Goal: Task Accomplishment & Management: Complete application form

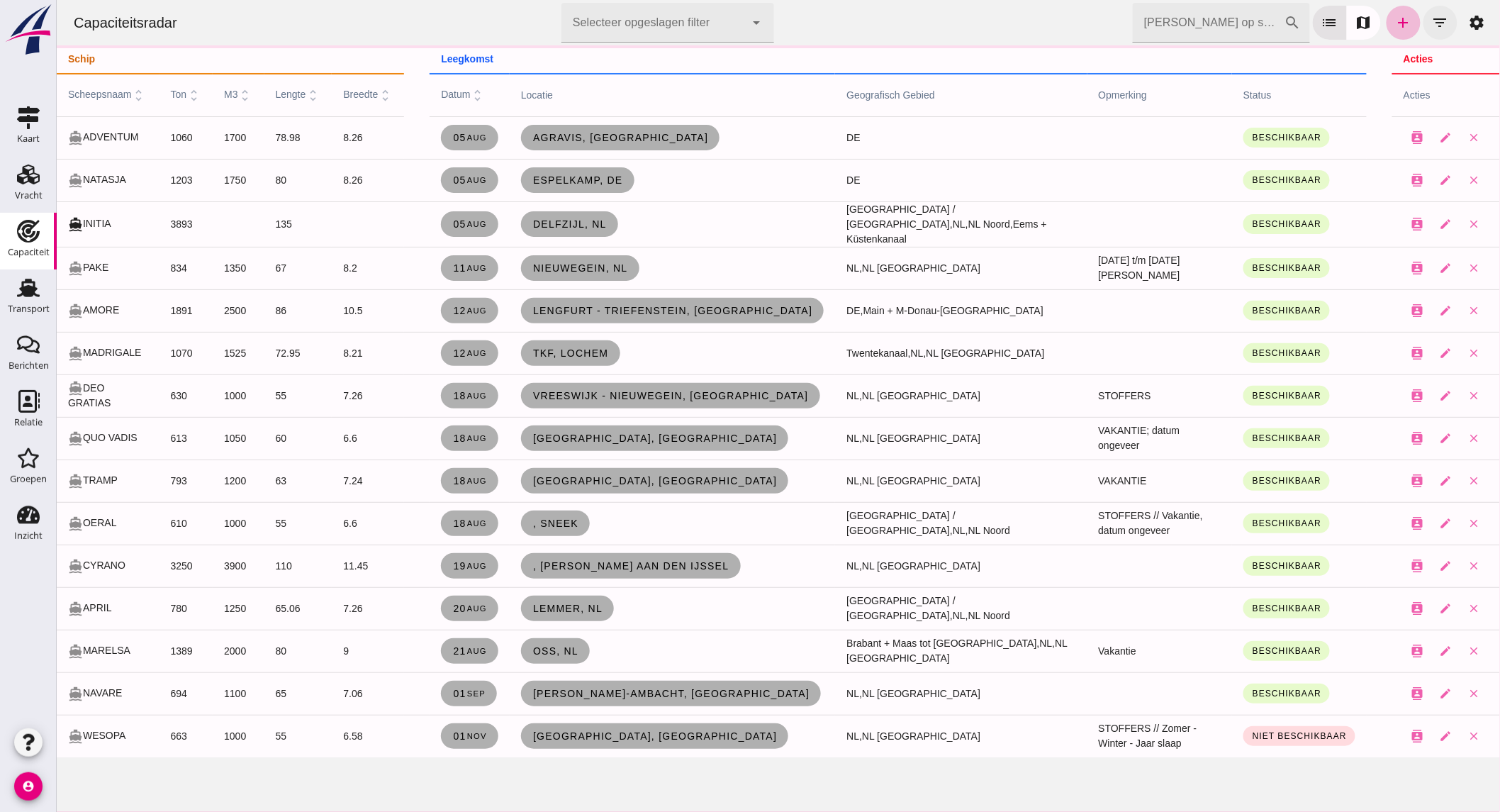
click at [1431, 17] on icon "filter_list" at bounding box center [1439, 22] width 17 height 17
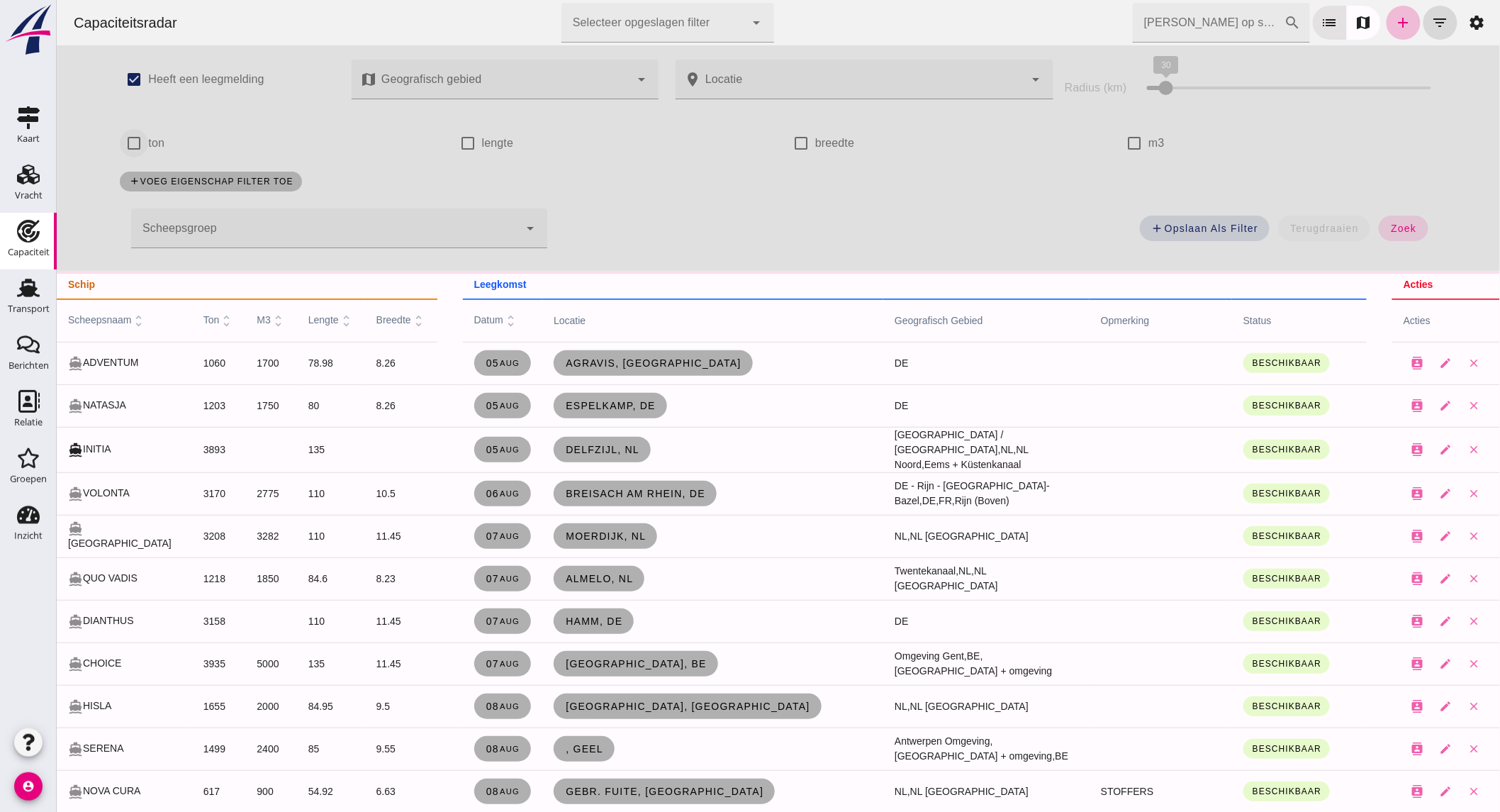
click input "ton"
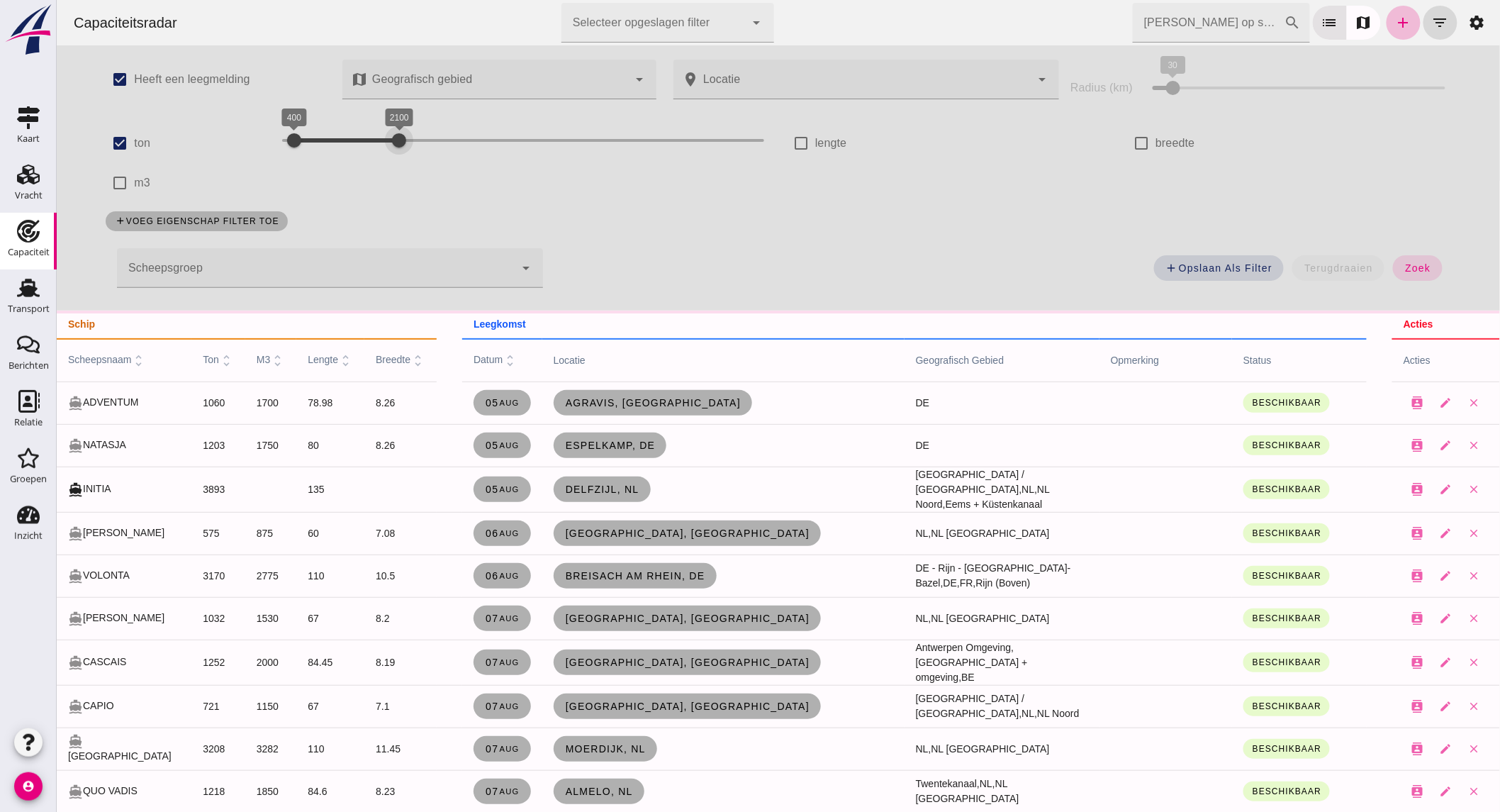
drag, startPoint x: 647, startPoint y: 138, endPoint x: 382, endPoint y: 153, distance: 265.4
click at [384, 153] on div at bounding box center [398, 140] width 29 height 29
click input "ton"
checkbox input "false"
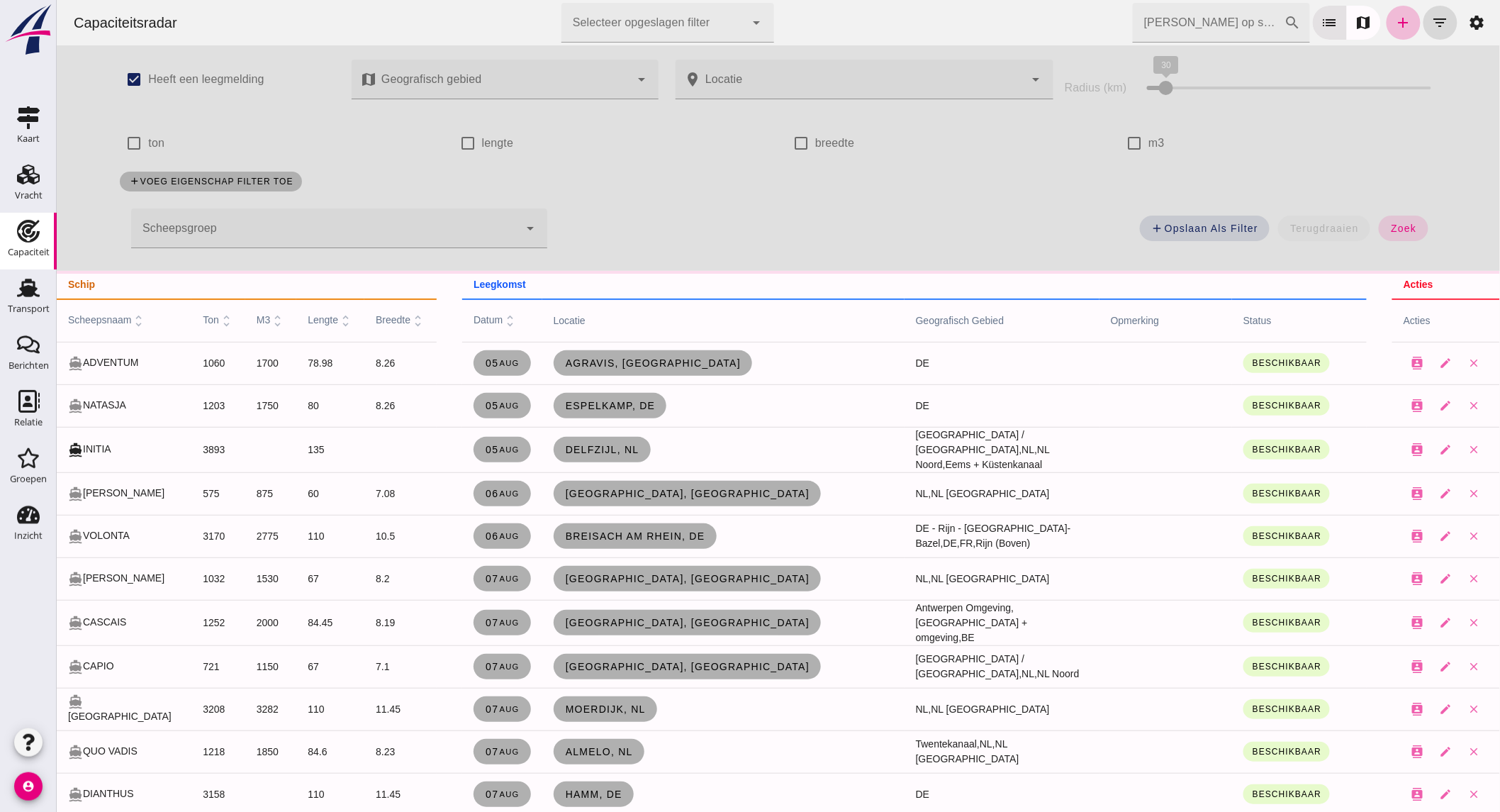
click at [1148, 138] on label "m3" at bounding box center [1156, 143] width 17 height 40
click input "m3"
checkbox input "true"
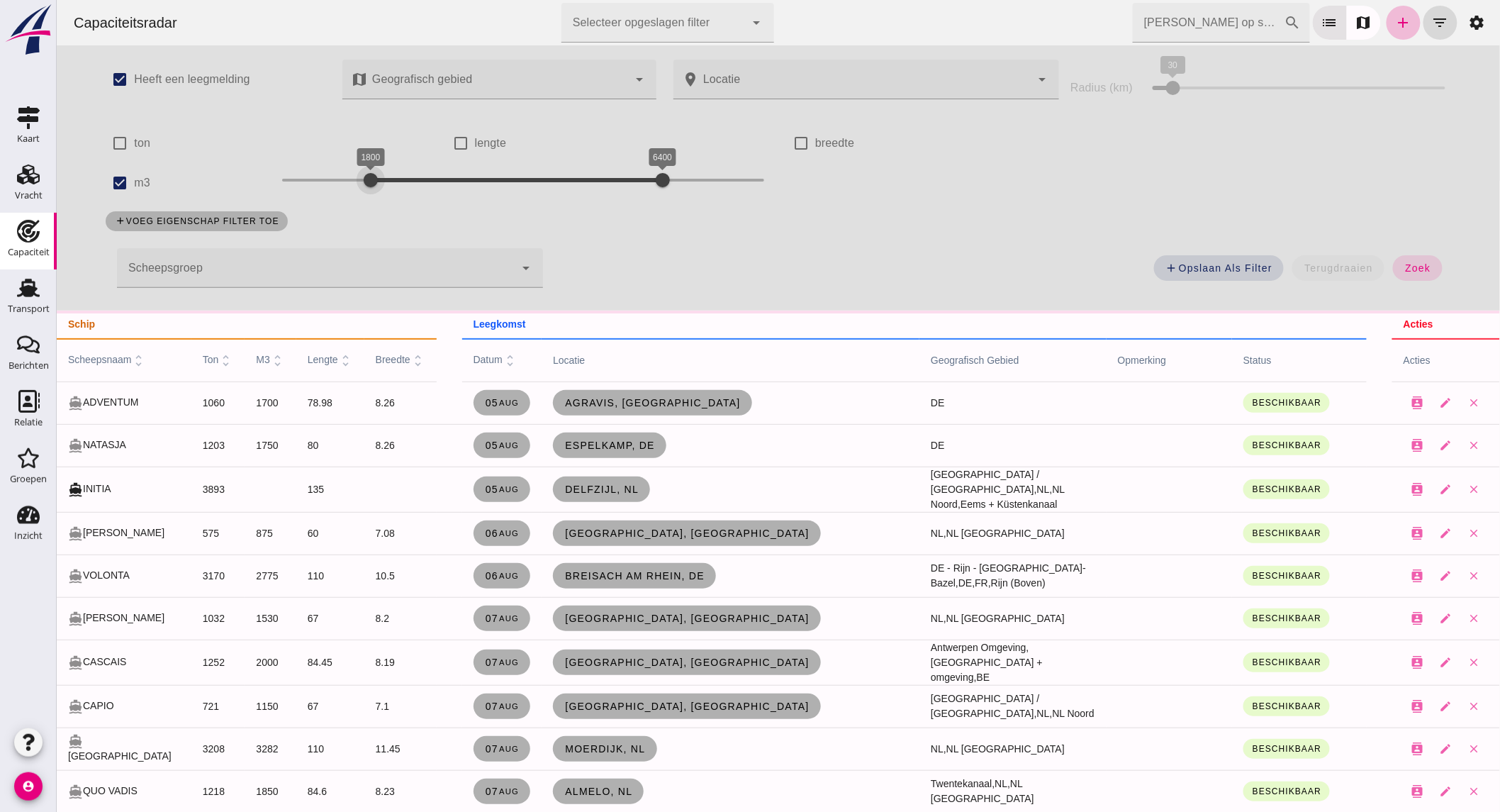
drag, startPoint x: 299, startPoint y: 180, endPoint x: 1268, endPoint y: 207, distance: 969.4
click div "1800 6400 1800 6400"
drag, startPoint x: 446, startPoint y: 175, endPoint x: 408, endPoint y: 175, distance: 38.0
click div "1800 2500 1800 2500"
click span "zoek"
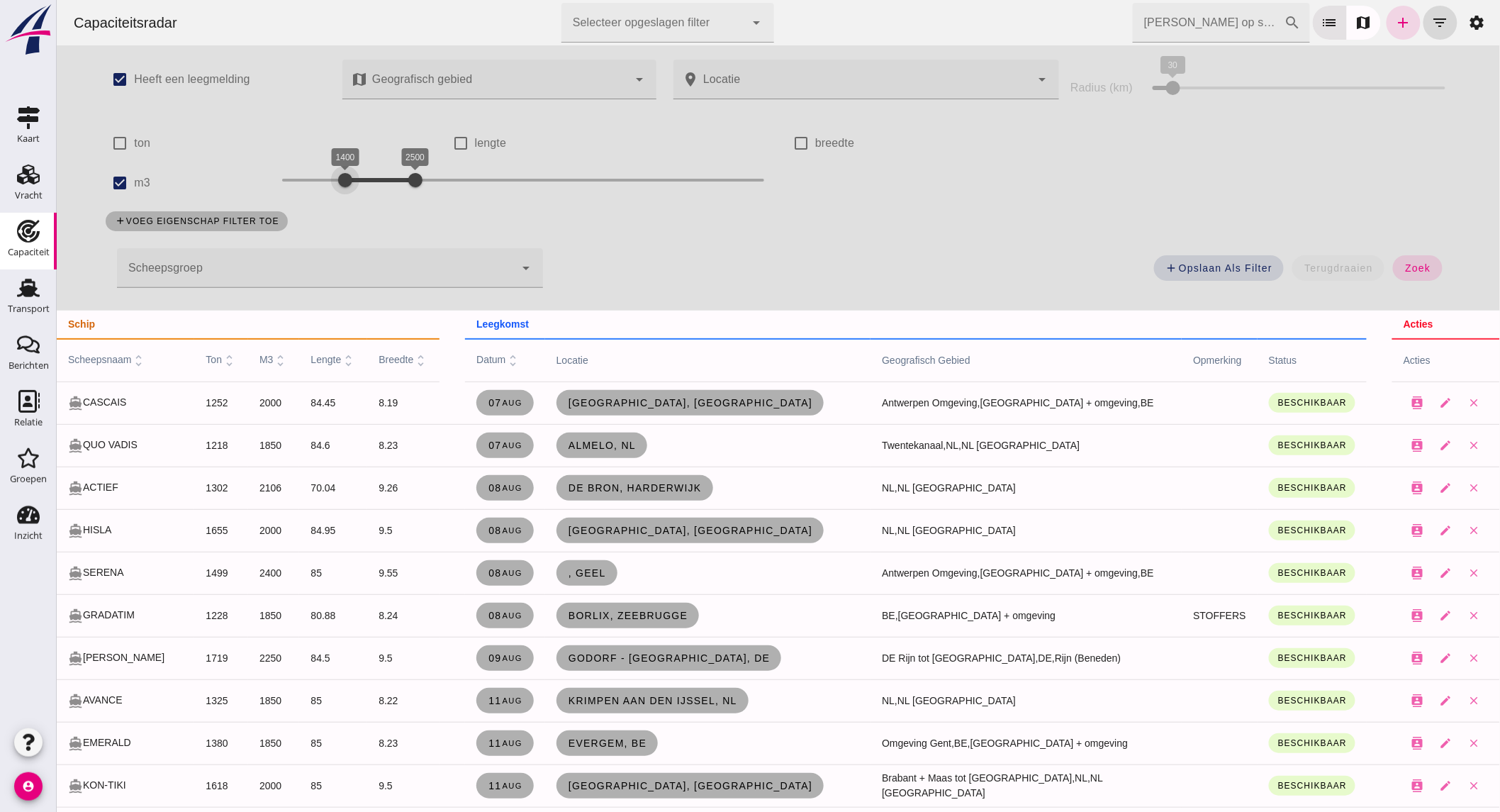
drag, startPoint x: 348, startPoint y: 182, endPoint x: 340, endPoint y: 181, distance: 8.1
click div "1400 2500 1400 2500"
click button "zoek"
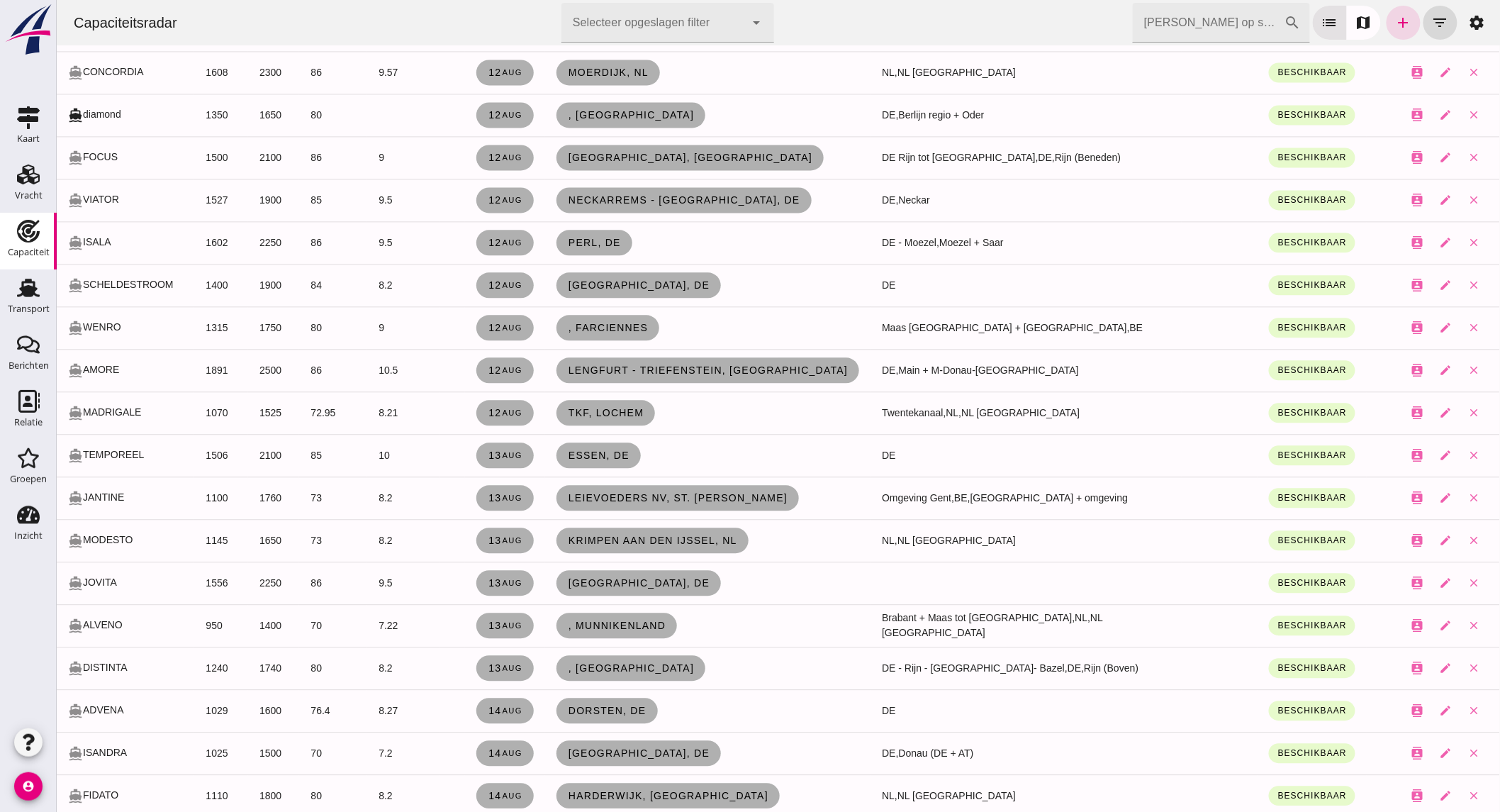
scroll to position [1024, 0]
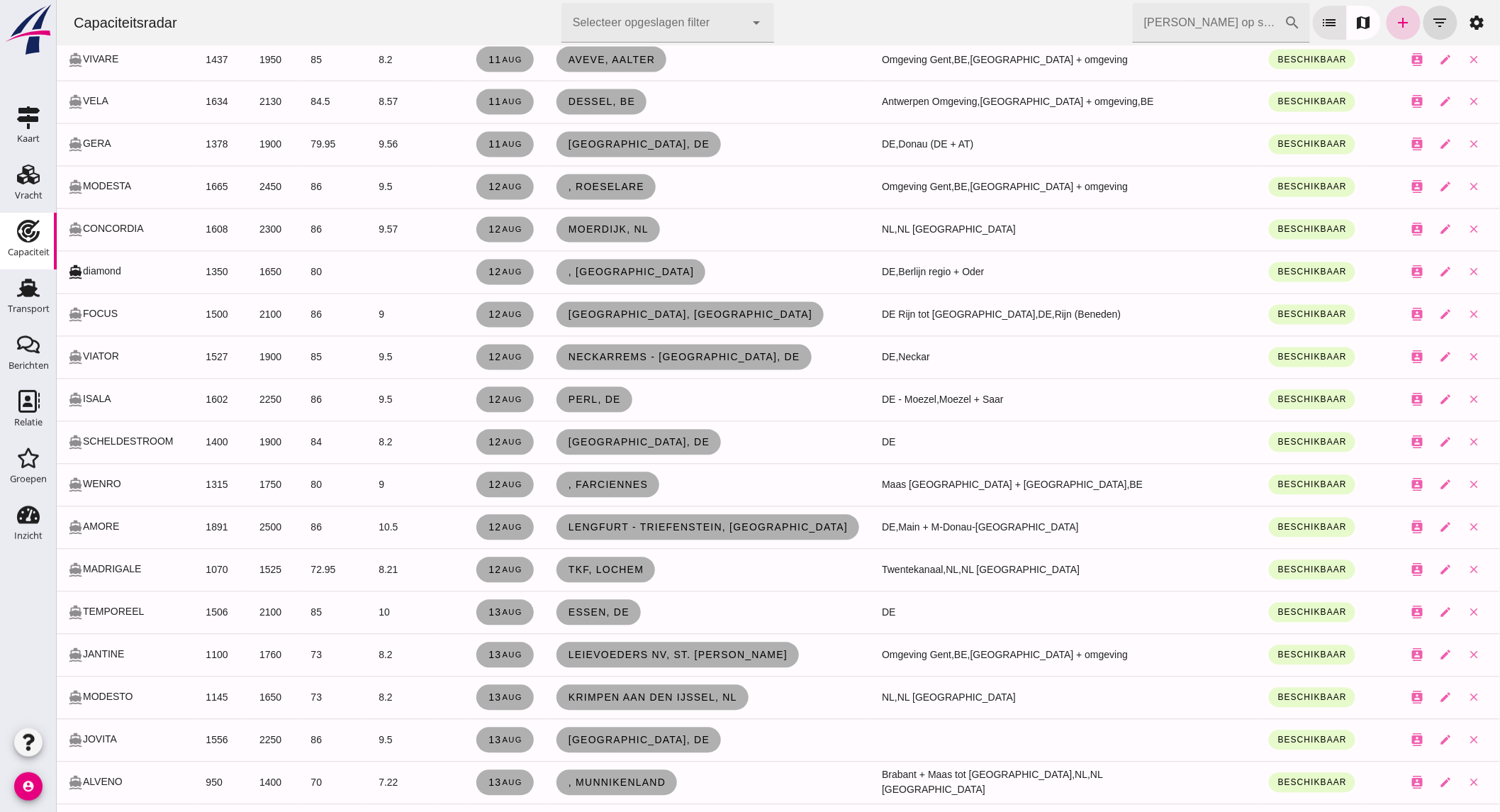
click at [1396, 17] on icon "add" at bounding box center [1403, 22] width 17 height 17
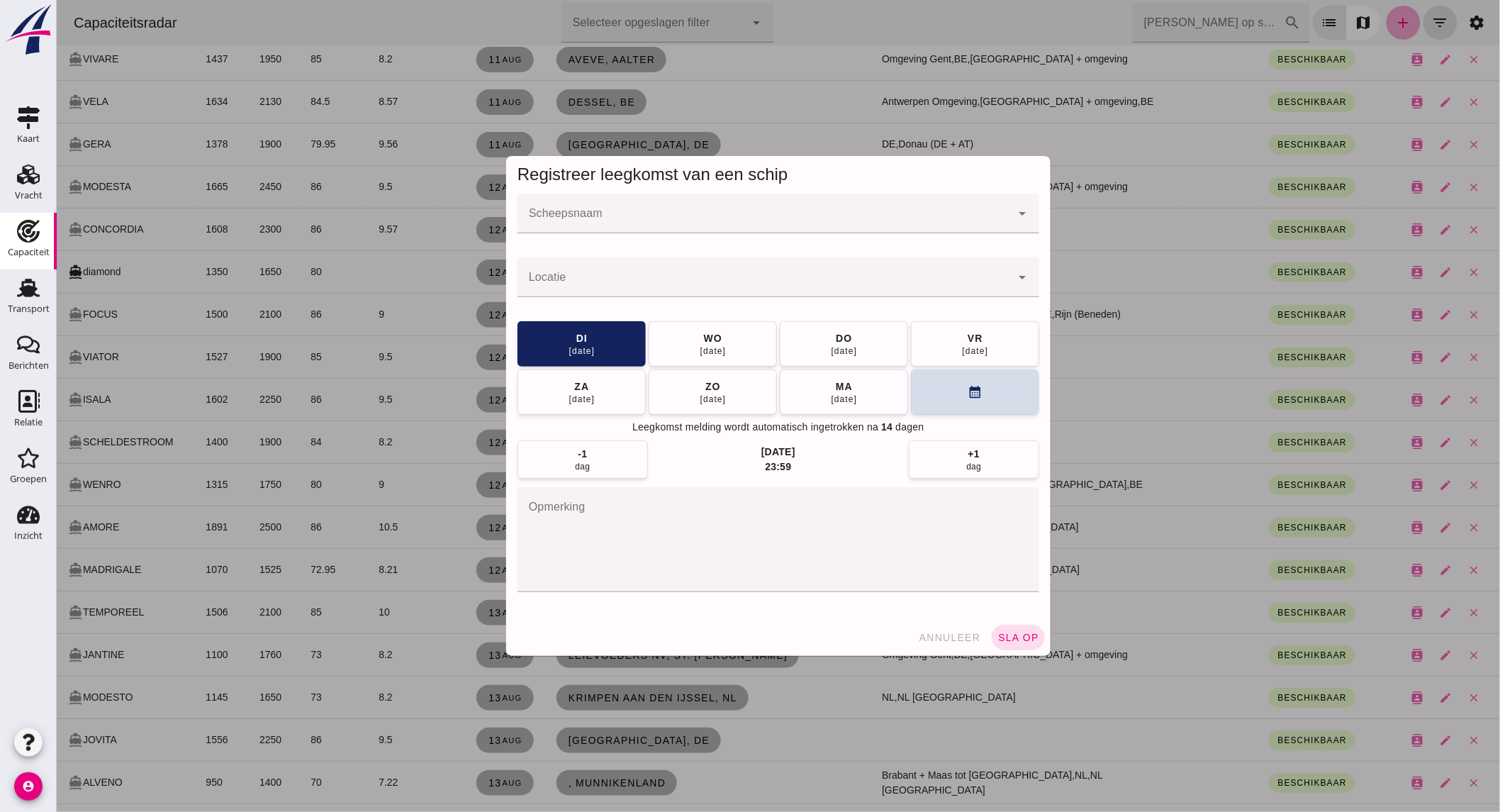
scroll to position [0, 0]
click input "Scheepsnaam"
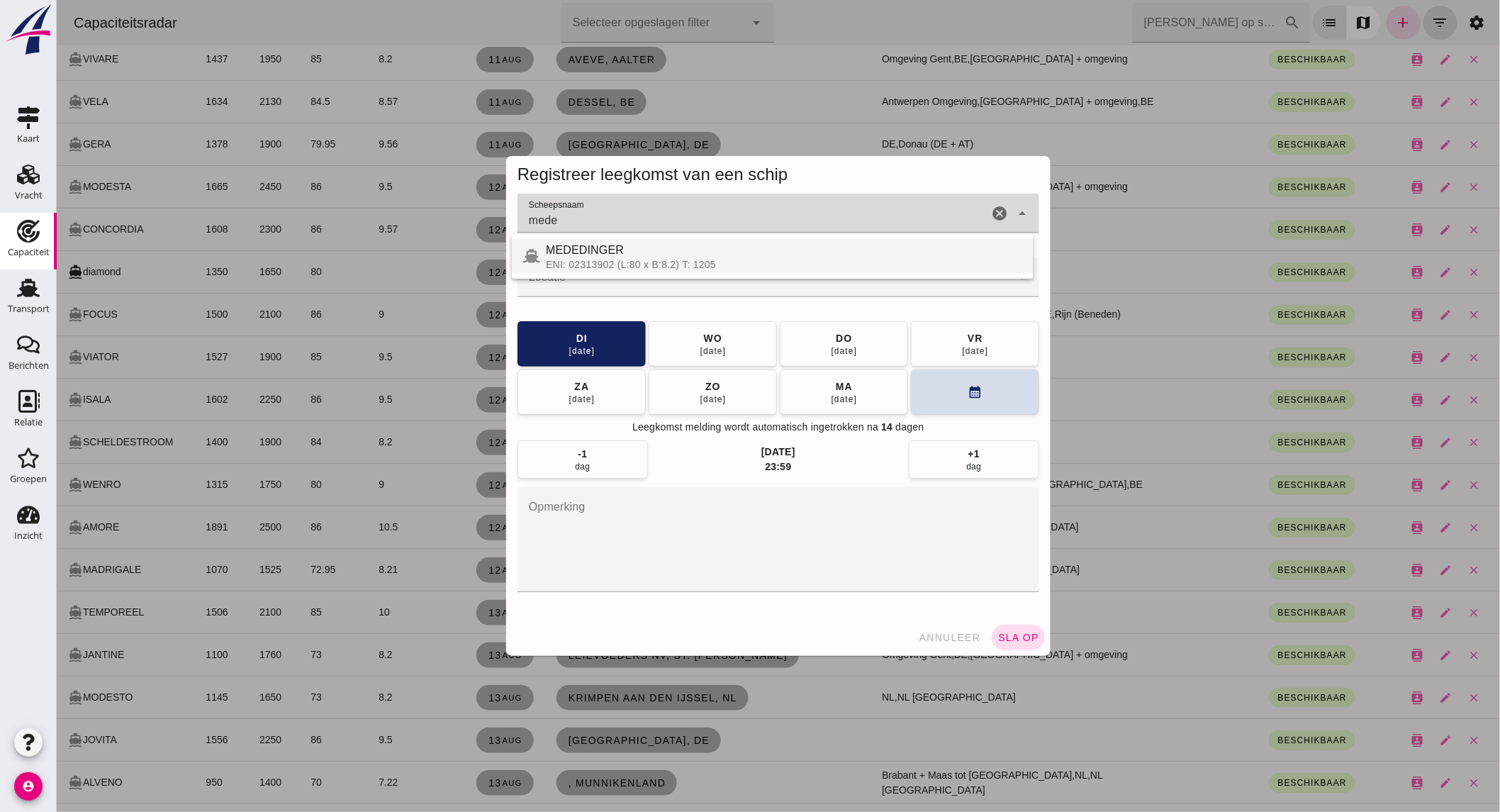
click at [602, 246] on div "MEDEDINGER" at bounding box center [784, 250] width 476 height 17
type input "MEDEDINGER"
click input "Locatie"
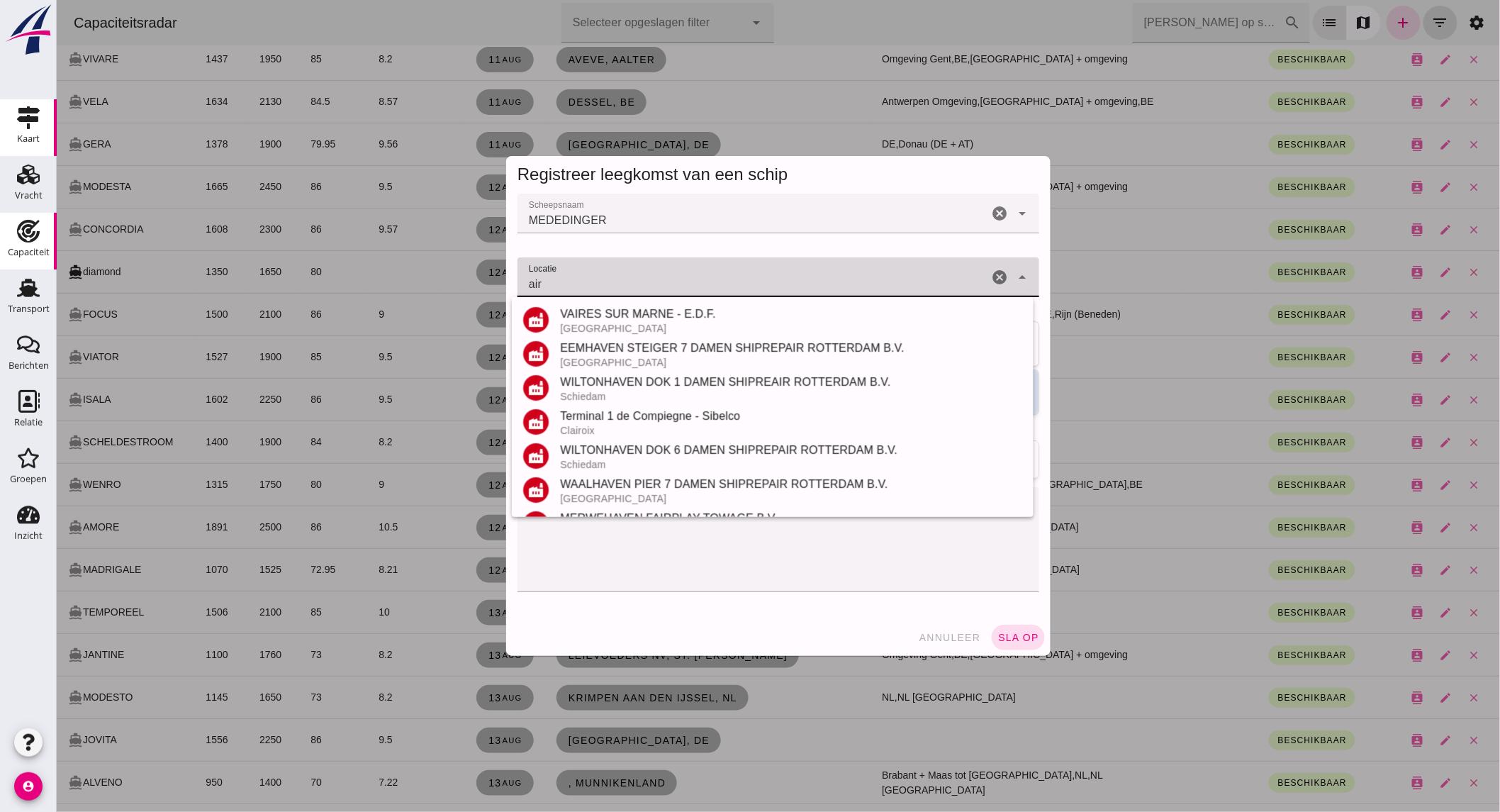
type input "air"
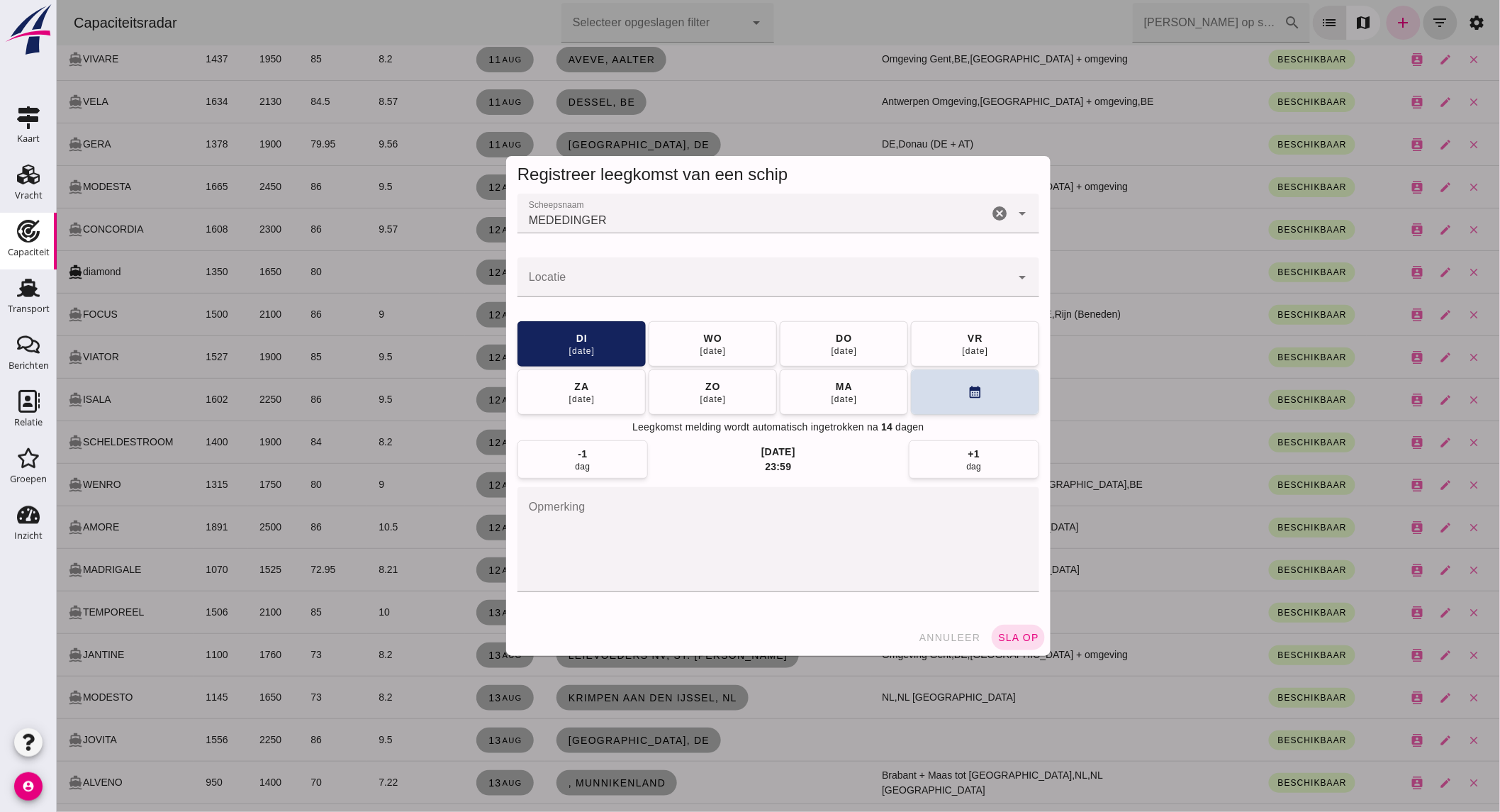
click input "Locatie"
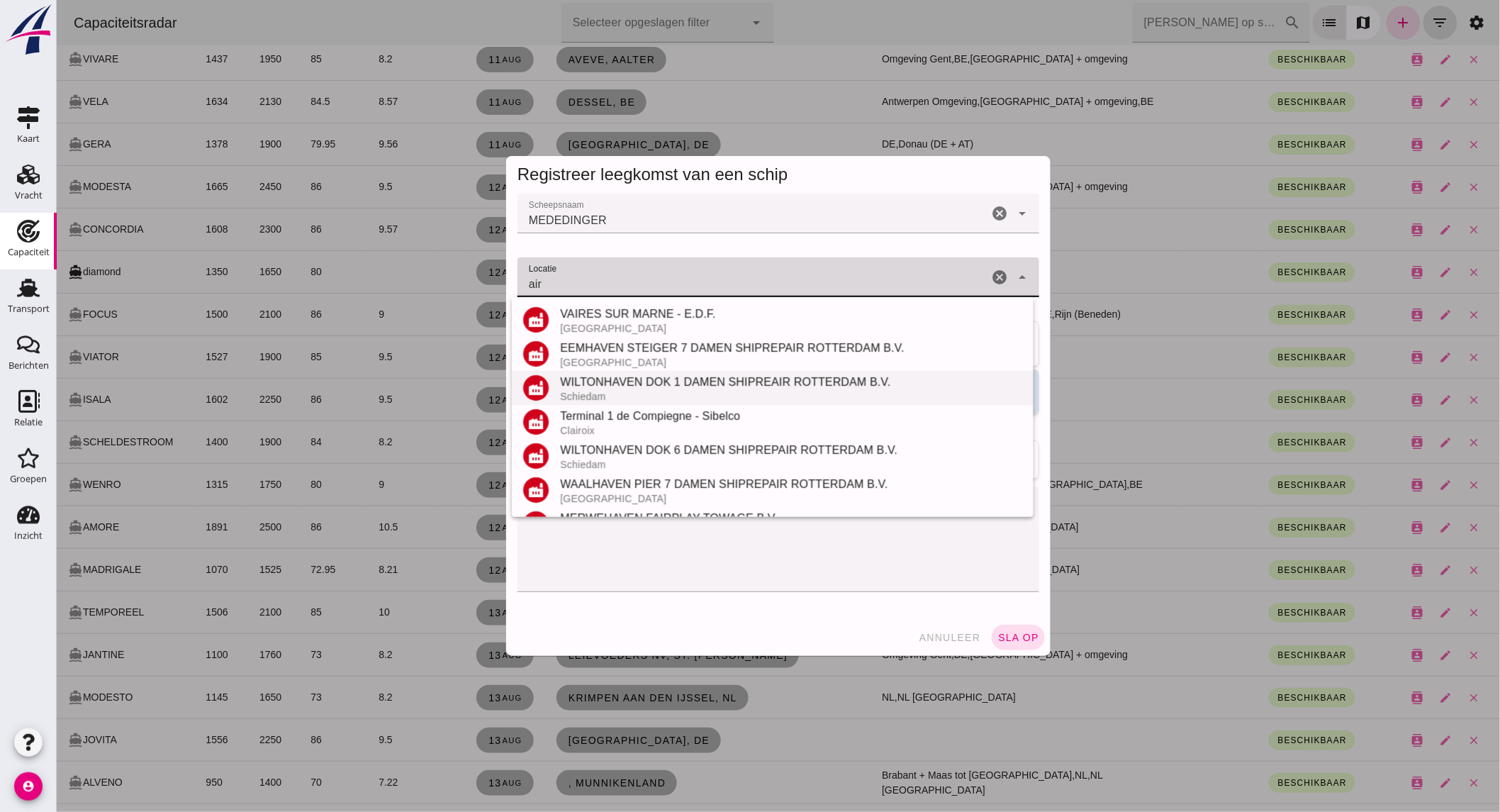
scroll to position [302, 0]
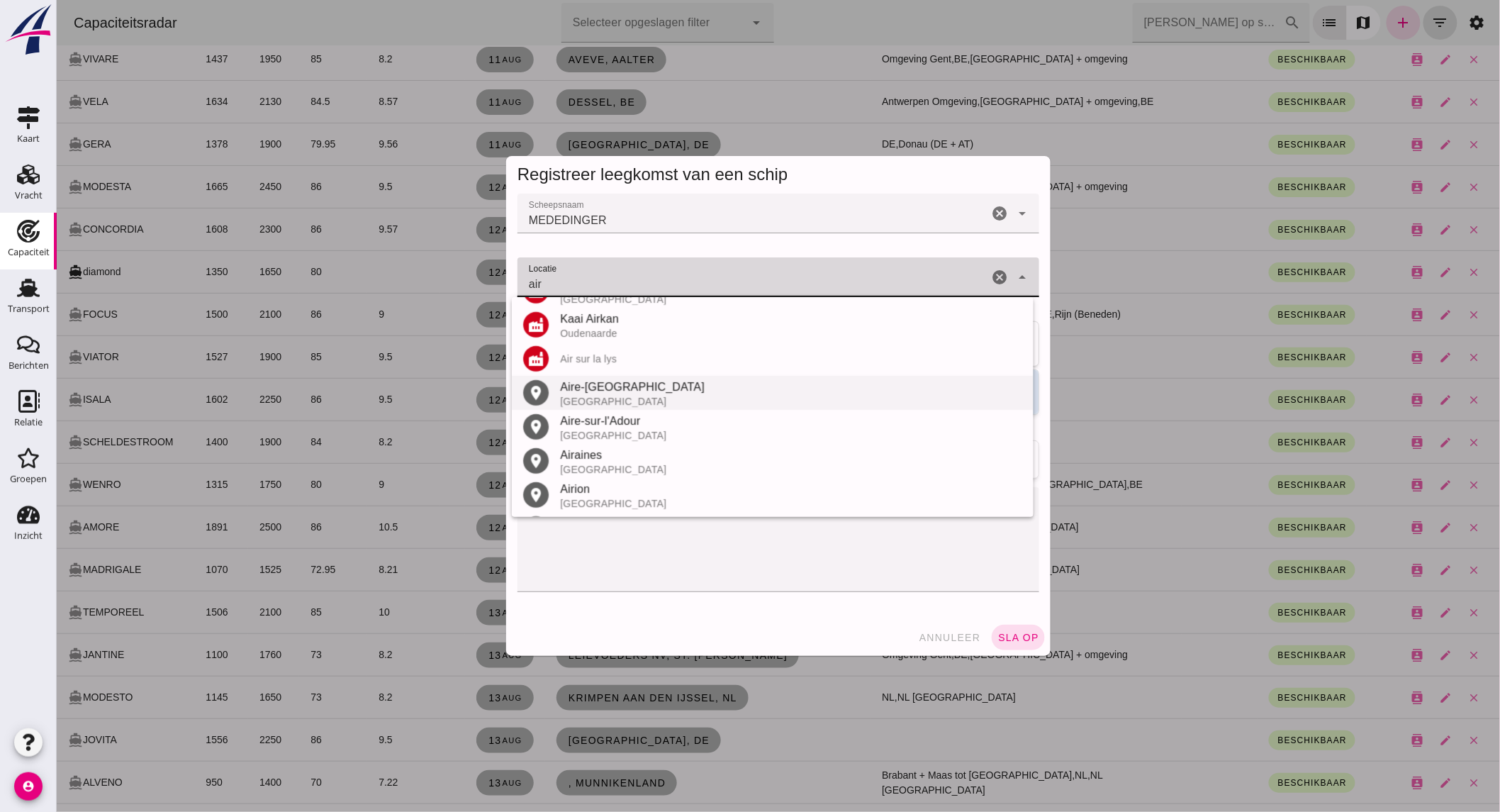
click at [656, 388] on div "Aire-sur-la-Lys" at bounding box center [790, 387] width 463 height 17
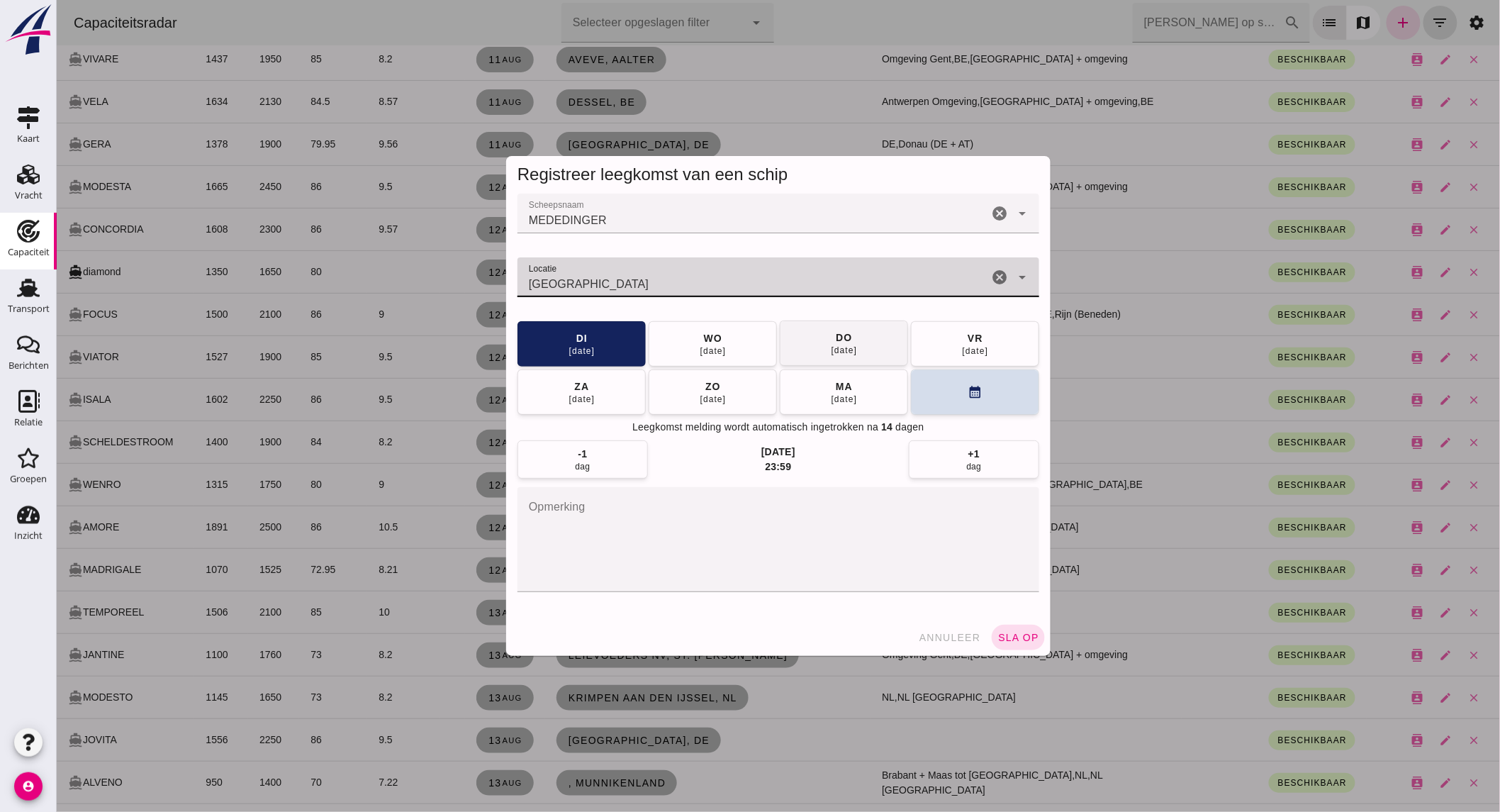
type input "Aire-sur-la-Lys - Pas-de-Calais"
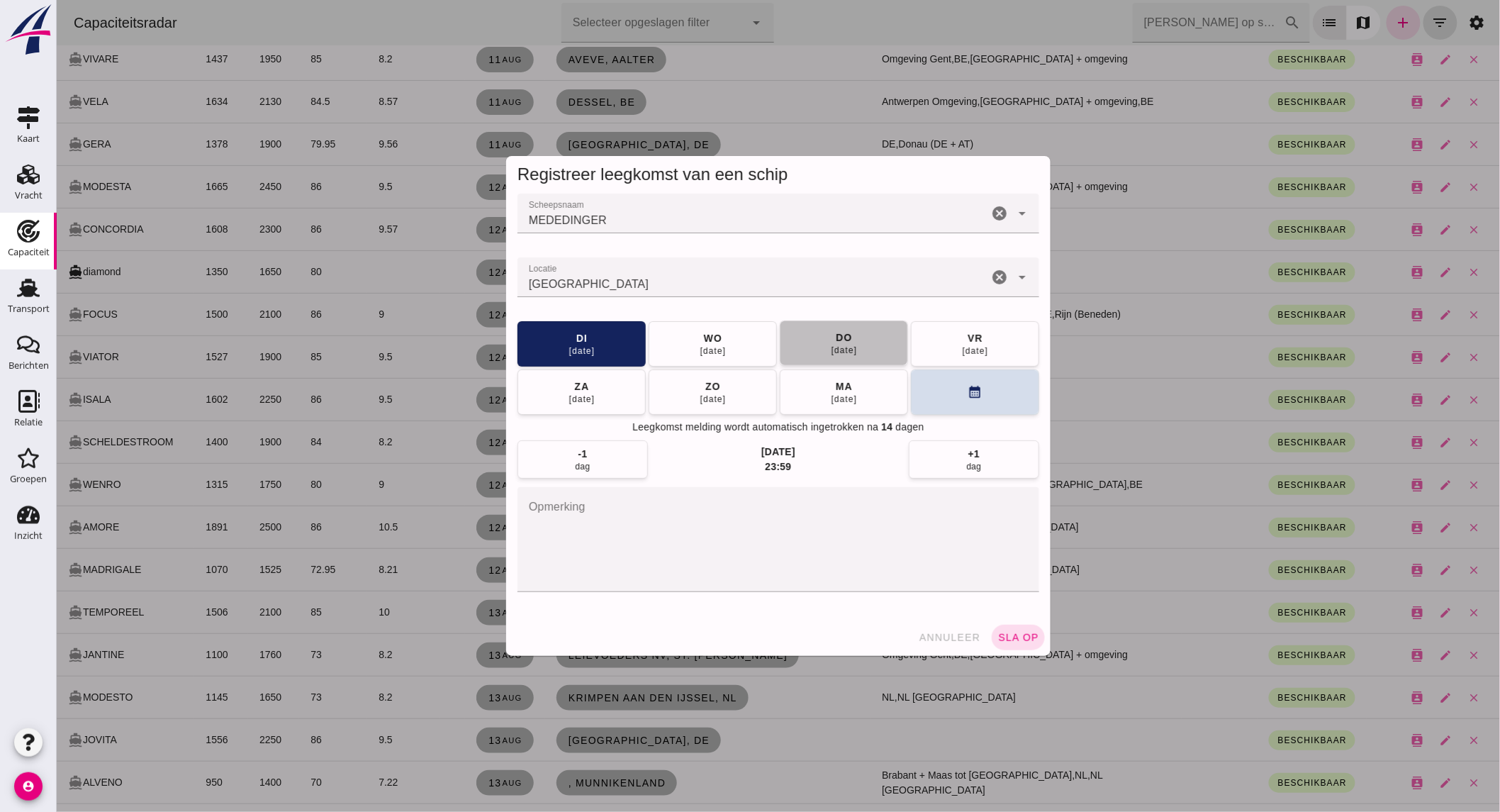
click div "14 aug"
click span "sla op"
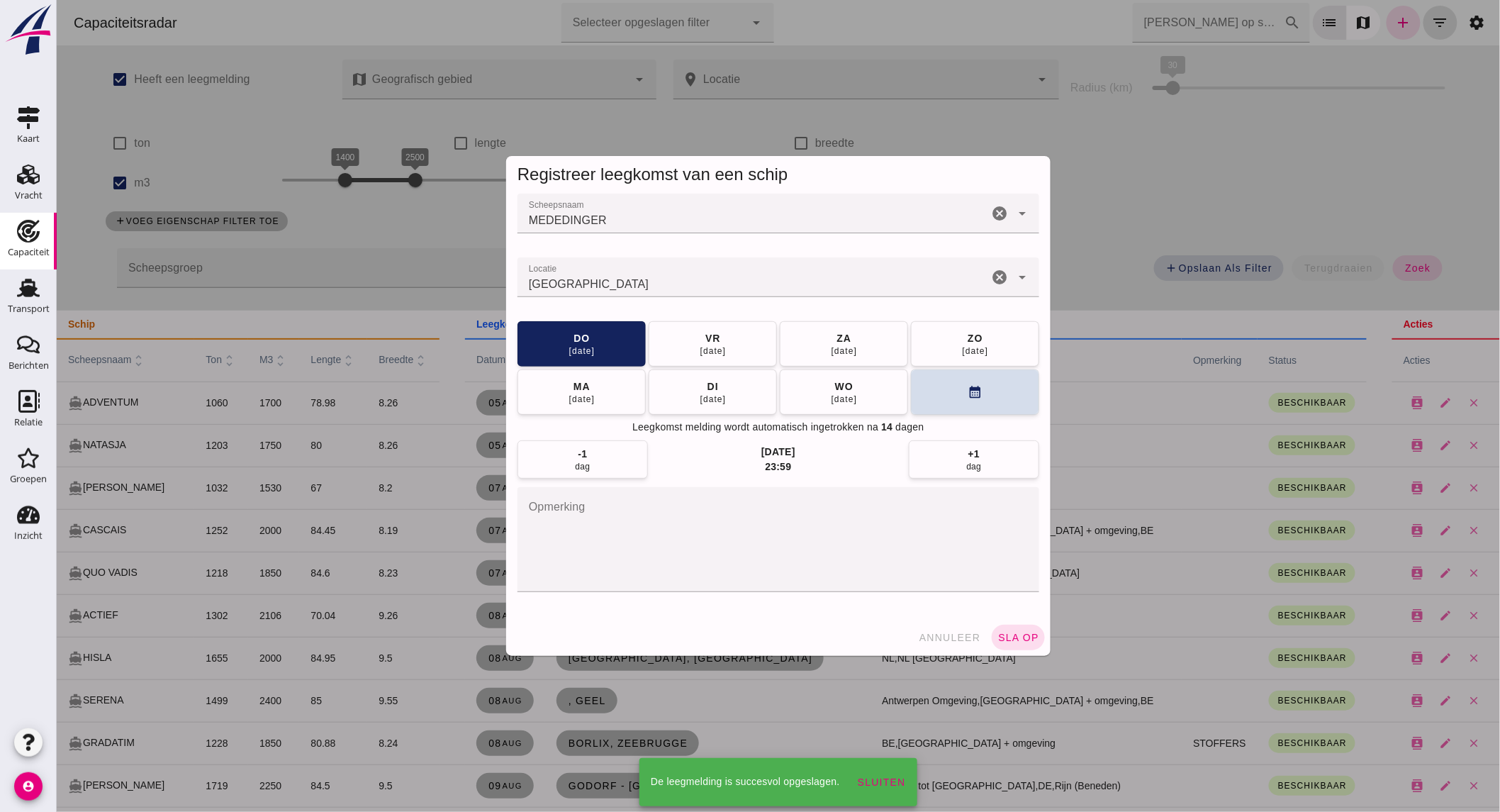
scroll to position [1024, 0]
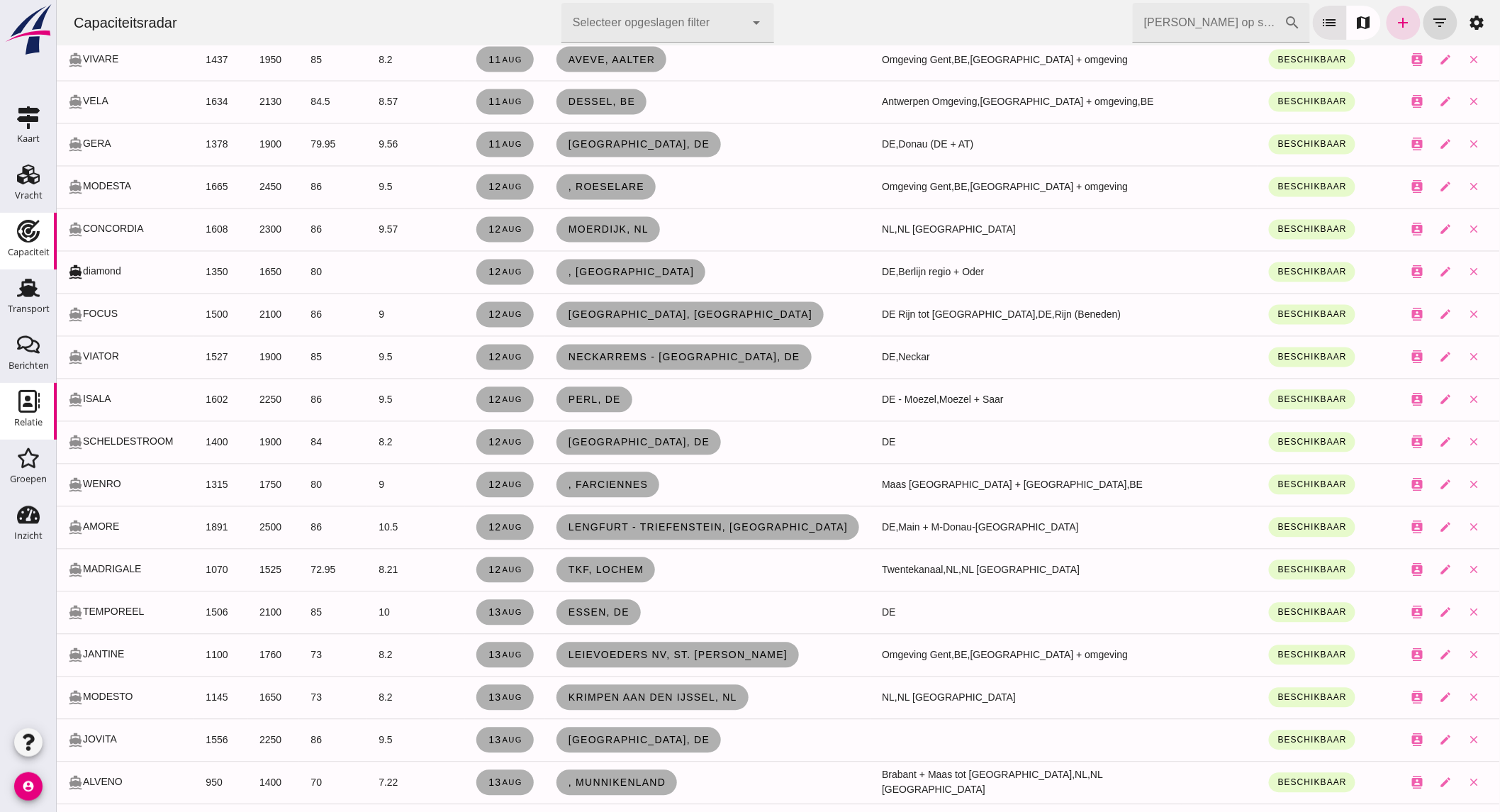
click at [25, 407] on icon "Relatie" at bounding box center [28, 401] width 23 height 23
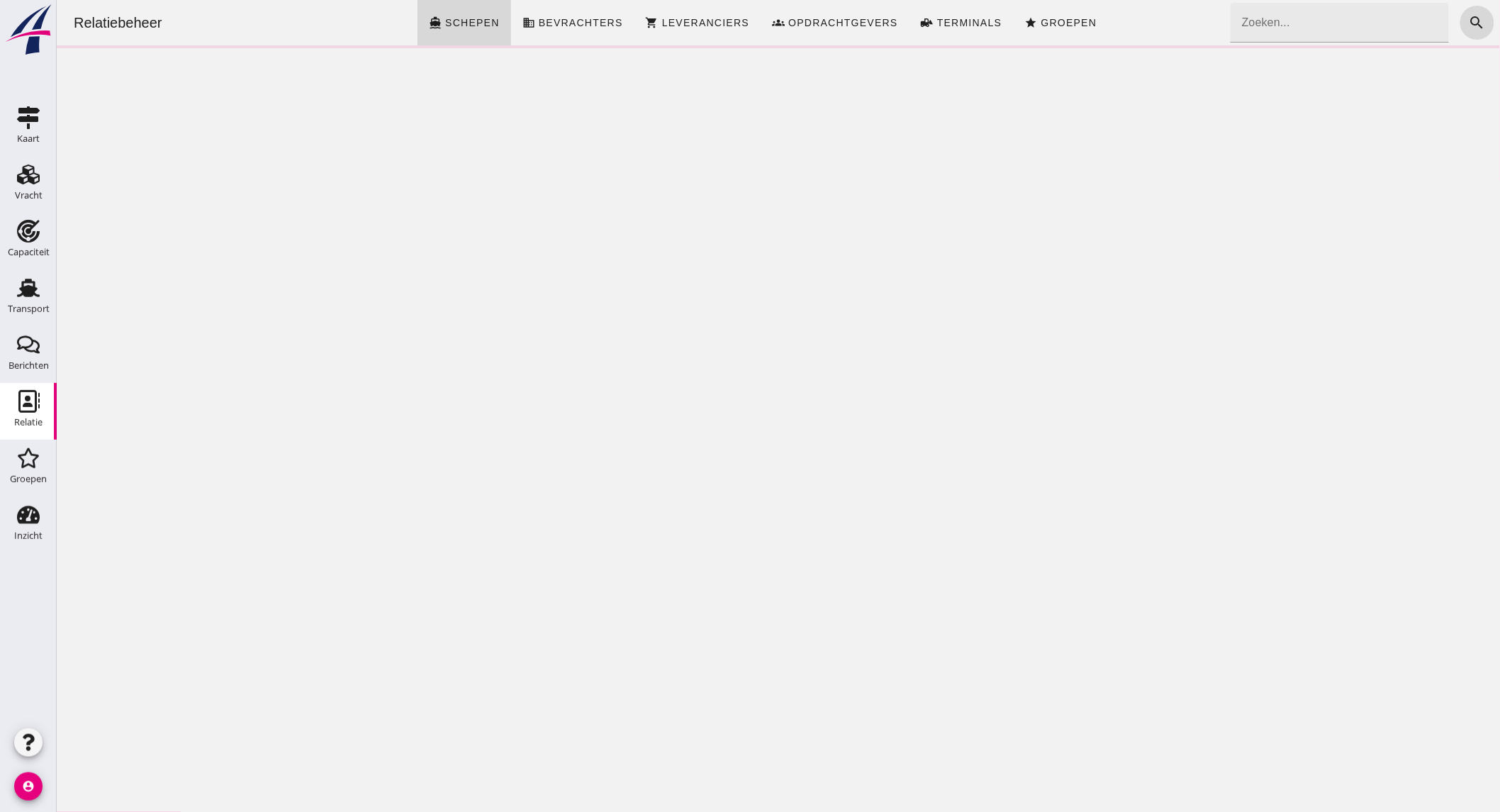
click input "Zoeken..."
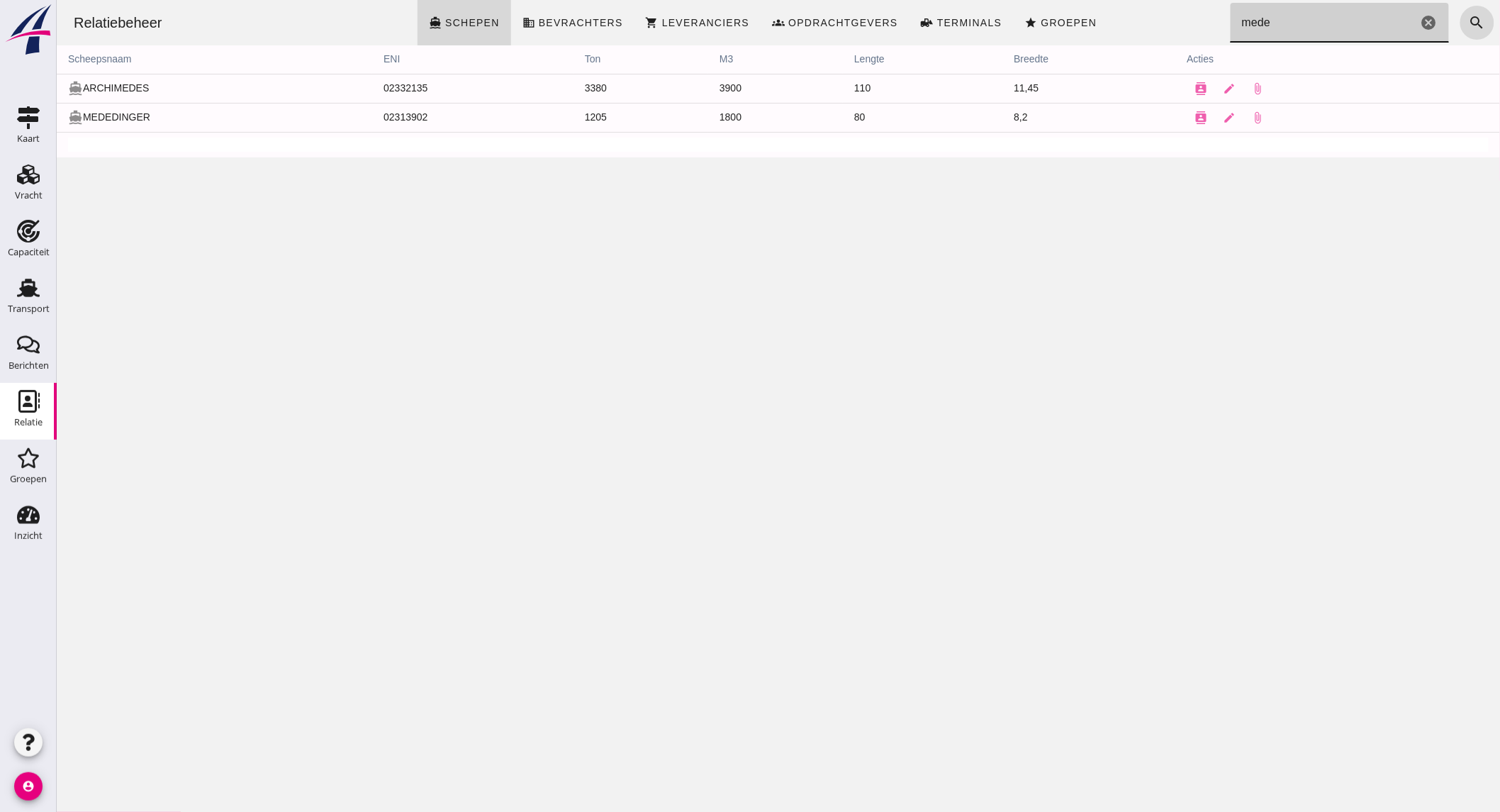
click input "mede"
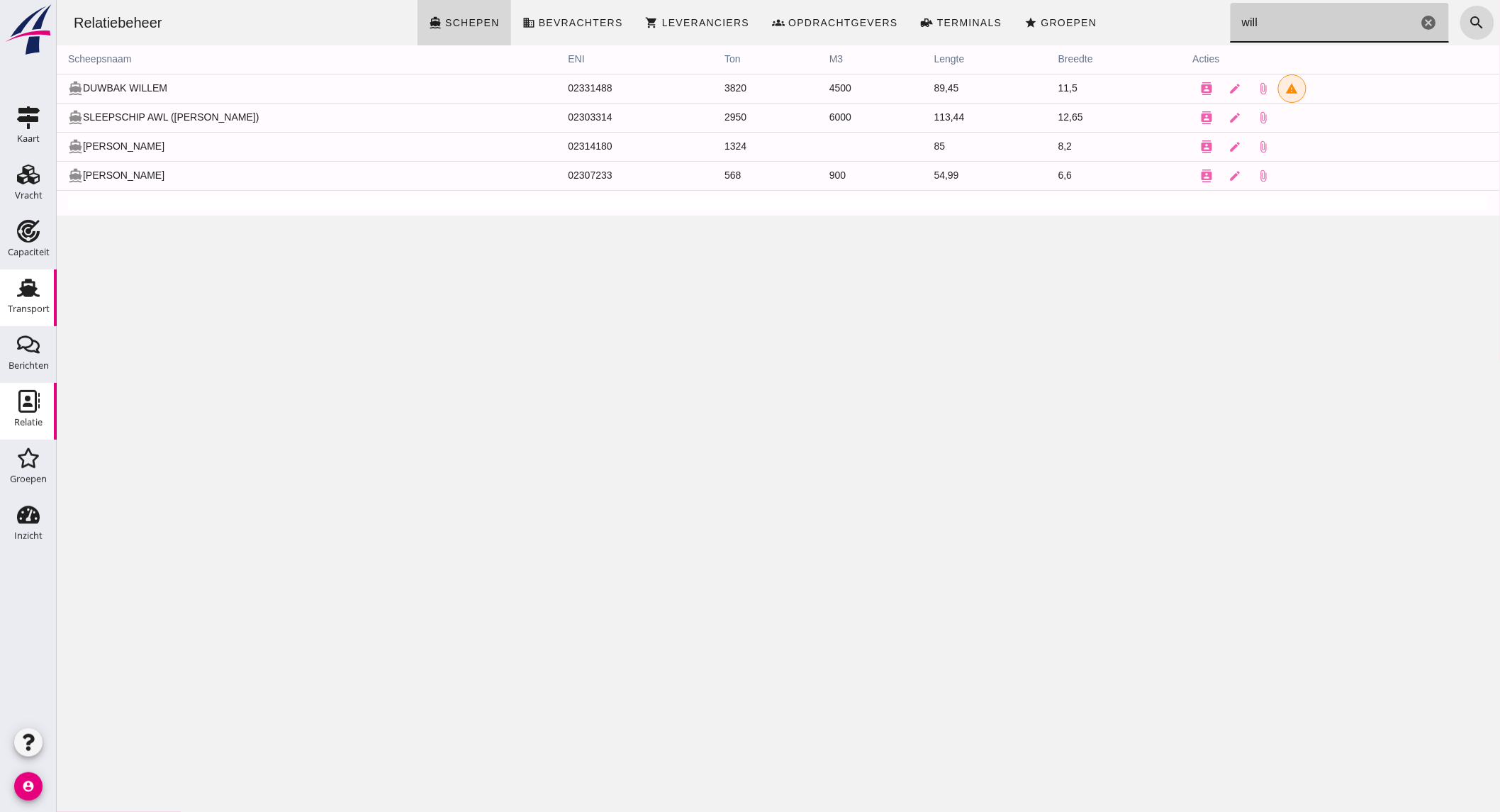
type input "will"
click at [36, 311] on div "Transport" at bounding box center [28, 309] width 41 height 9
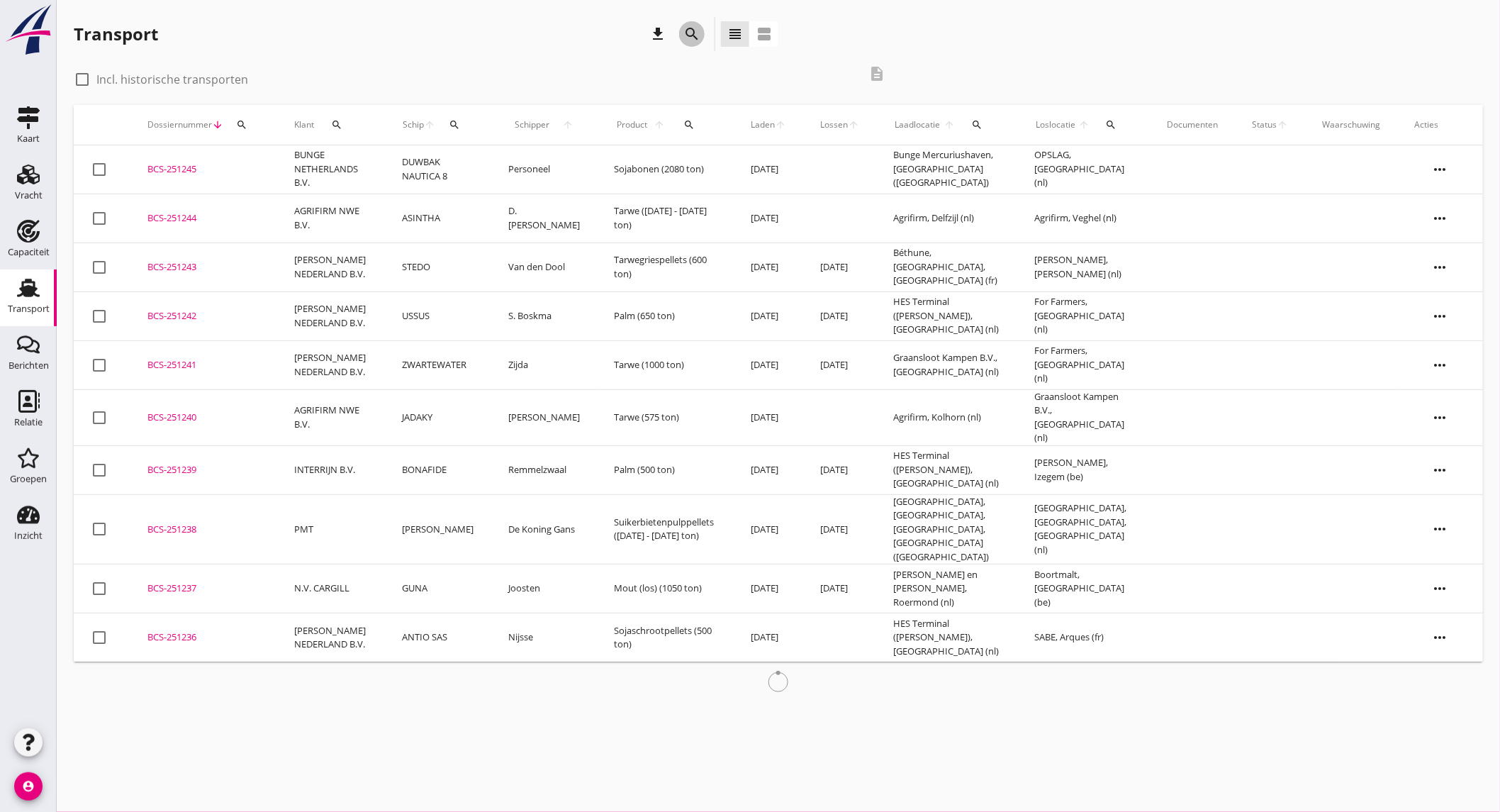
click at [699, 26] on icon "search" at bounding box center [692, 34] width 17 height 17
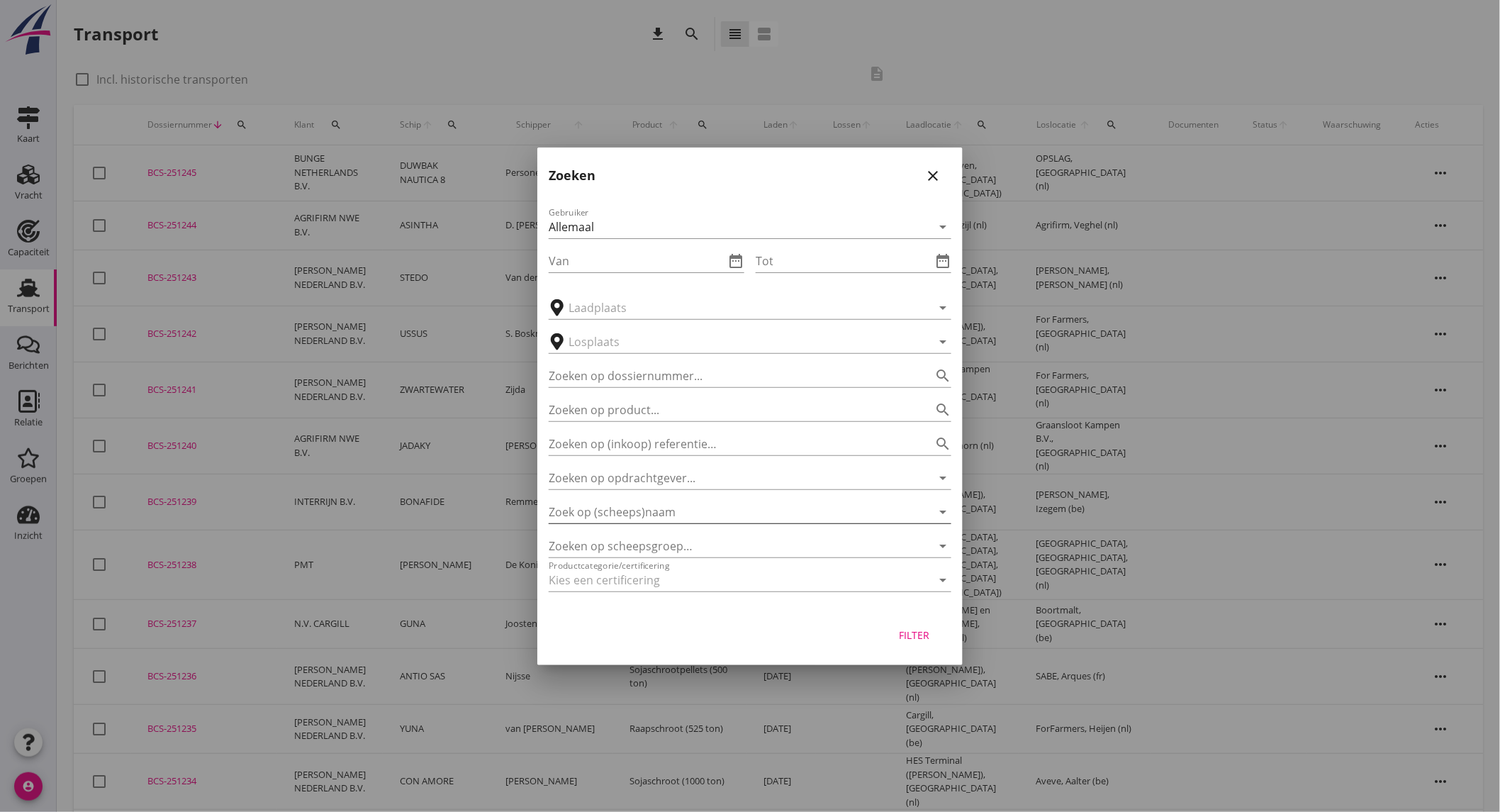
click at [728, 518] on input "Zoek op (scheeps)naam" at bounding box center [730, 511] width 363 height 23
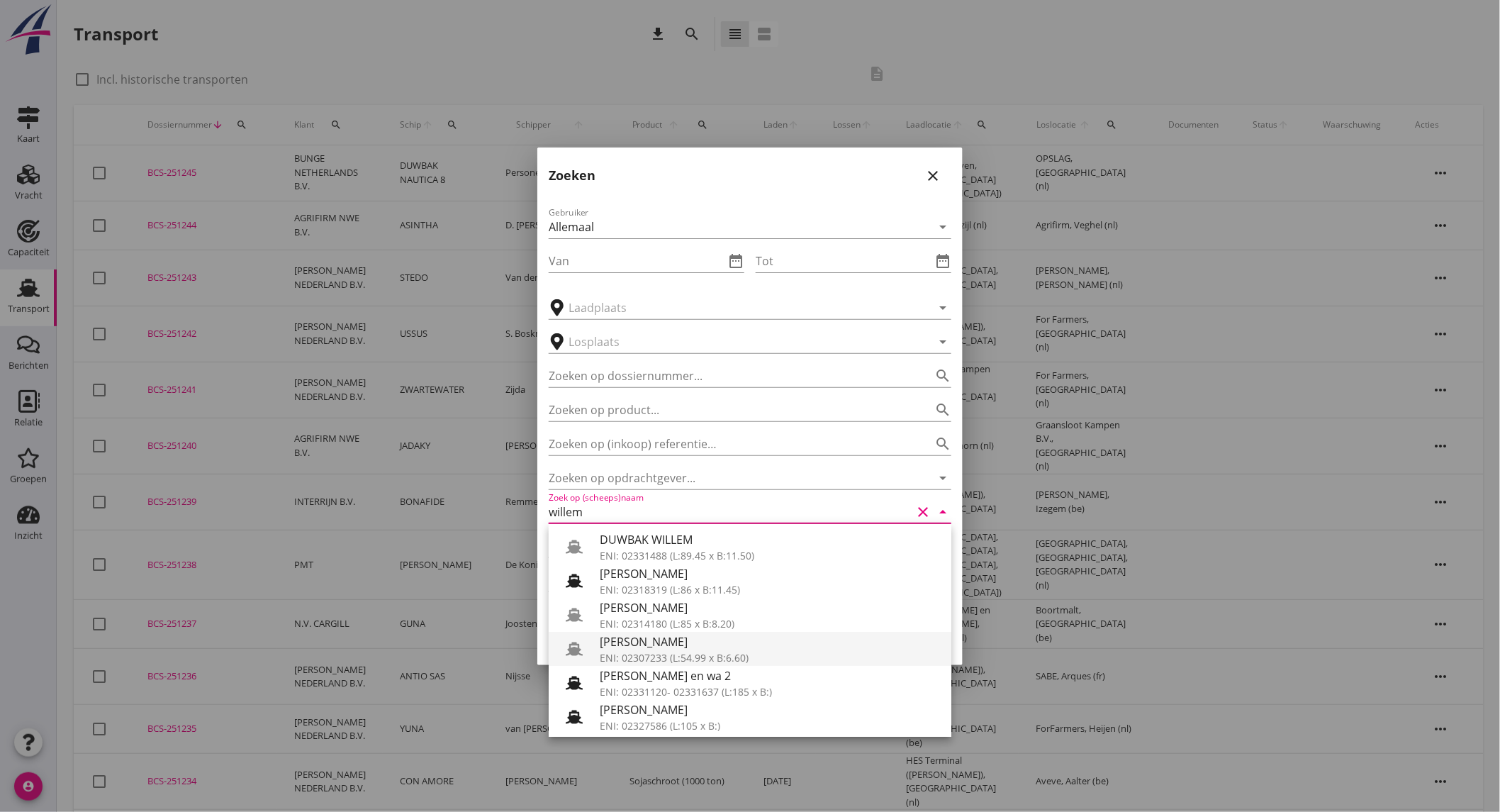
click at [695, 655] on div "ENI: 02307233 (L:54.99 x B:6.60)" at bounding box center [770, 658] width 340 height 15
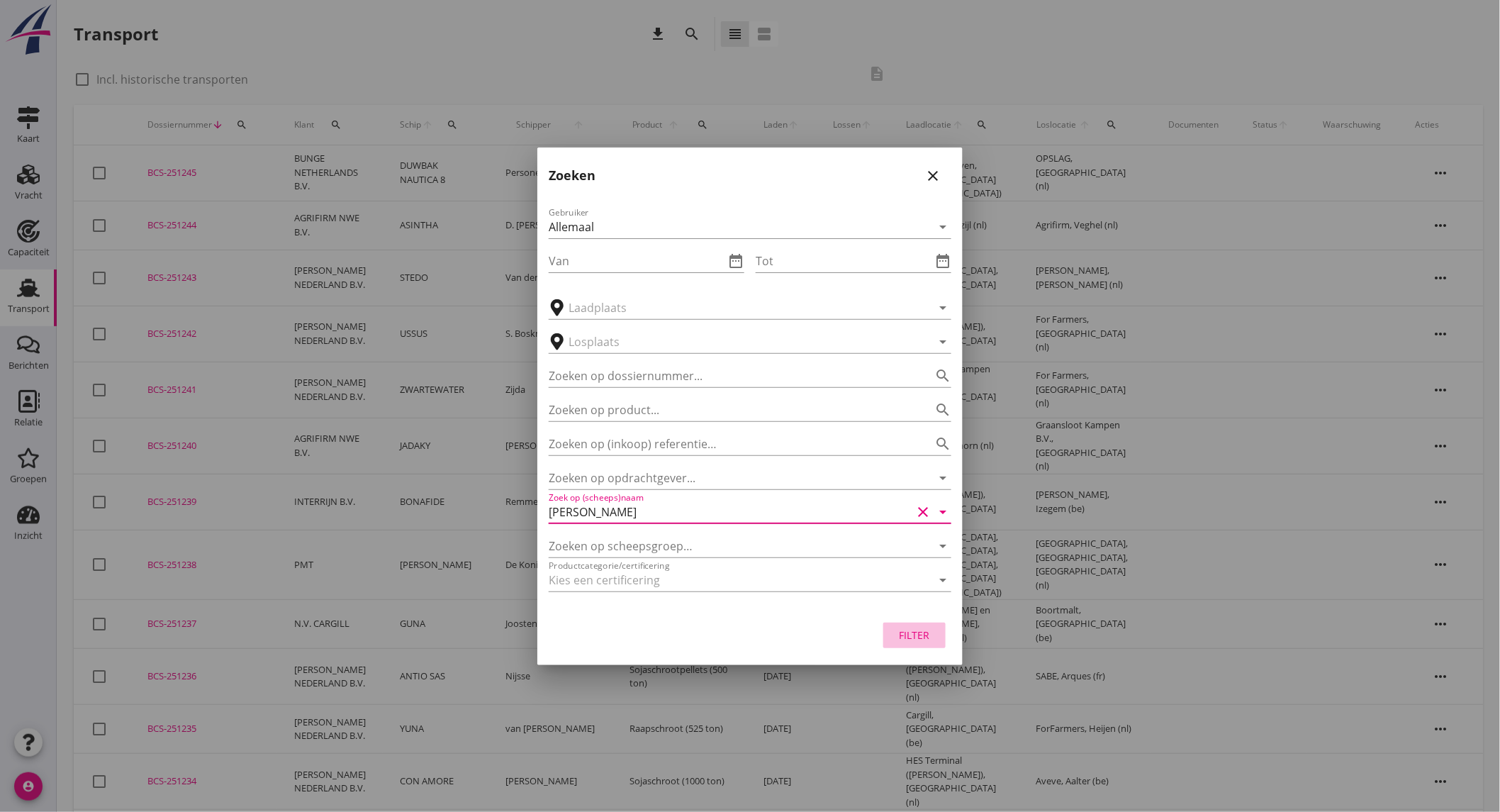
click at [923, 639] on div "Filter" at bounding box center [914, 635] width 40 height 15
type input "WILLEM S"
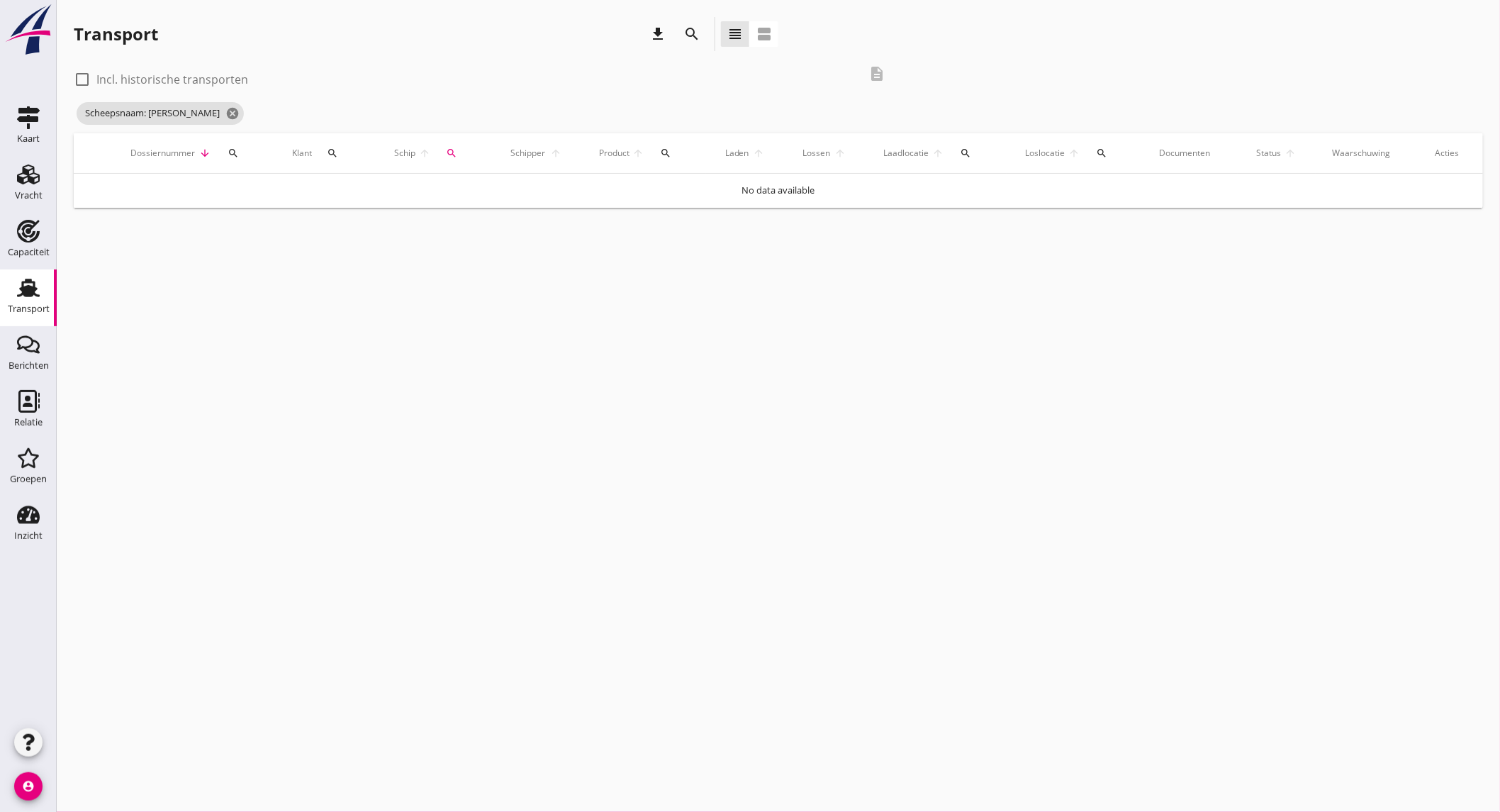
click at [172, 73] on label "Incl. historische transporten" at bounding box center [172, 79] width 152 height 14
checkbox input "true"
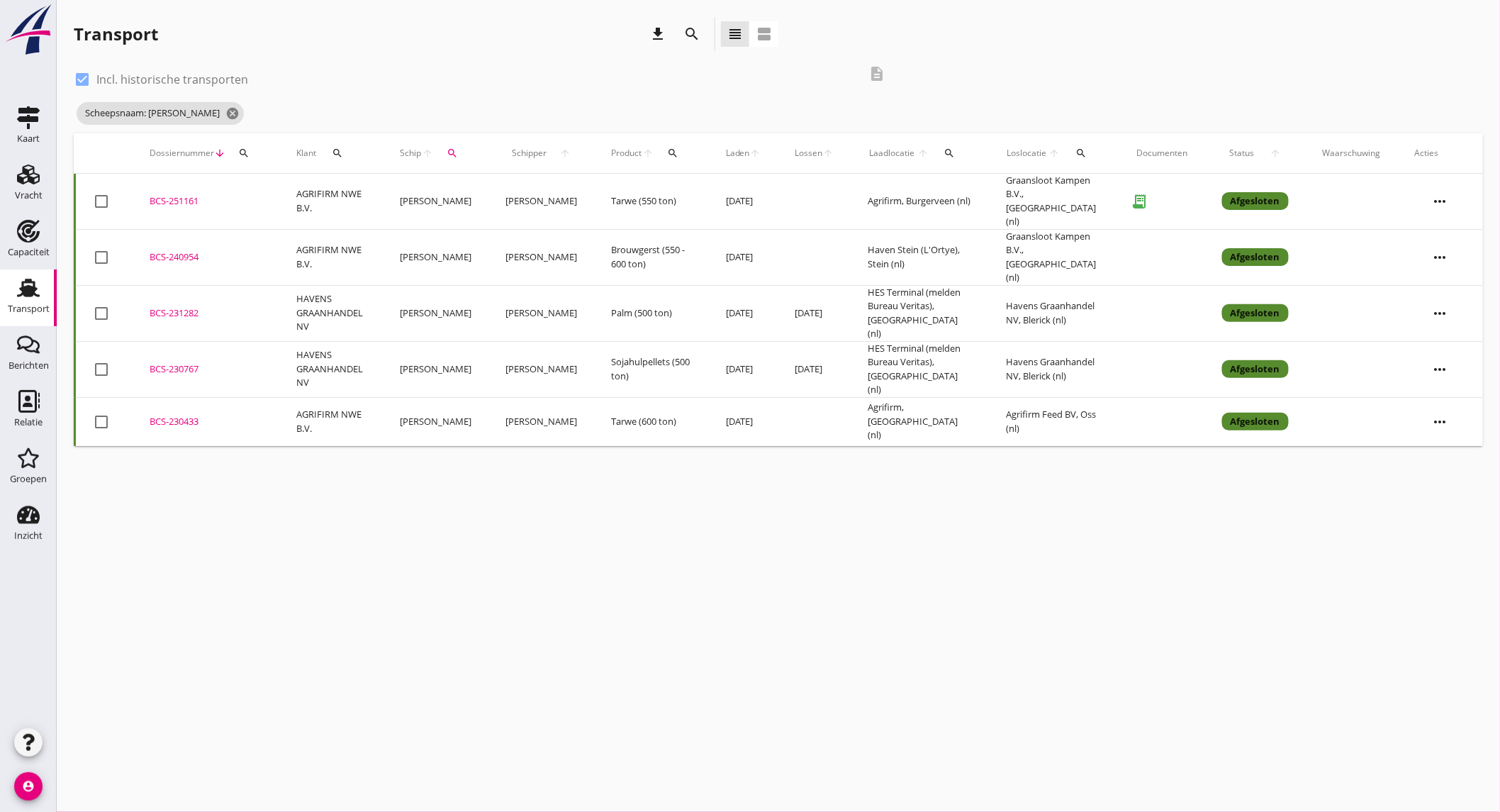
click at [523, 200] on td "J.Smink" at bounding box center [541, 201] width 106 height 56
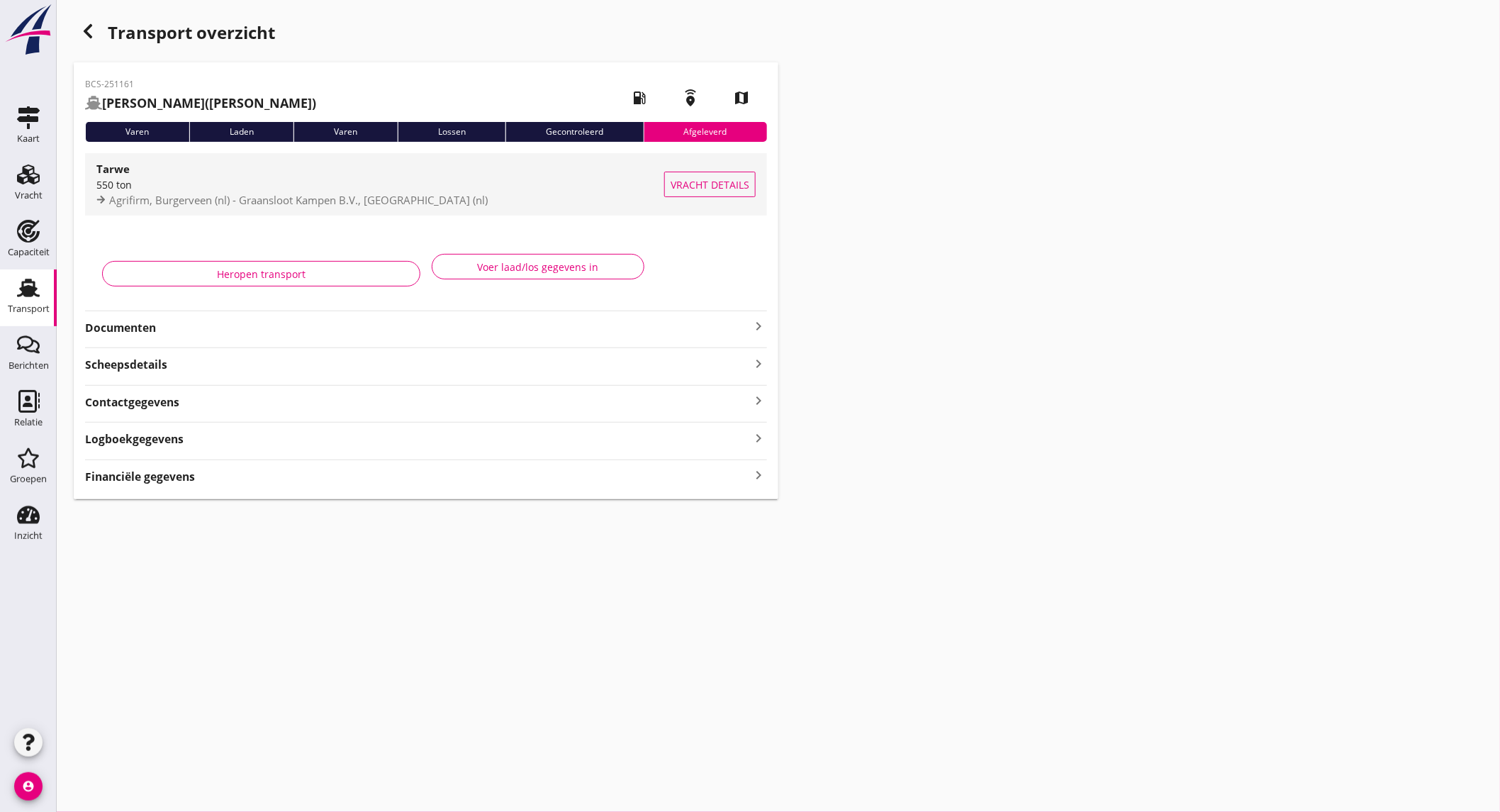
click at [207, 192] on div "Agrifirm, Burgerveen (nl) - Graansloot Kampen B.V., Kampen (nl)" at bounding box center [380, 200] width 567 height 17
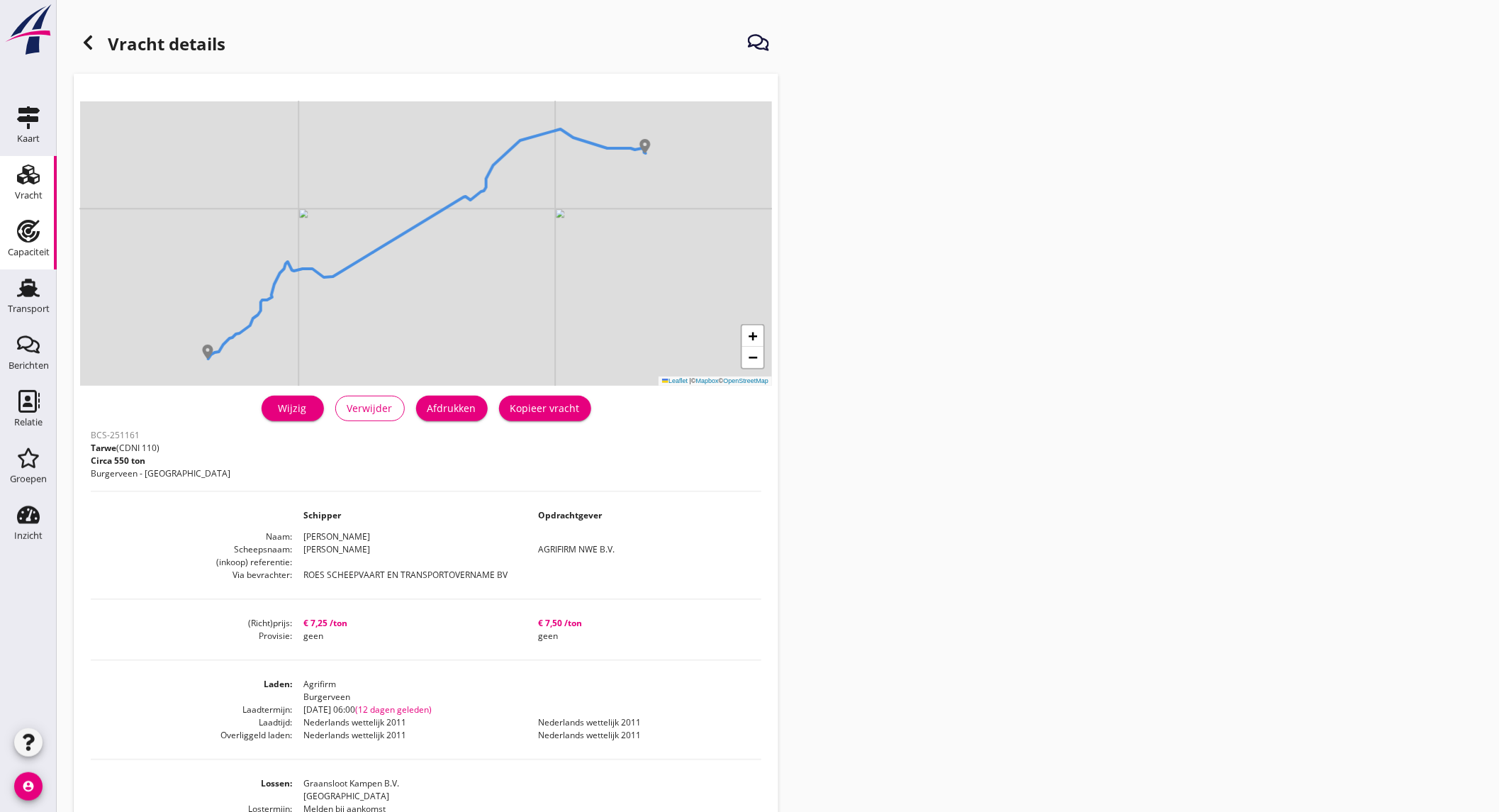
click at [31, 241] on use at bounding box center [28, 231] width 23 height 23
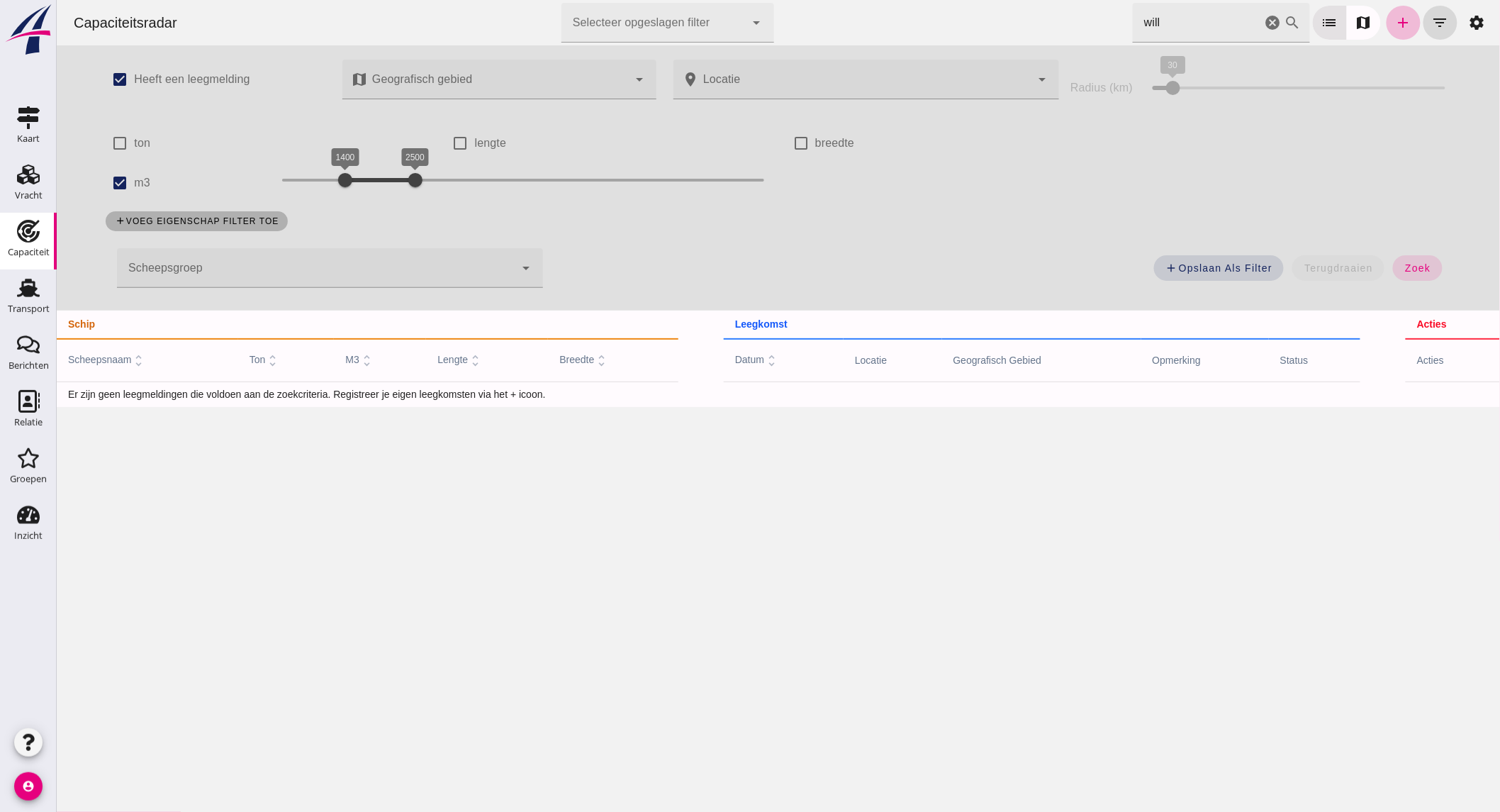
click icon "cancel"
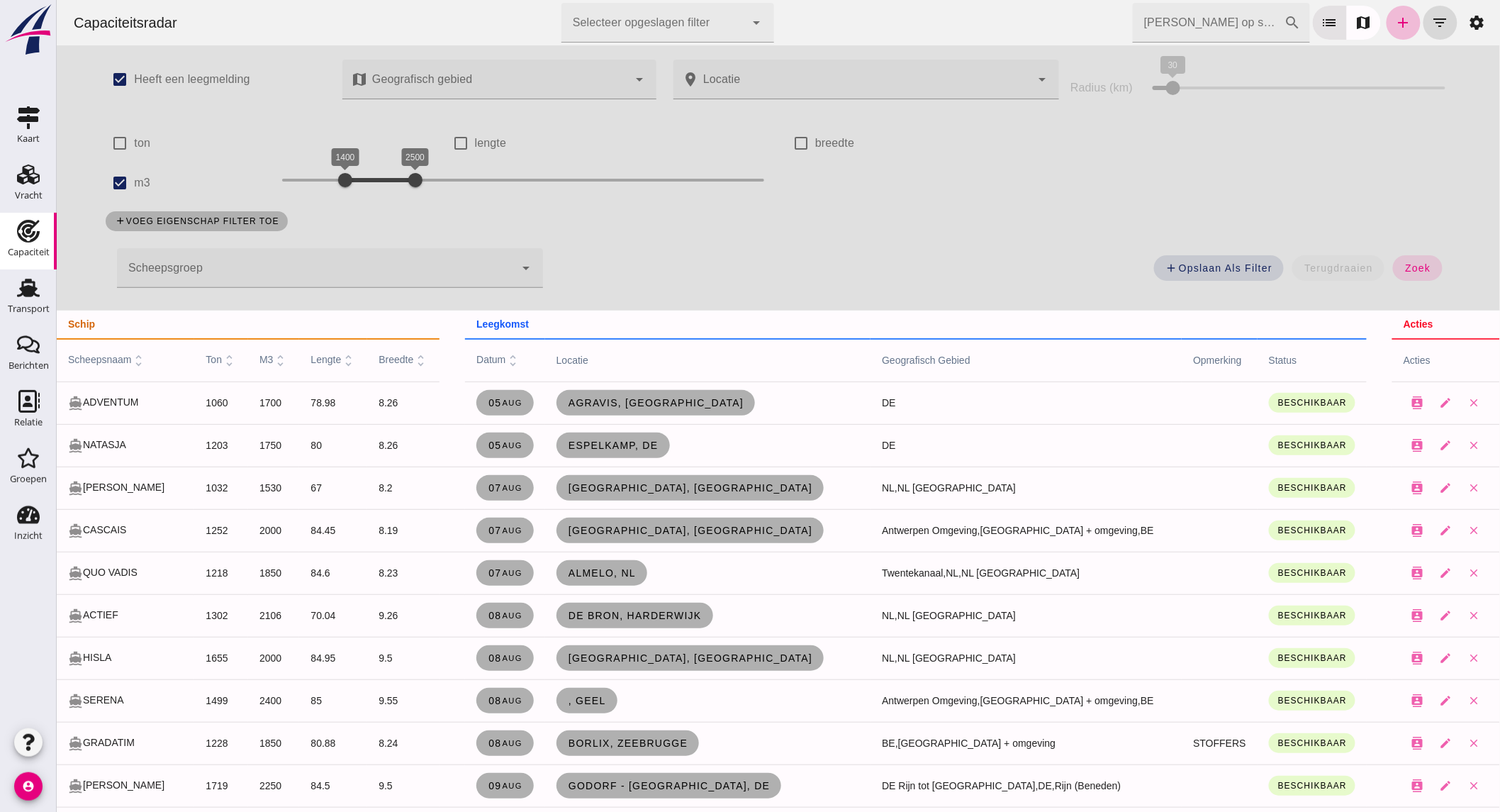
click input "[PERSON_NAME] op scheepsnaam"
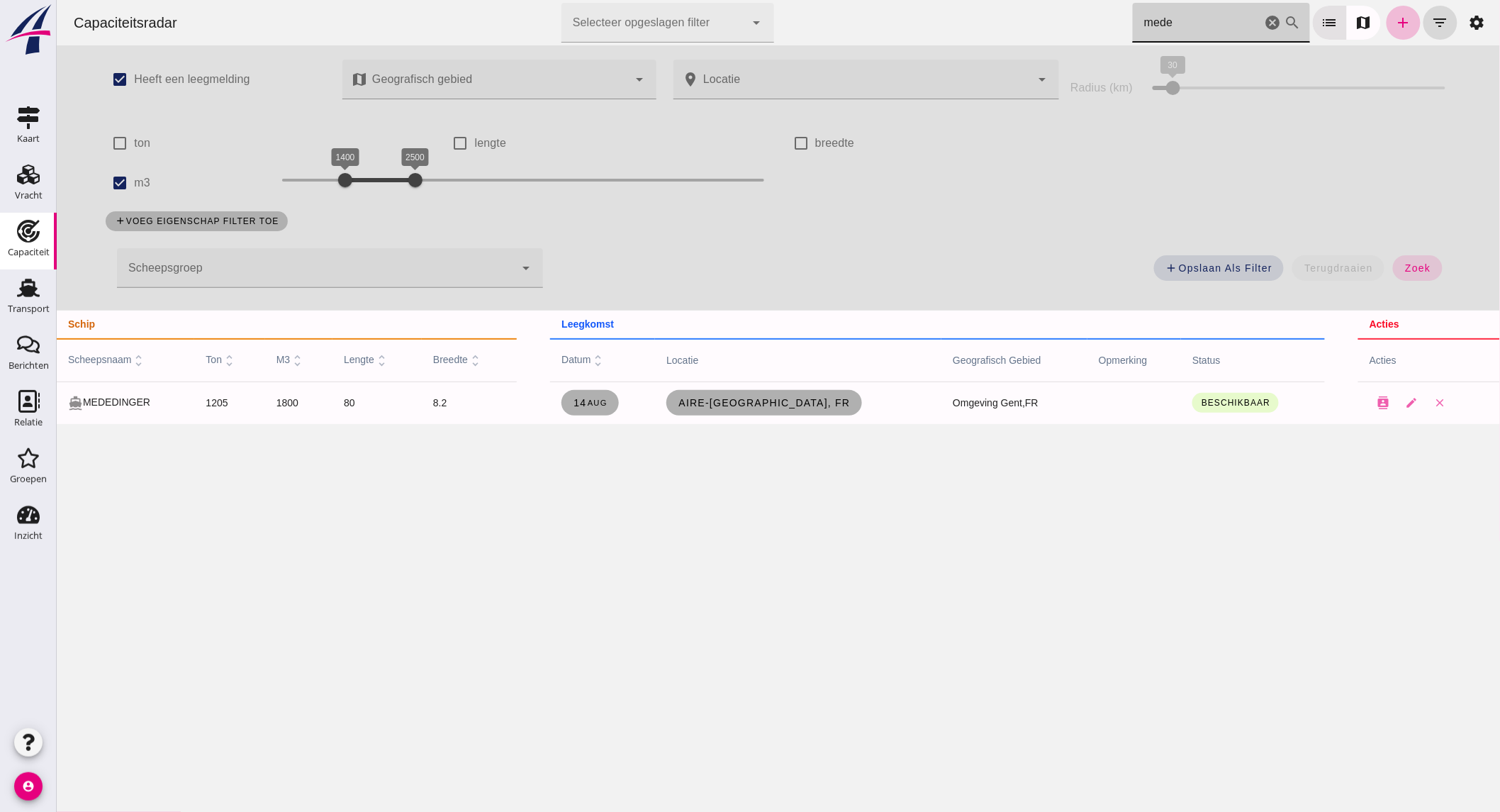
type input "mede"
click at [29, 293] on use at bounding box center [28, 288] width 23 height 18
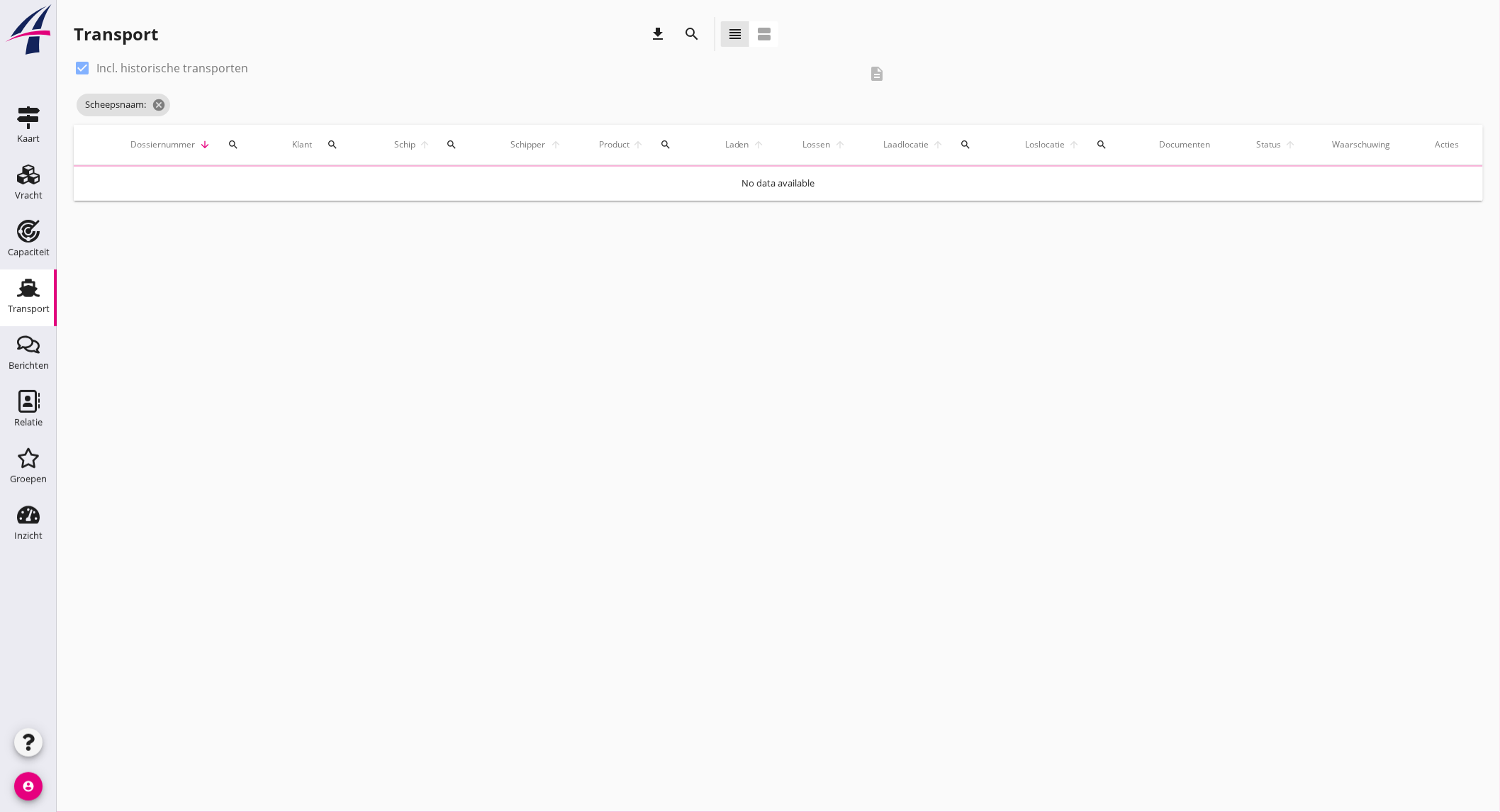
click at [695, 39] on icon "search" at bounding box center [692, 34] width 17 height 17
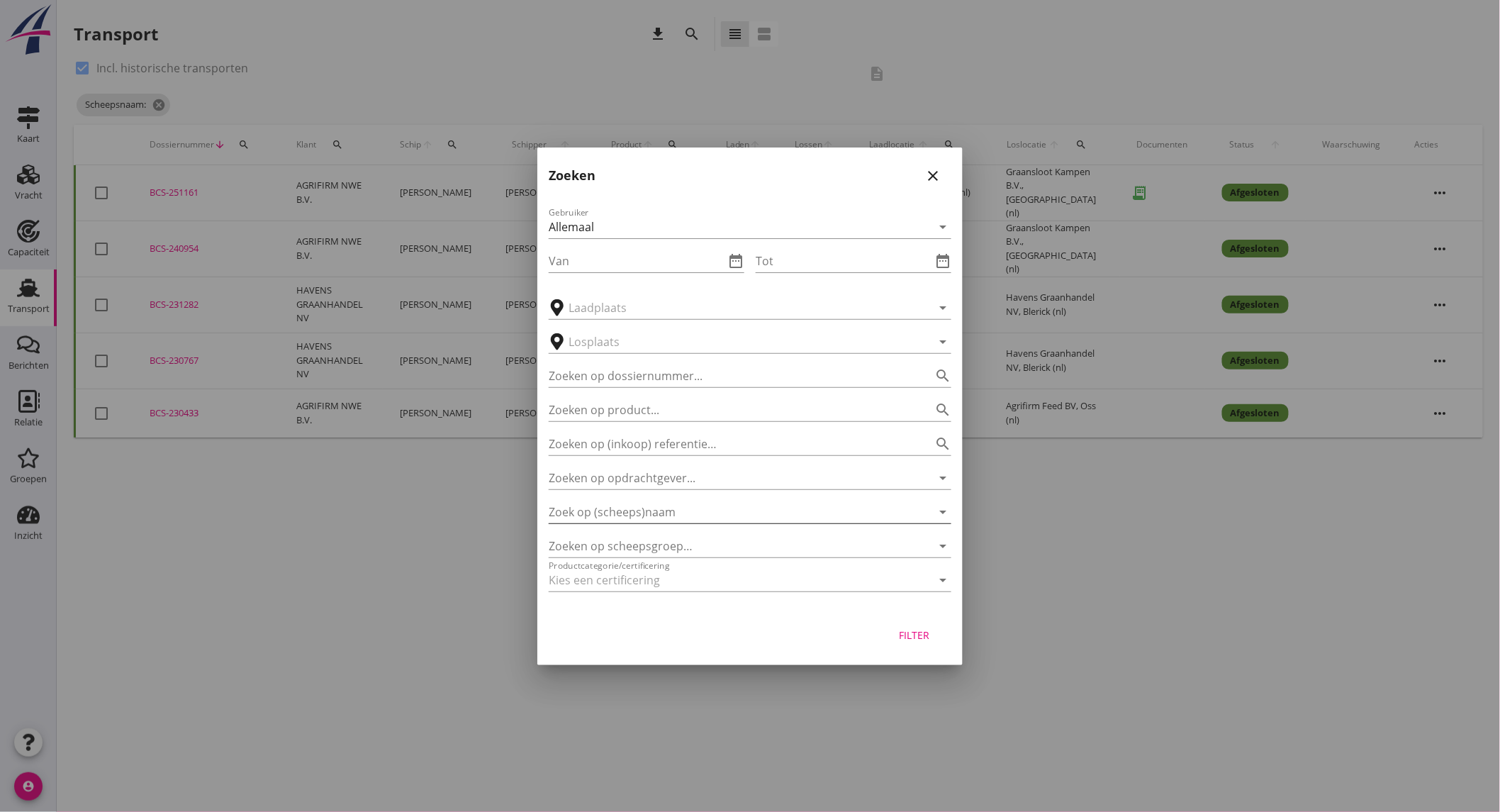
click at [657, 514] on input "Zoek op (scheeps)naam" at bounding box center [730, 511] width 363 height 23
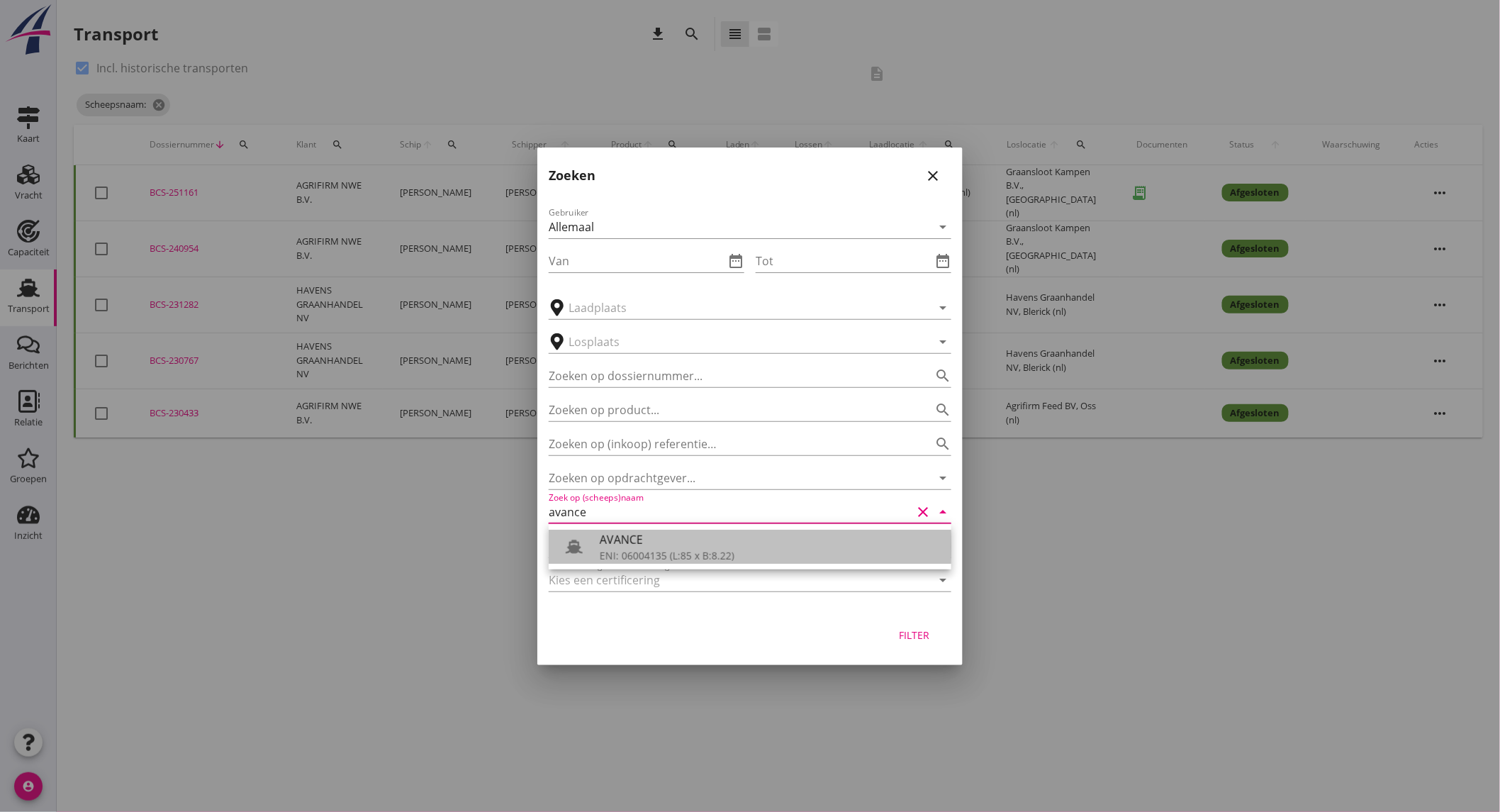
click at [641, 532] on div "AVANCE" at bounding box center [770, 539] width 340 height 17
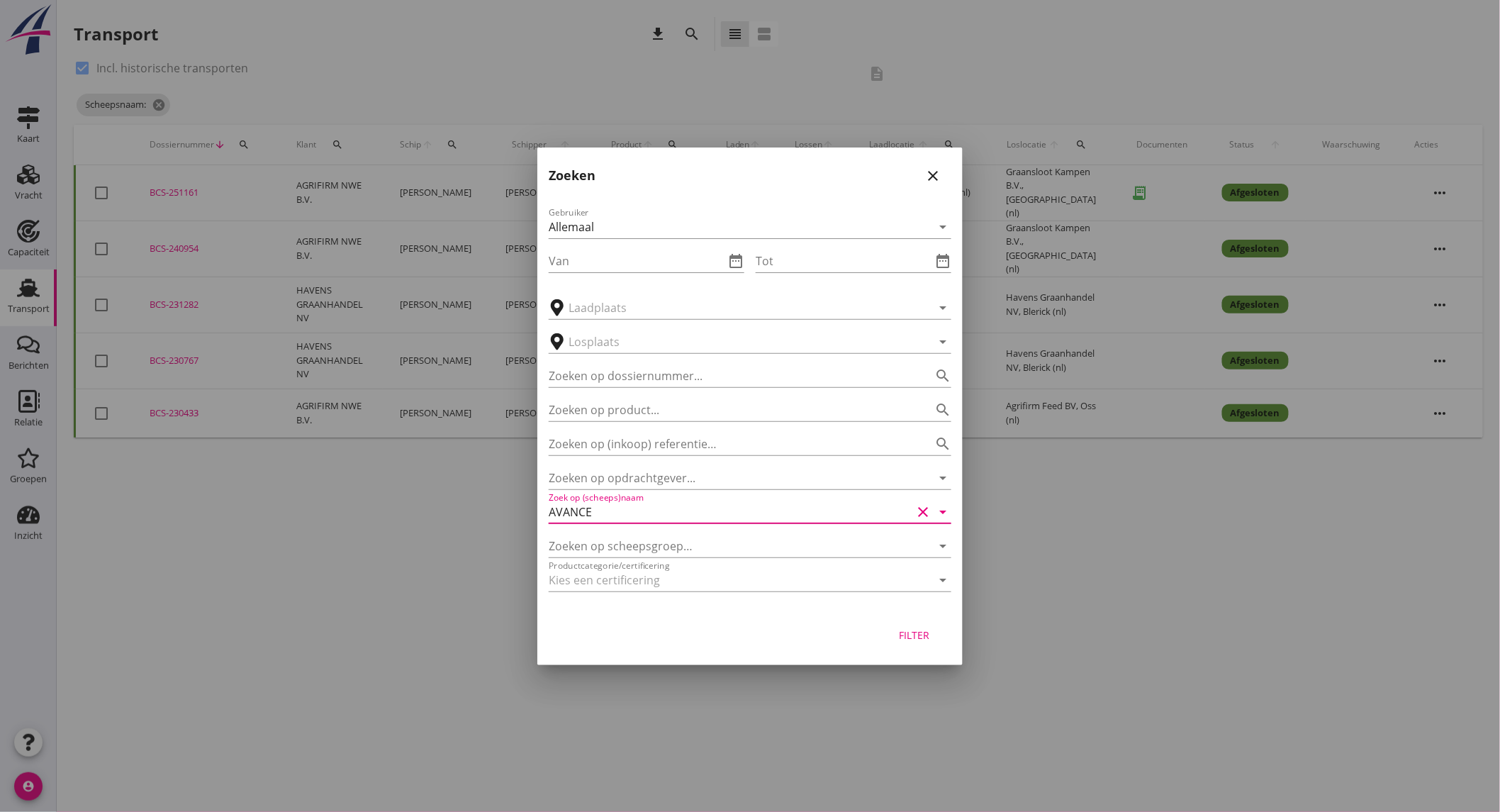
click at [918, 635] on div "Filter" at bounding box center [914, 635] width 40 height 15
type input "AVANCE"
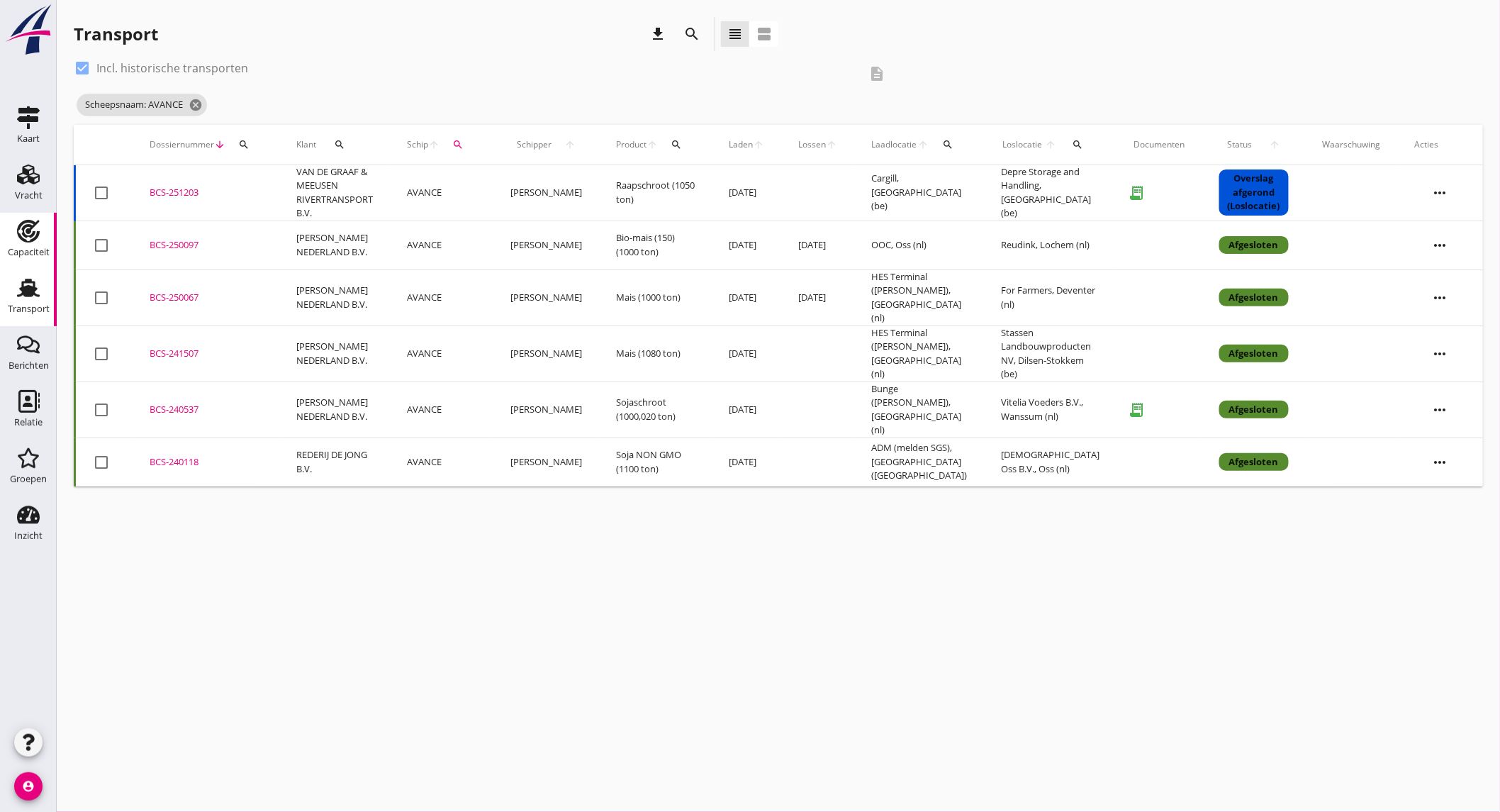
click at [46, 243] on div "Capaciteit" at bounding box center [28, 253] width 41 height 20
click at [0, 0] on icon "add" at bounding box center [0, 0] width 0 height 0
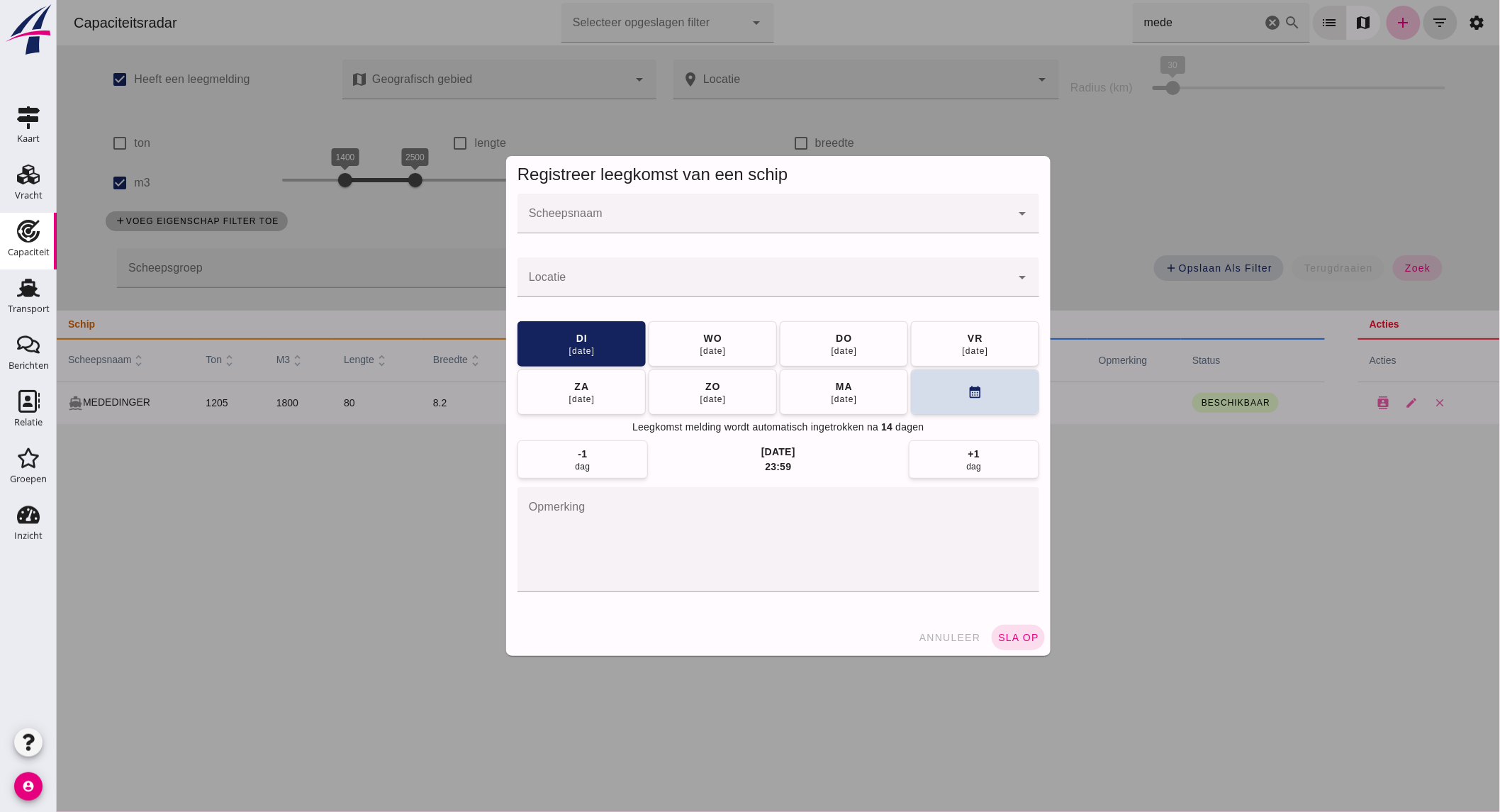
click input "Scheepsnaam"
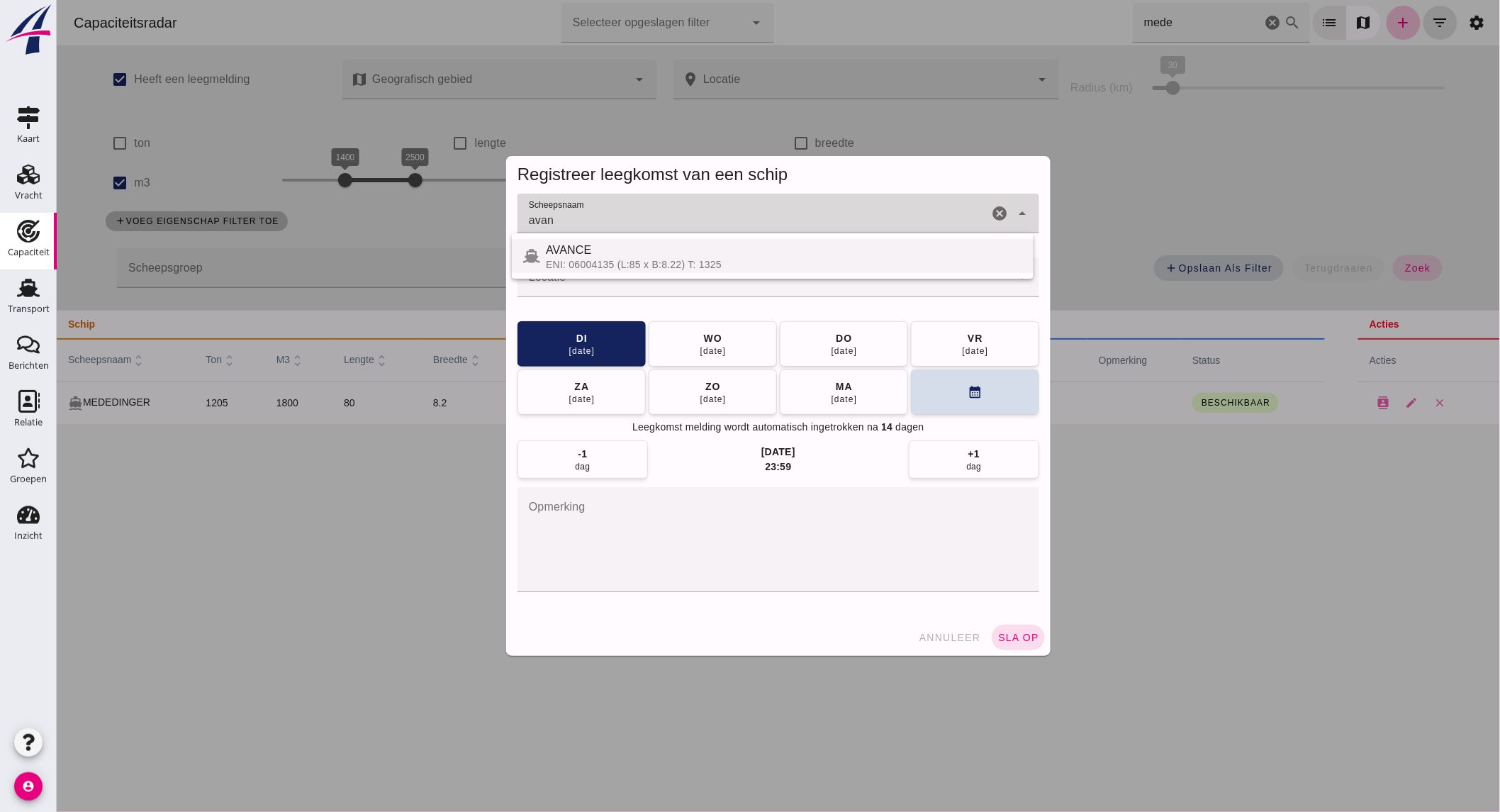
click at [706, 253] on div "AVANCE" at bounding box center [784, 250] width 476 height 17
type input "AVANCE"
click input "Locatie"
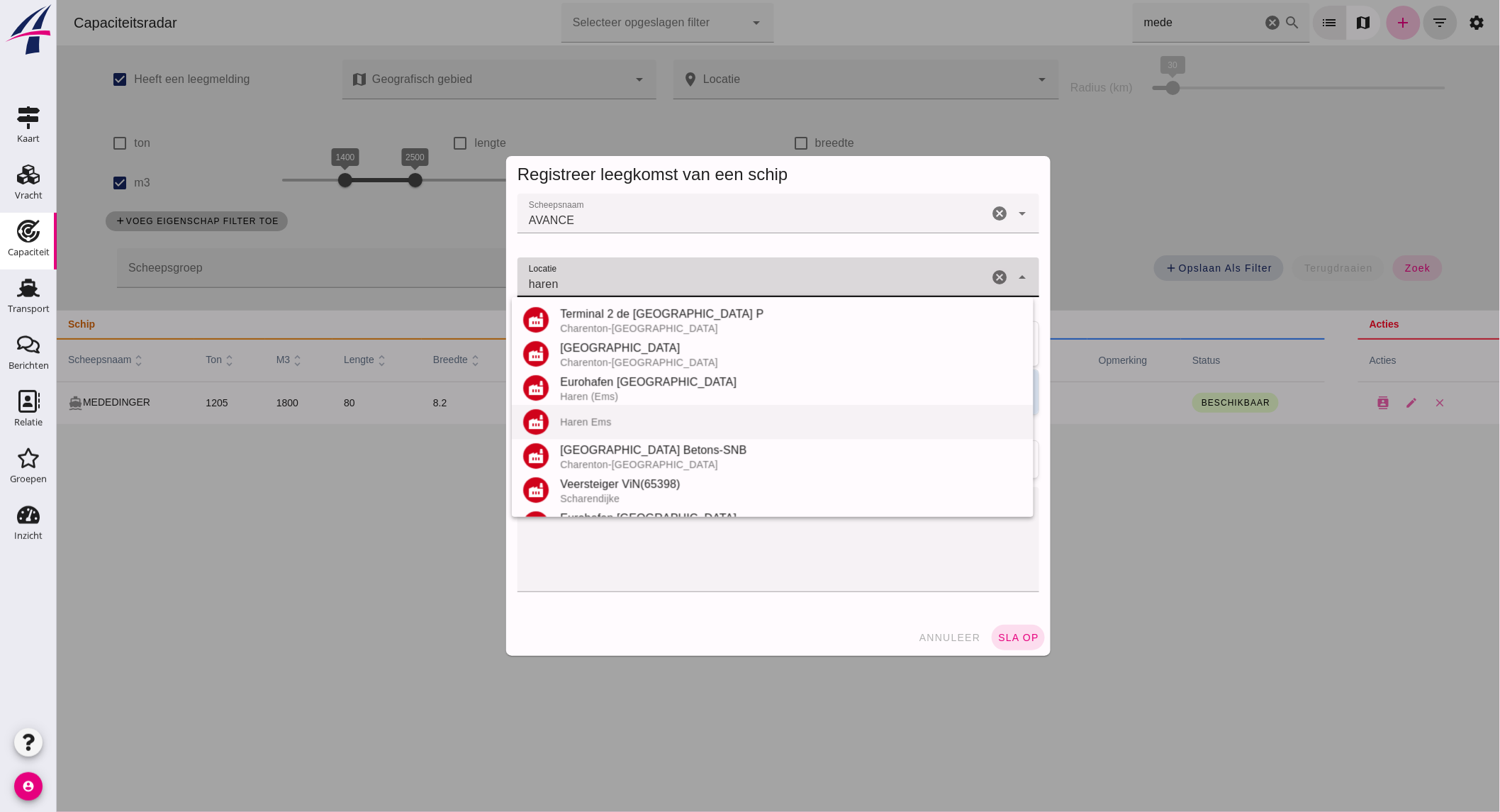
click at [663, 422] on div "Haren Ems" at bounding box center [790, 421] width 463 height 11
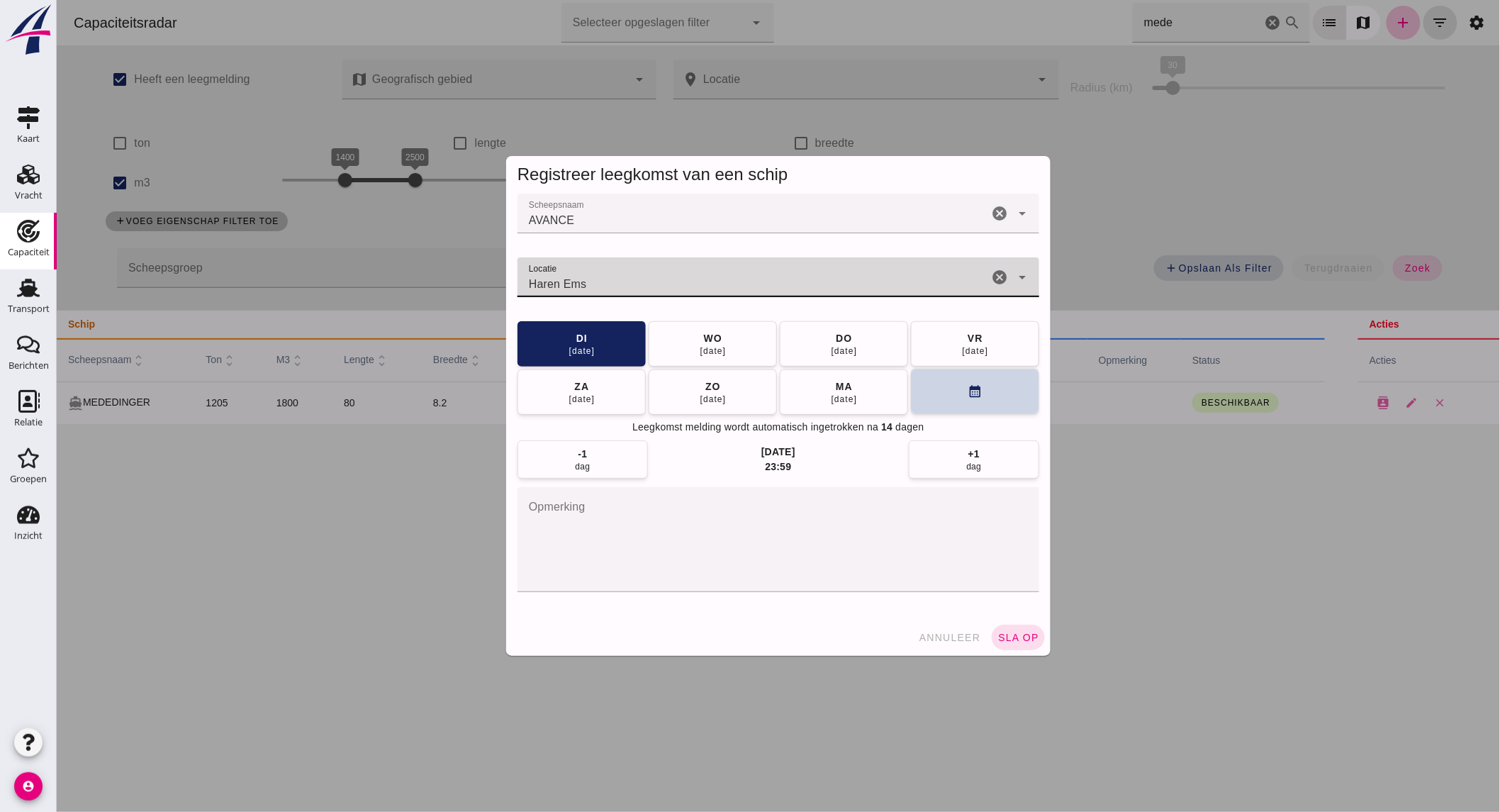
type input "Haren Ems"
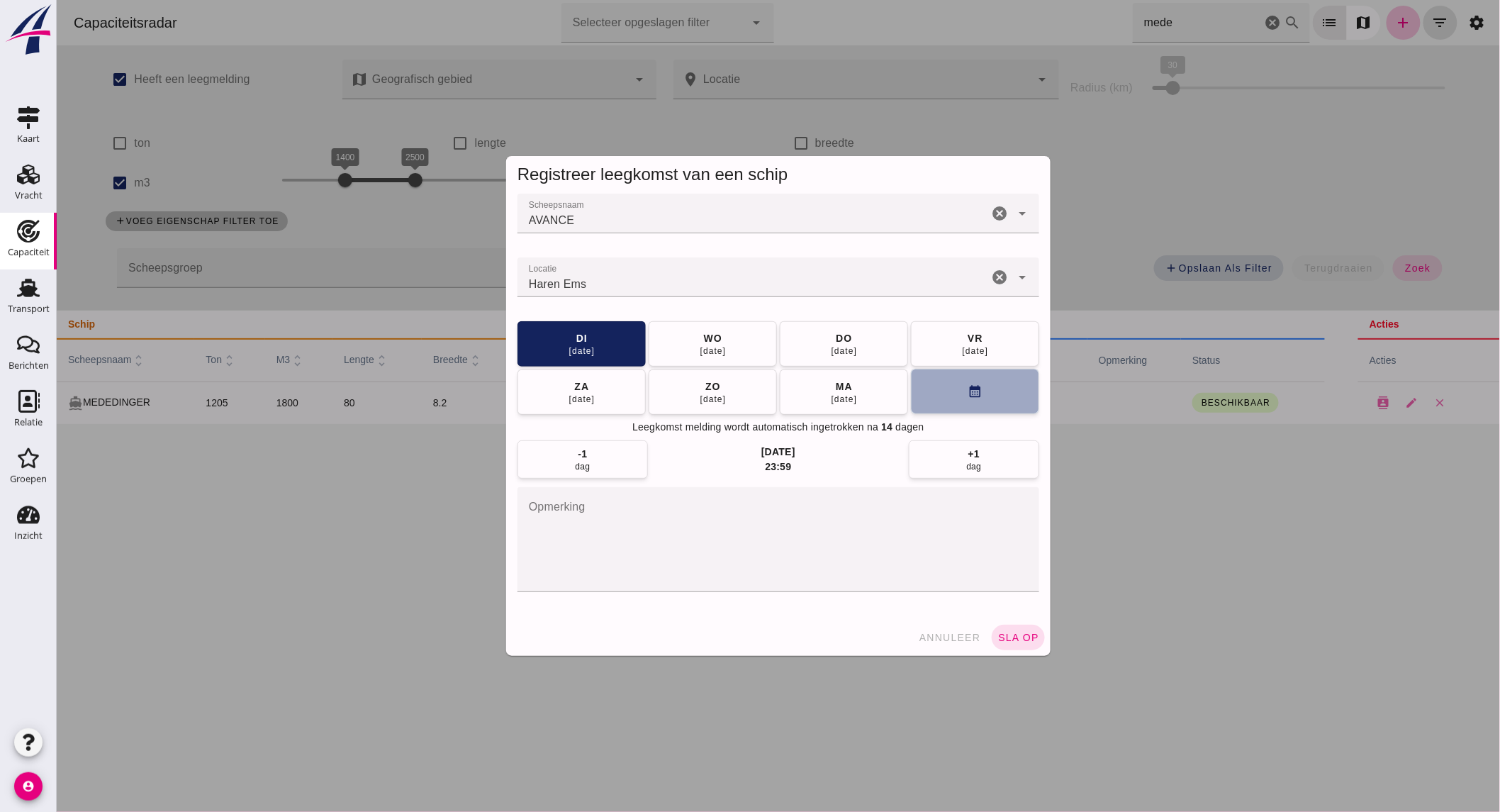
click button "calendar_month"
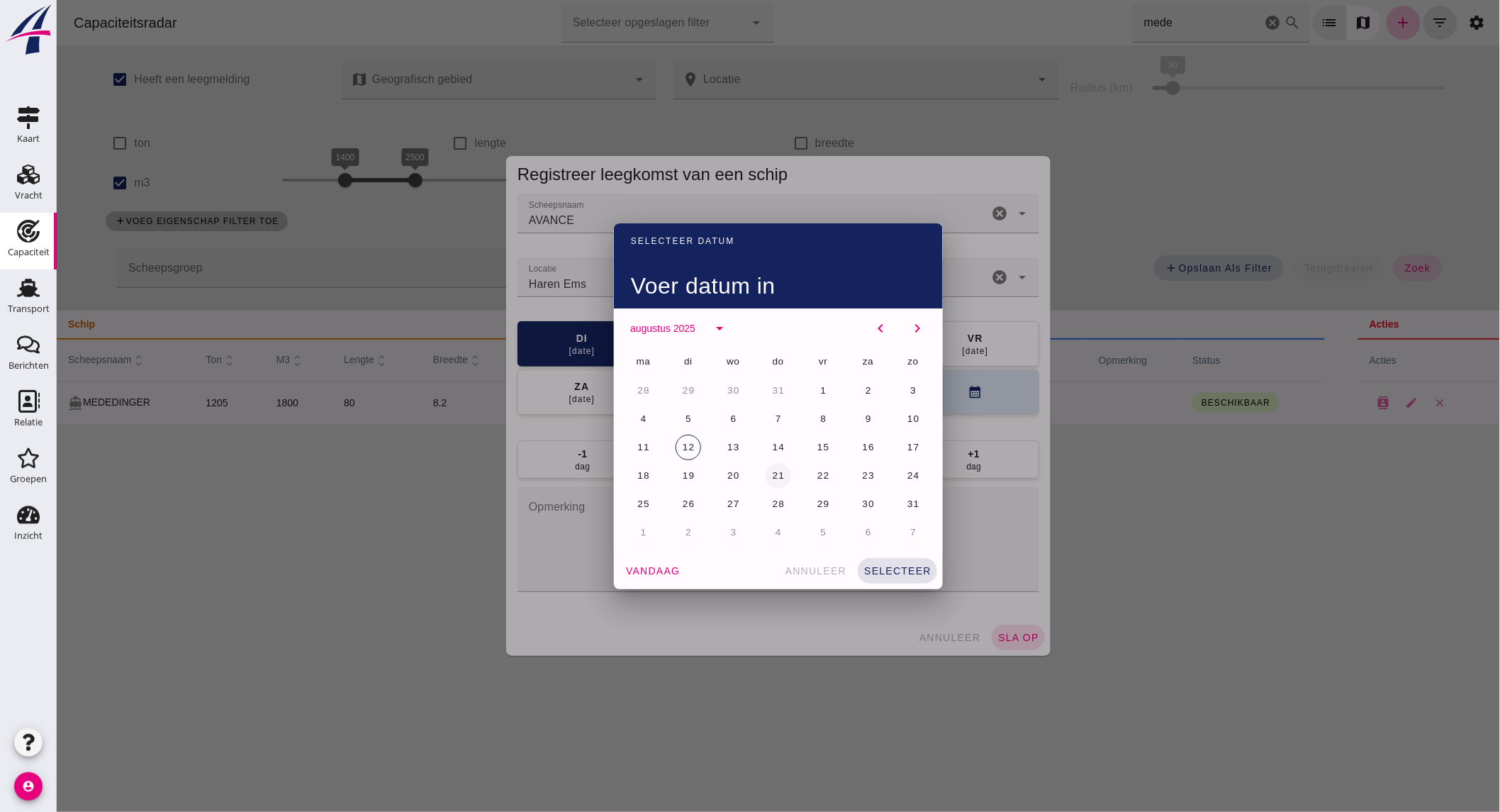
click span "21"
click button "selecteer"
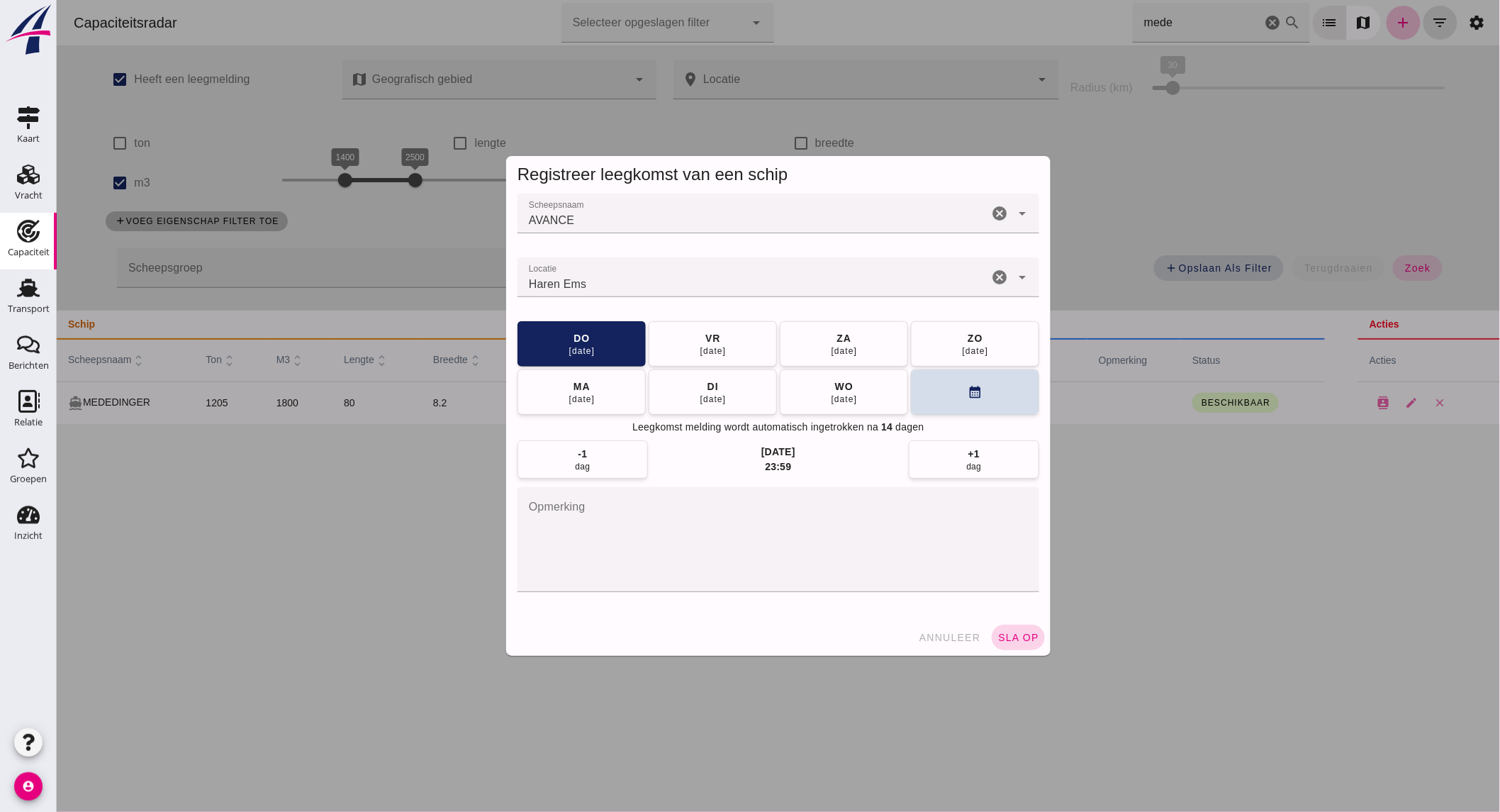
click span "sla op"
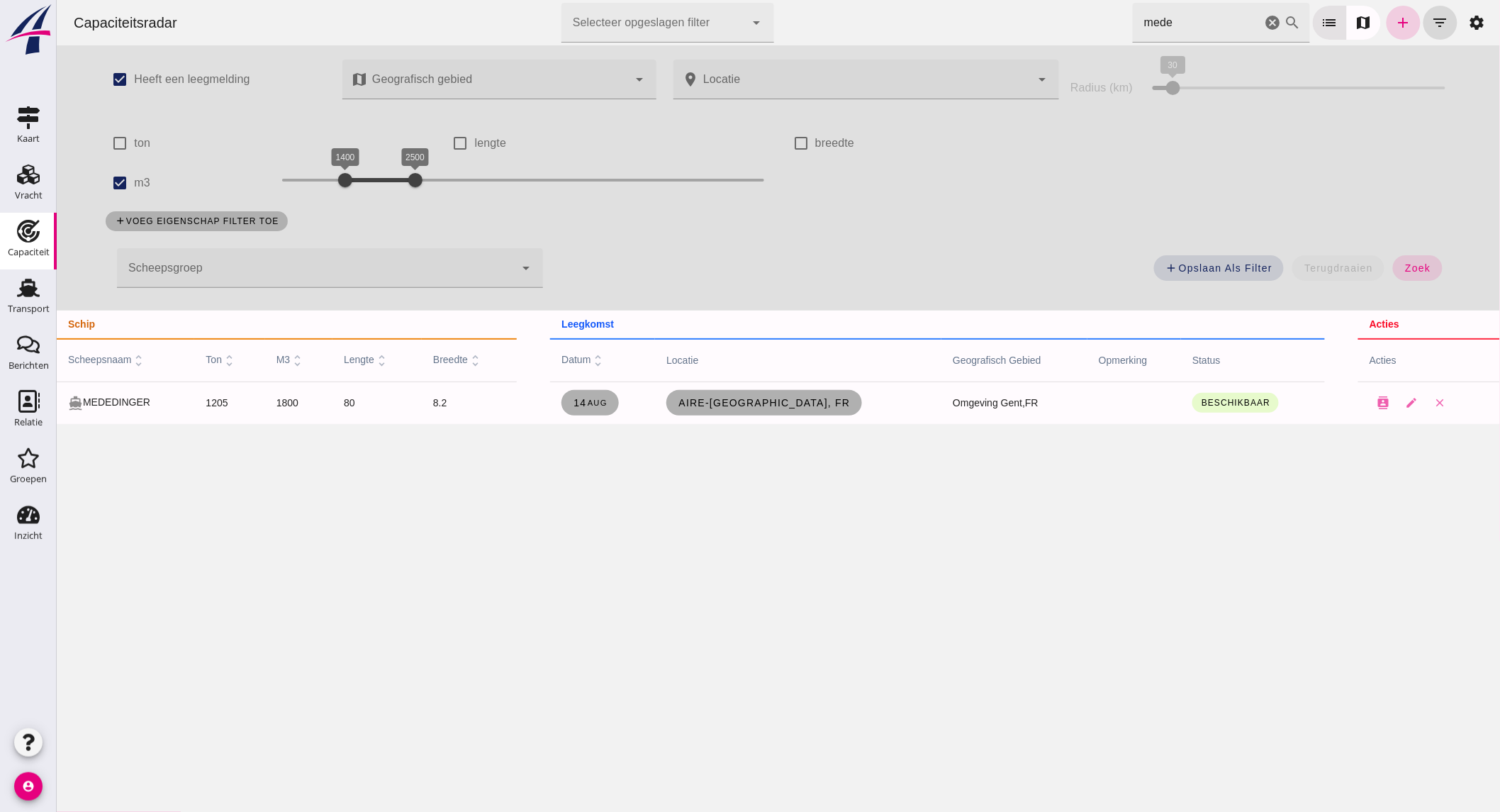
click at [1394, 19] on icon "add" at bounding box center [1403, 22] width 17 height 17
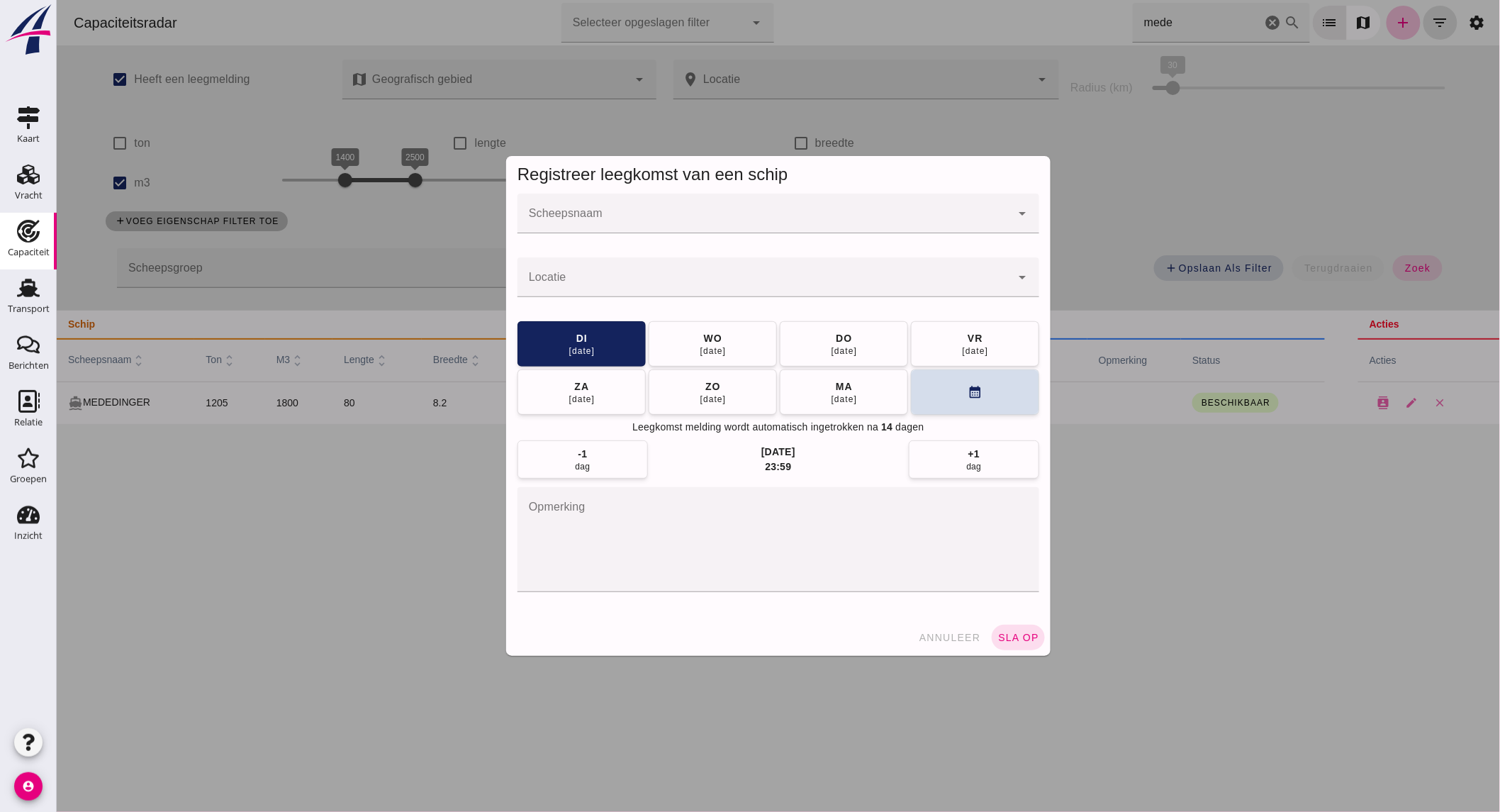
click input "Scheepsnaam"
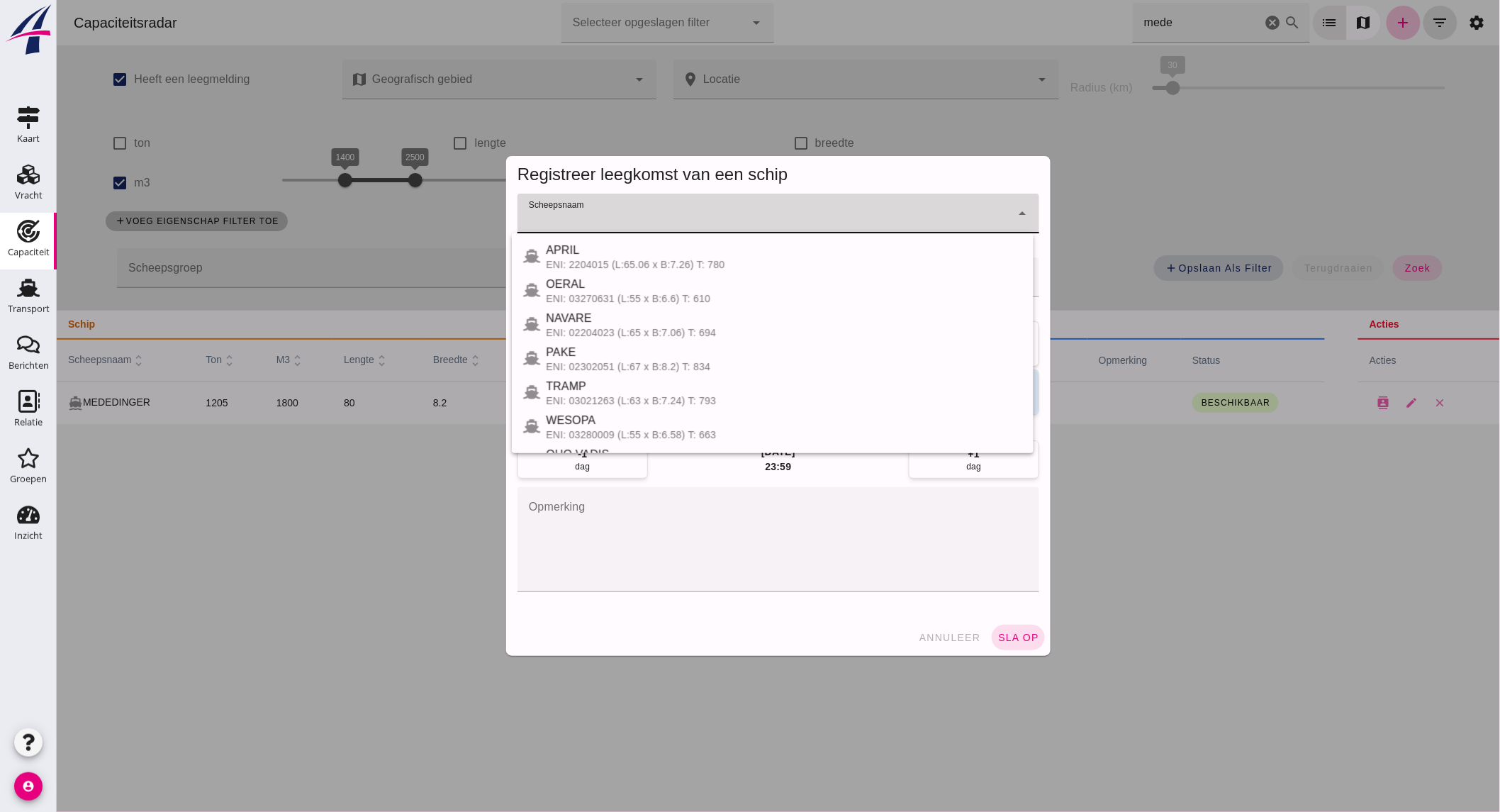
click at [308, 505] on div at bounding box center [777, 406] width 1443 height 812
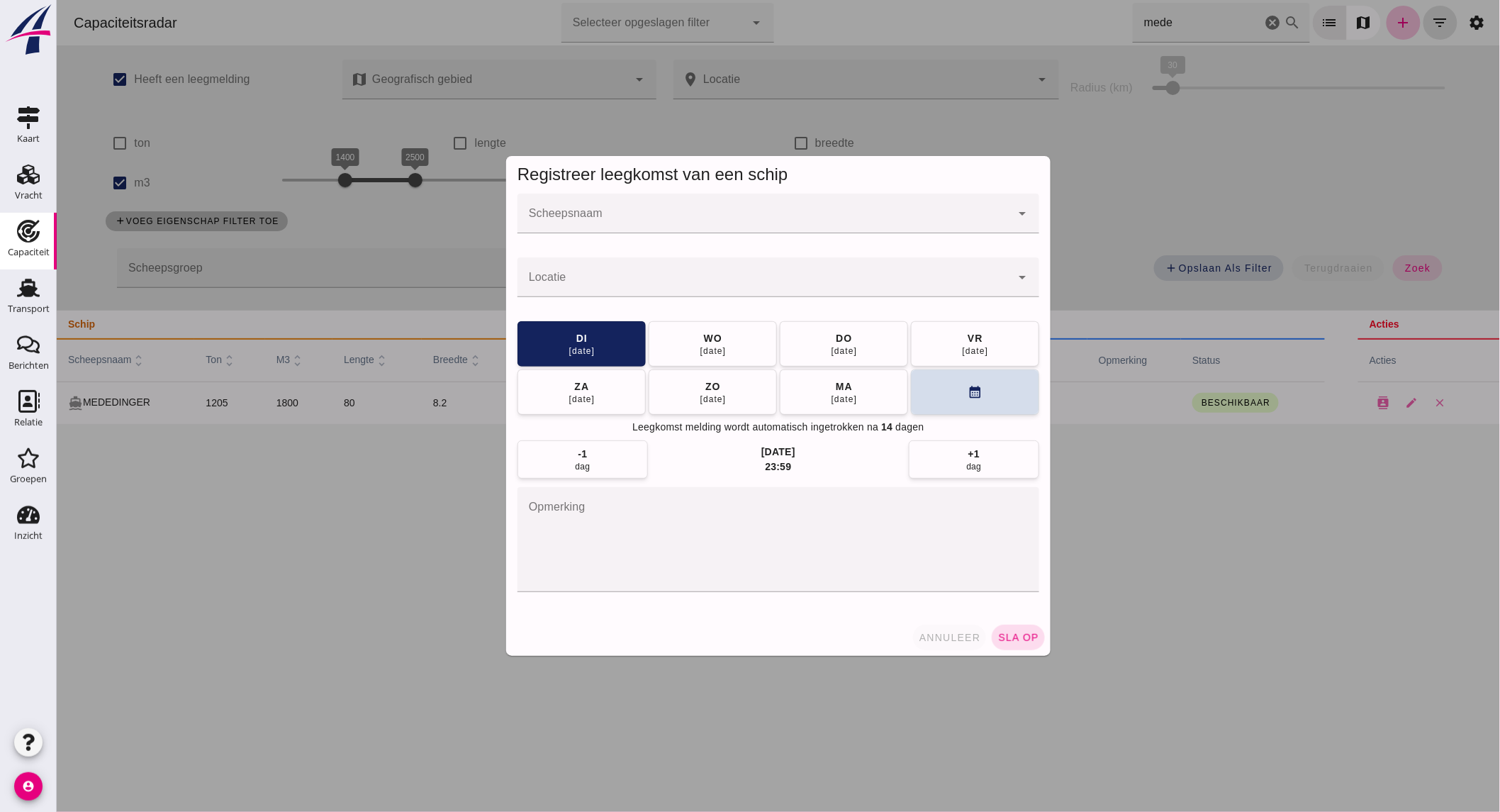
click button "annuleer"
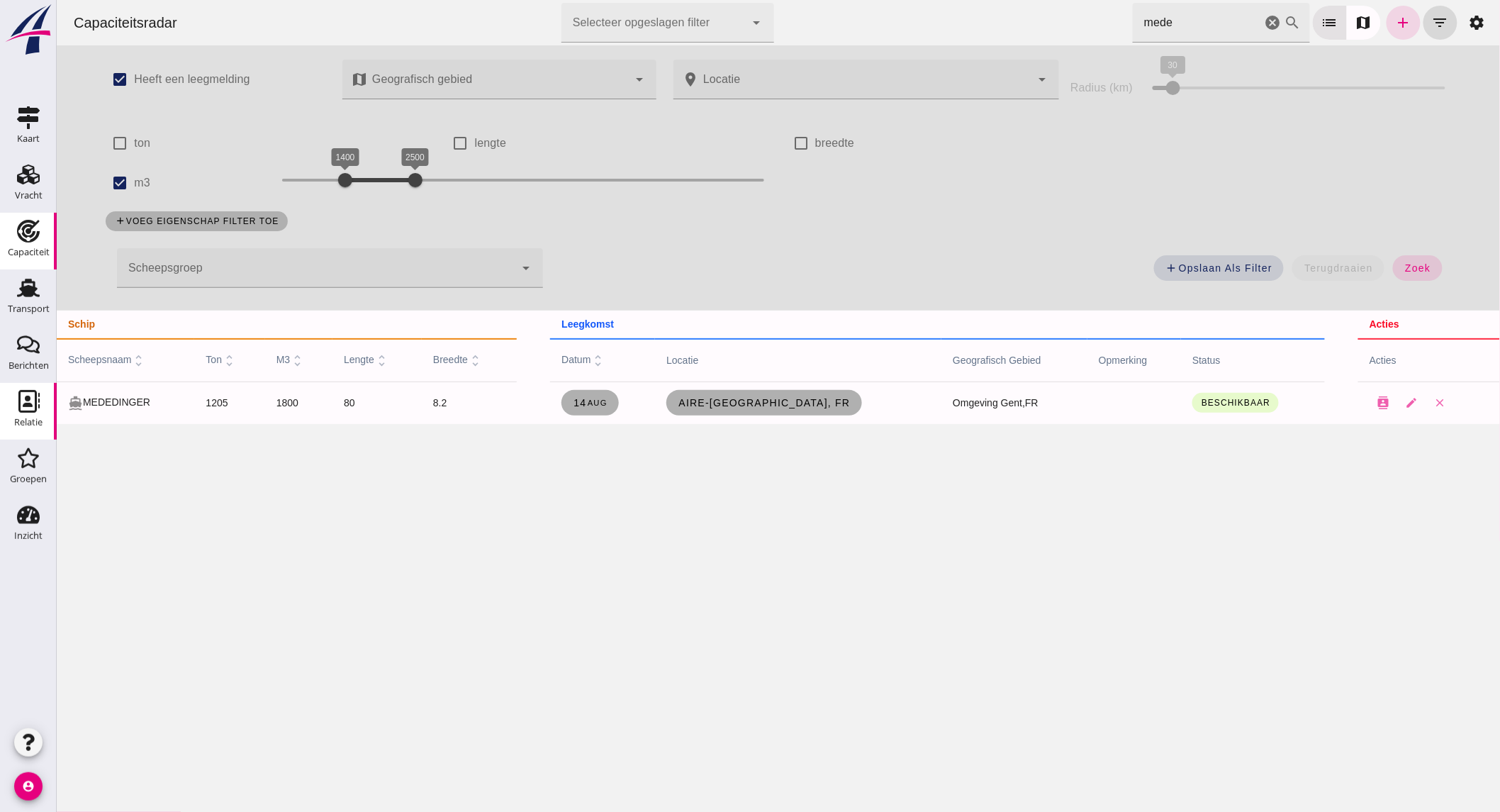
click at [32, 405] on use at bounding box center [29, 401] width 21 height 23
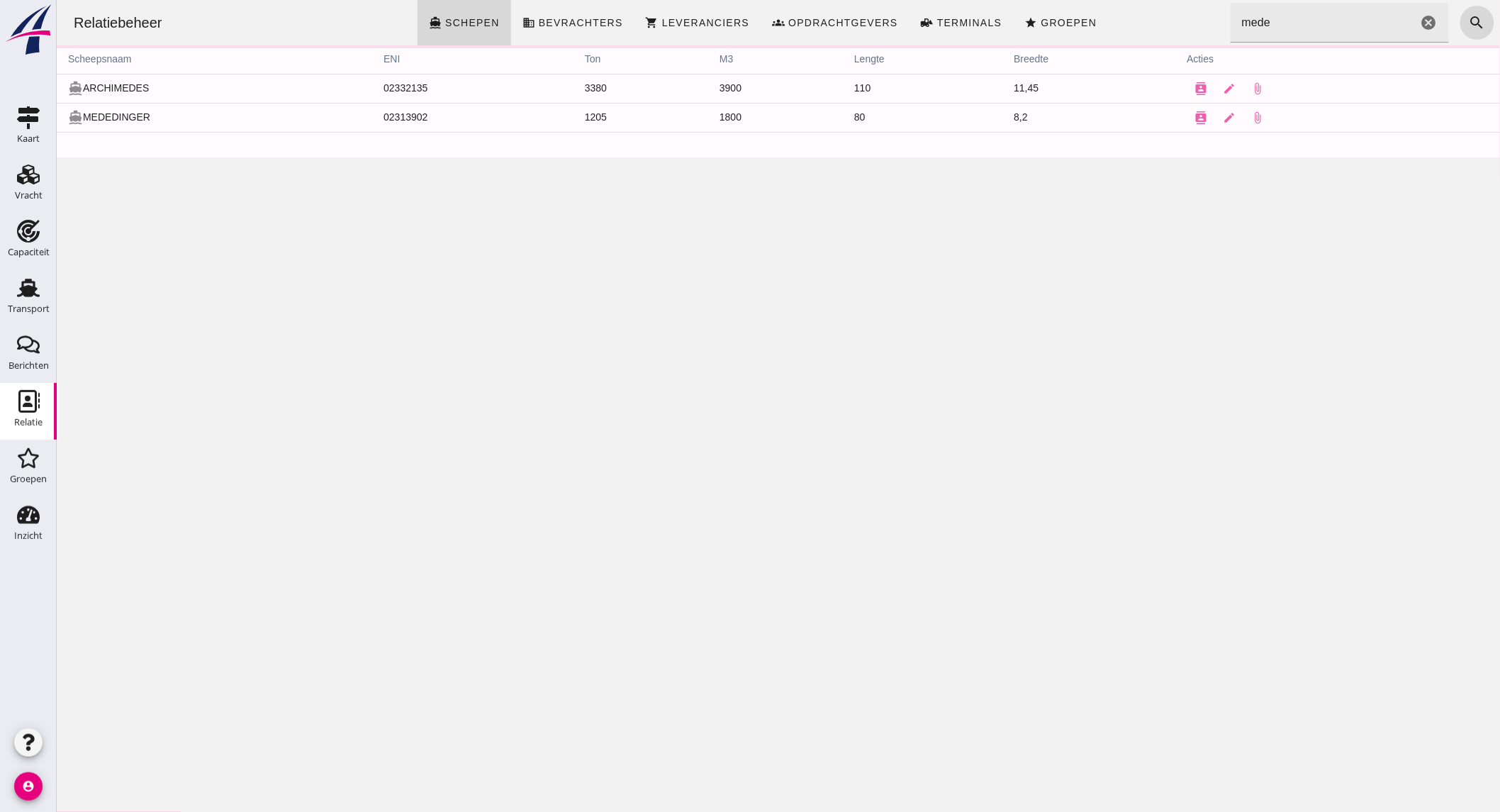
click icon "cancel"
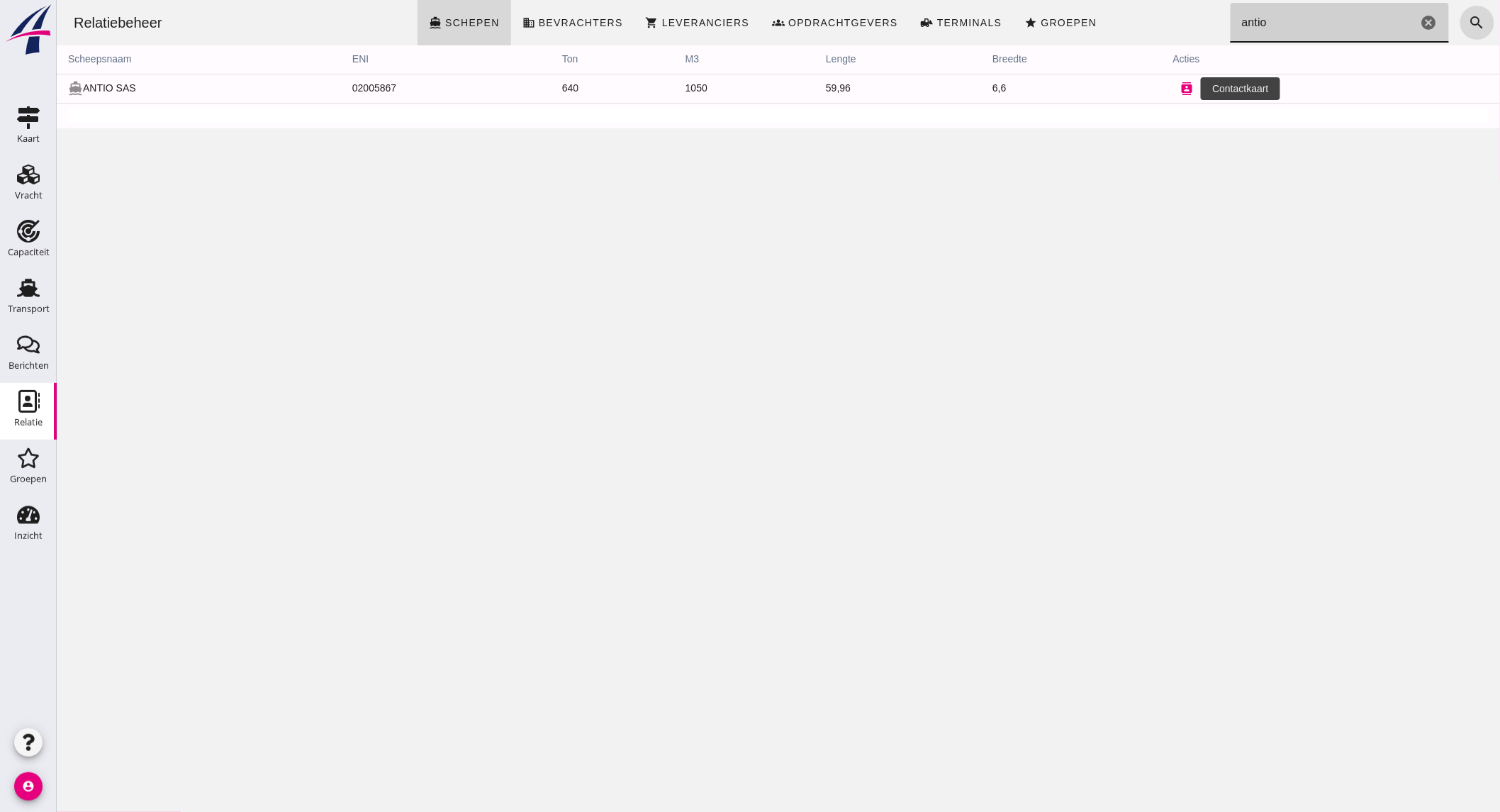
type input "antio"
click at [1185, 82] on icon "contacts" at bounding box center [1186, 88] width 13 height 13
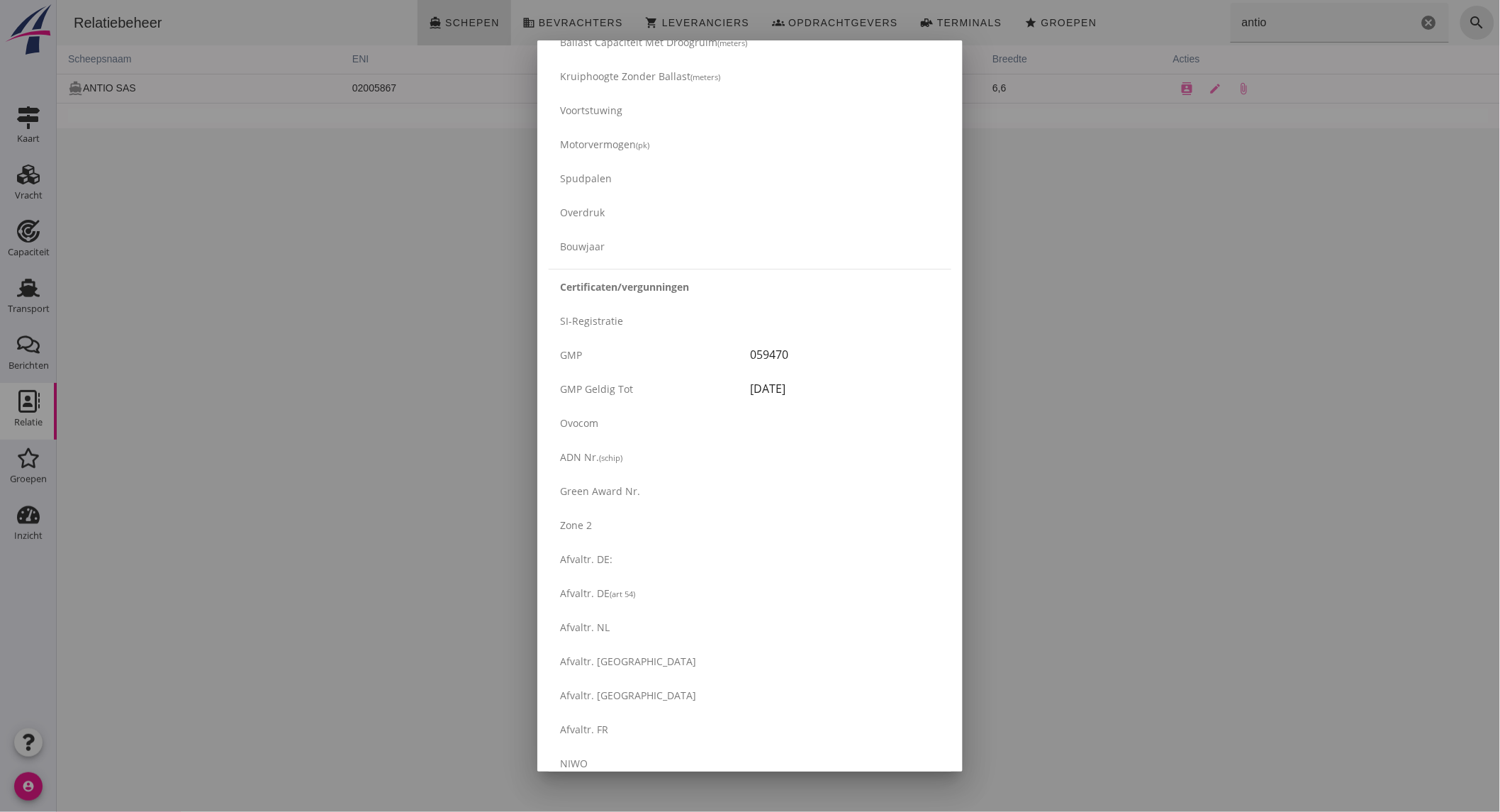
scroll to position [2148, 0]
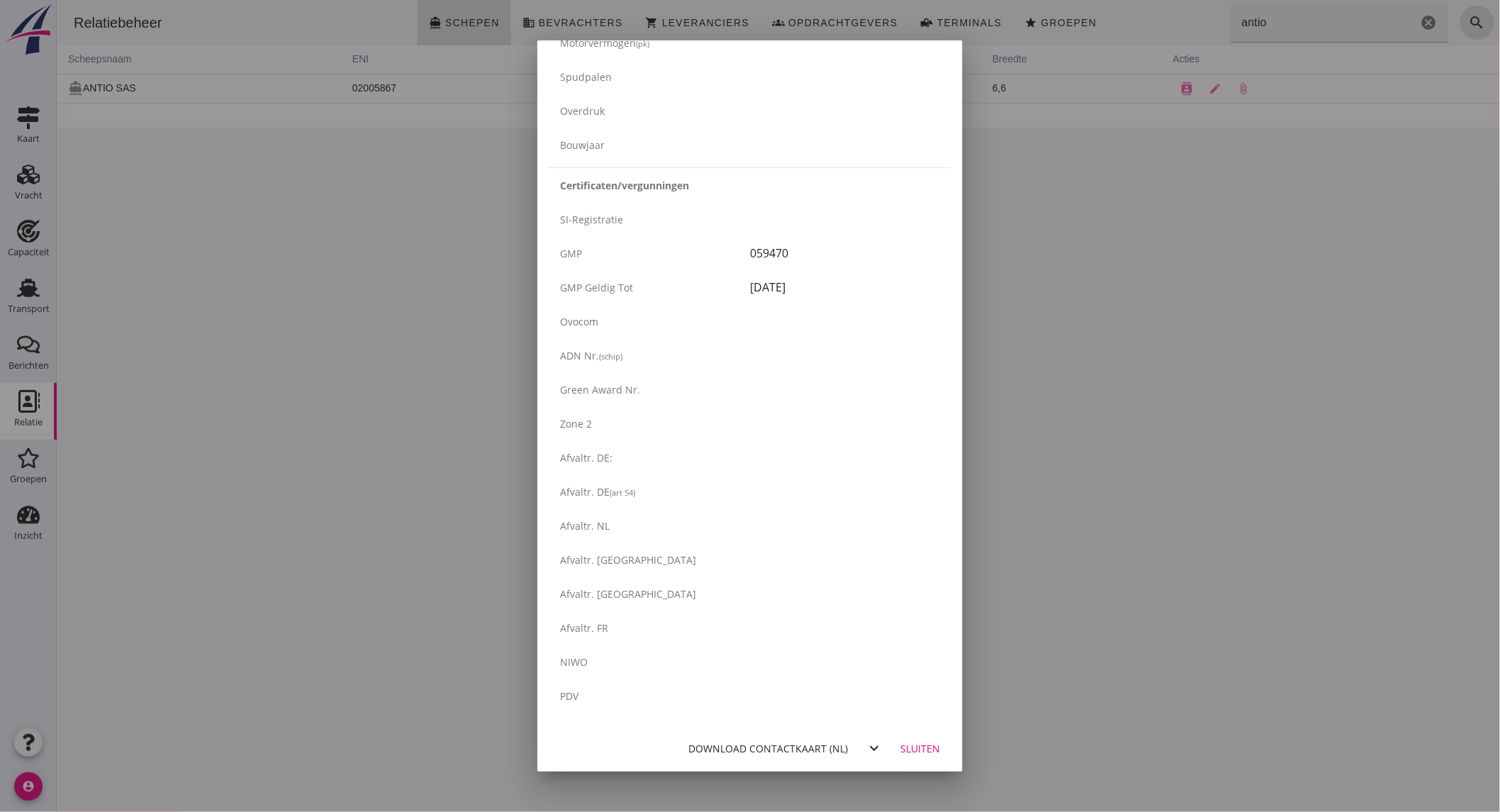
click at [785, 744] on div "Download contactkaart (nl)" at bounding box center [767, 748] width 159 height 15
click at [79, 240] on div at bounding box center [750, 406] width 1500 height 812
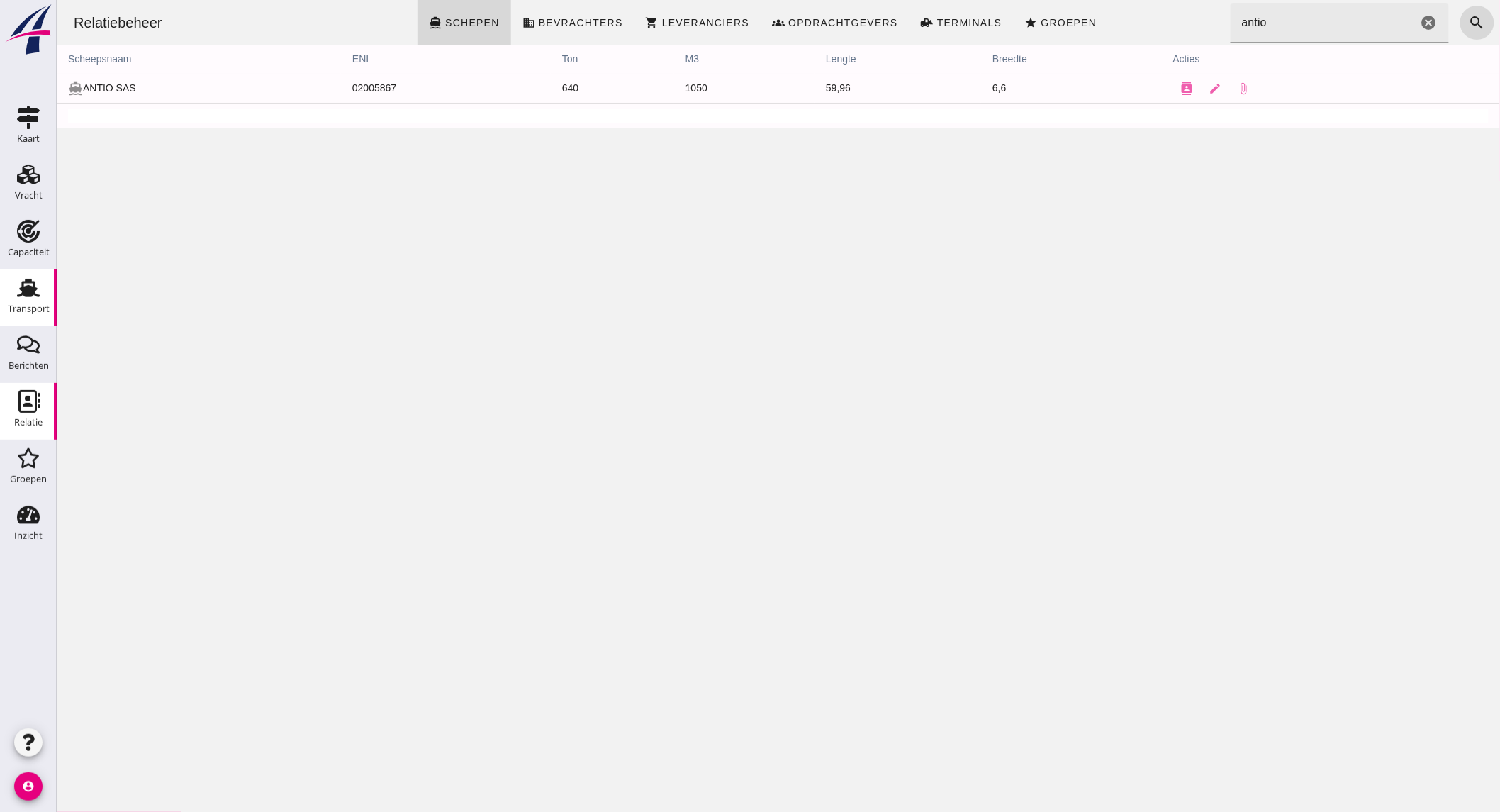
click at [19, 298] on icon "Transport" at bounding box center [28, 288] width 23 height 23
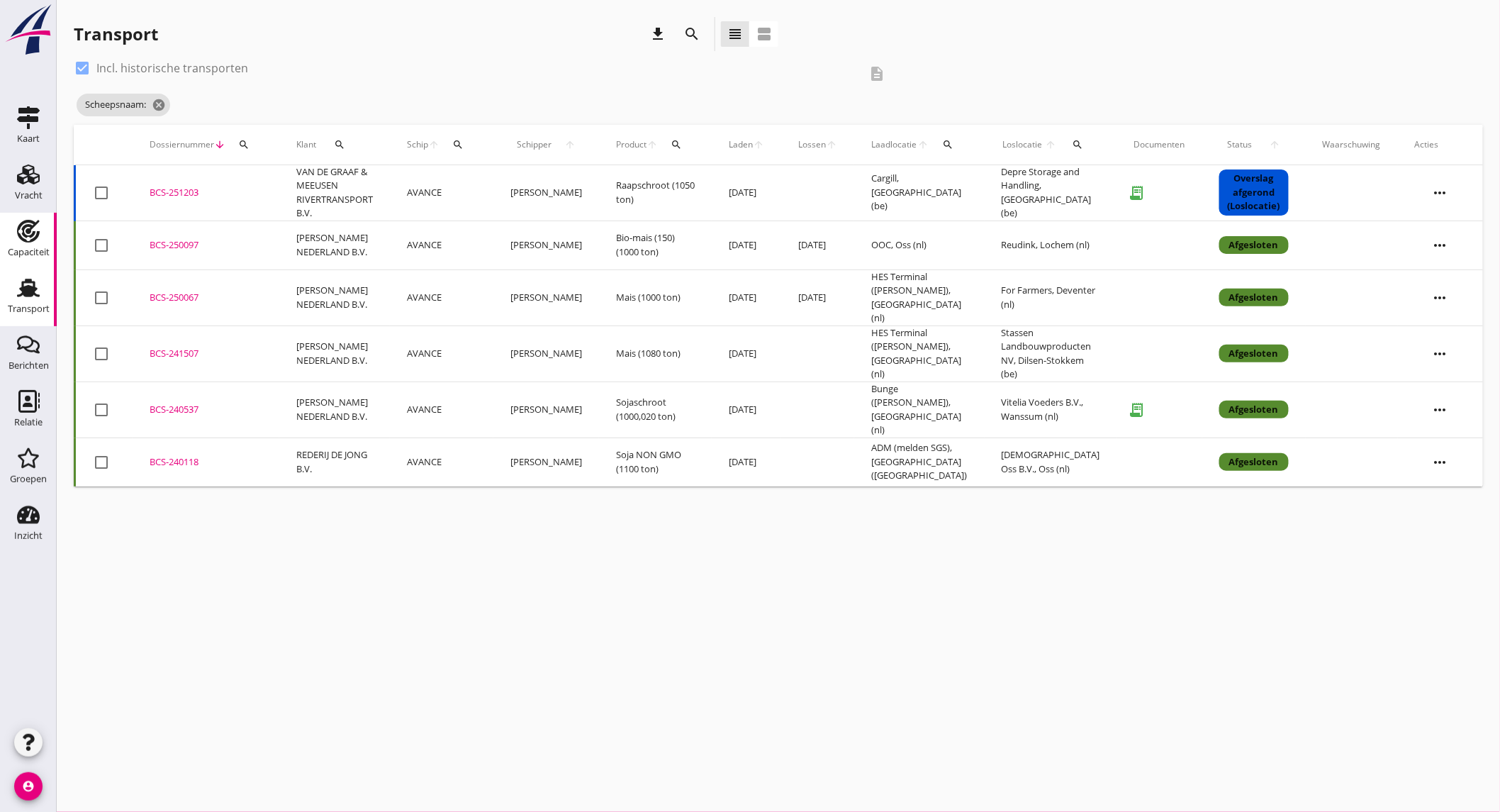
click at [39, 236] on icon "Capaciteit" at bounding box center [28, 231] width 23 height 23
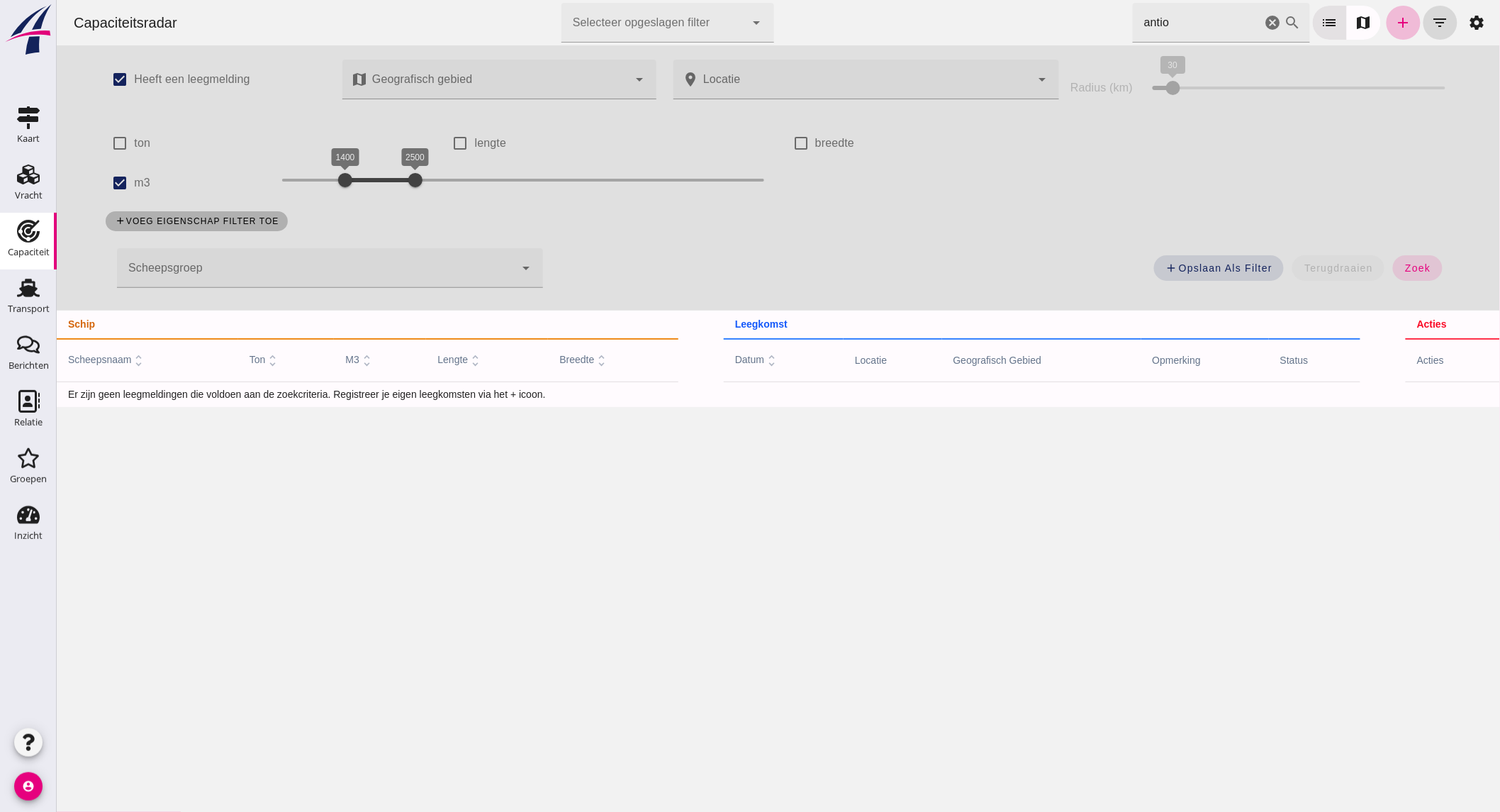
click at [138, 180] on label "m3" at bounding box center [142, 182] width 17 height 40
click input "m3"
checkbox input "false"
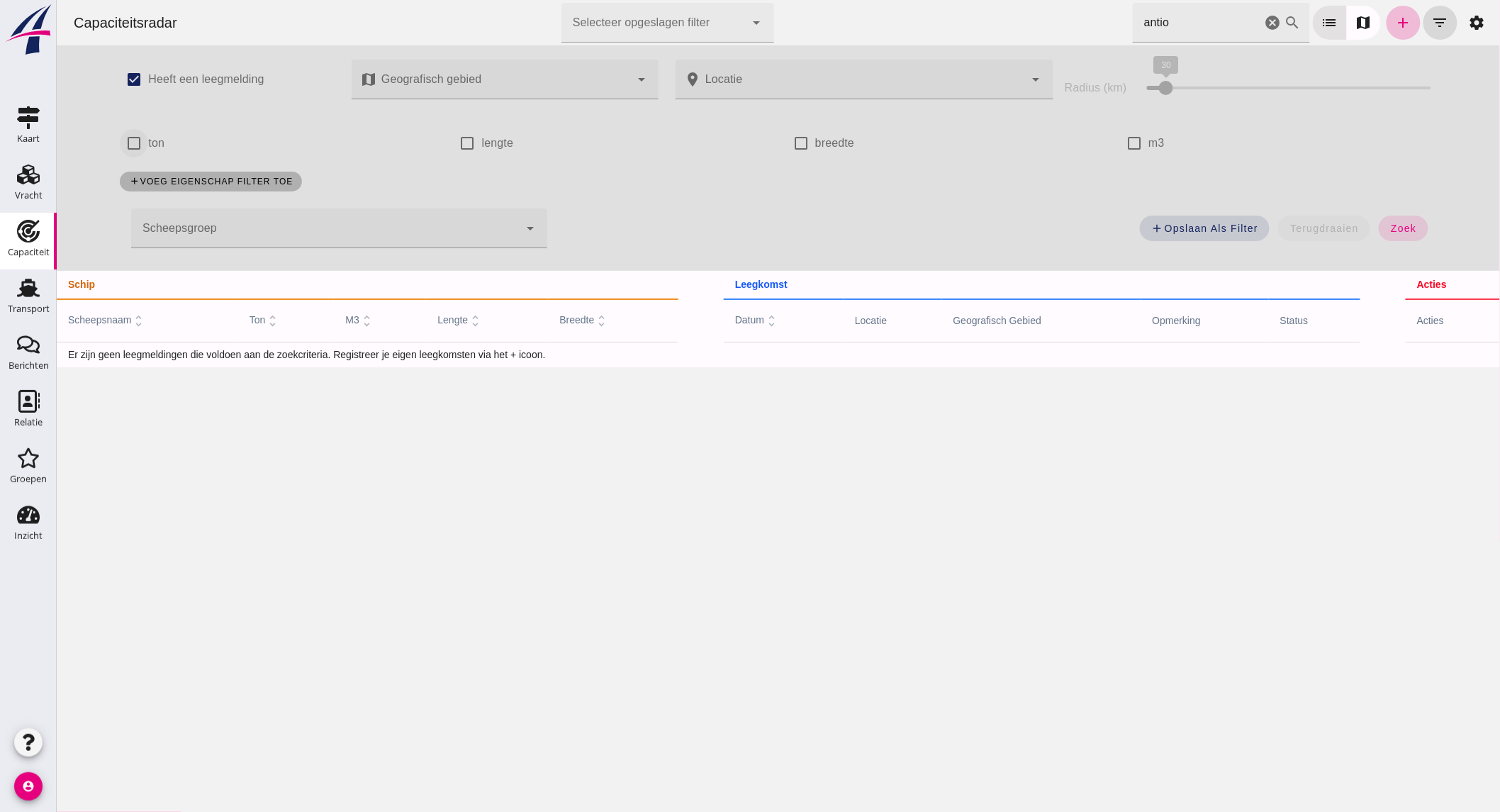
click input "ton"
checkbox input "true"
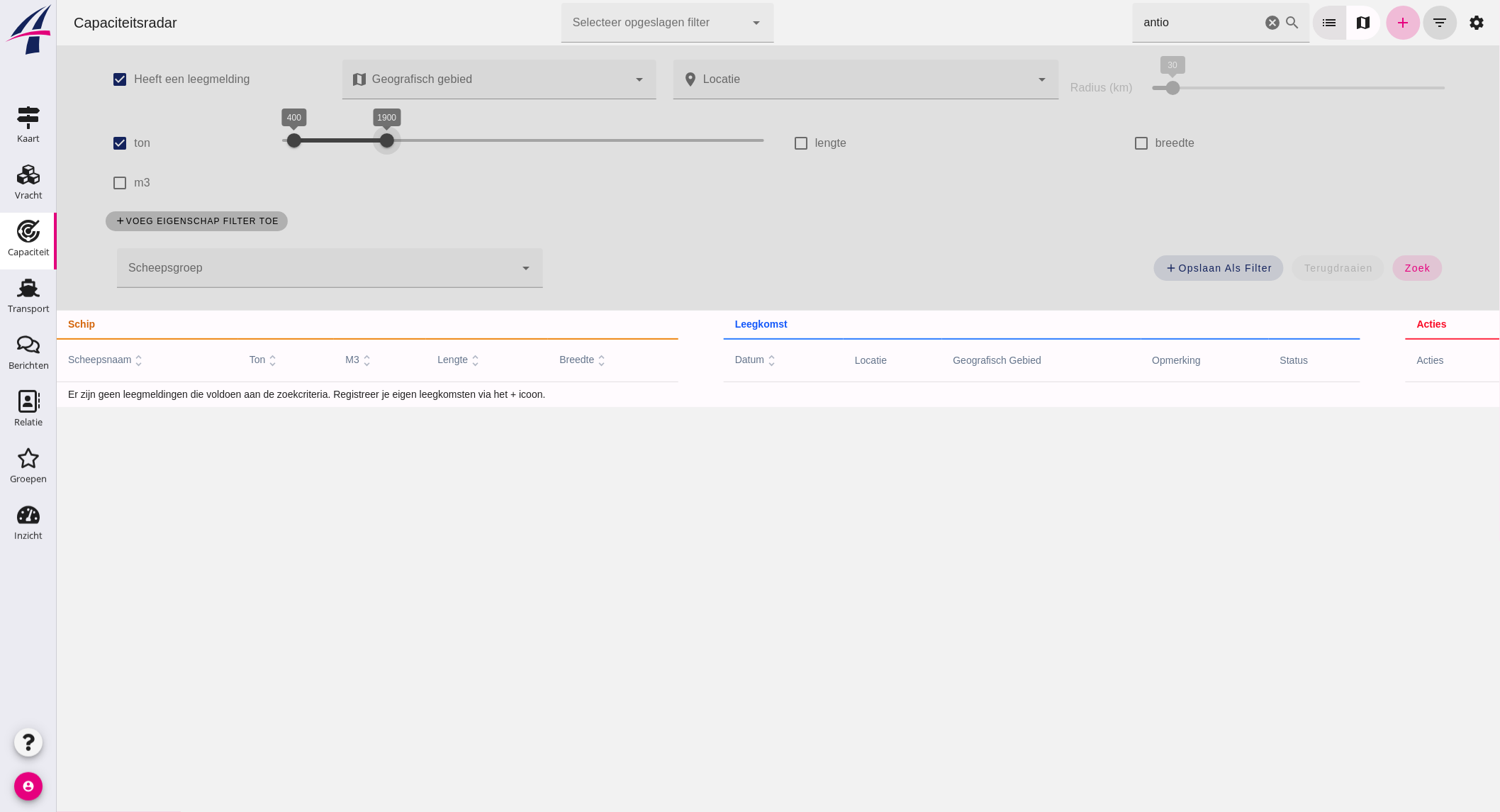
drag, startPoint x: 642, startPoint y: 136, endPoint x: 379, endPoint y: 138, distance: 263.0
click div "400 1900 400 1900"
drag, startPoint x: 285, startPoint y: 136, endPoint x: 303, endPoint y: 141, distance: 18.7
click at [303, 141] on div at bounding box center [312, 140] width 29 height 29
drag, startPoint x: 368, startPoint y: 140, endPoint x: 347, endPoint y: 141, distance: 21.0
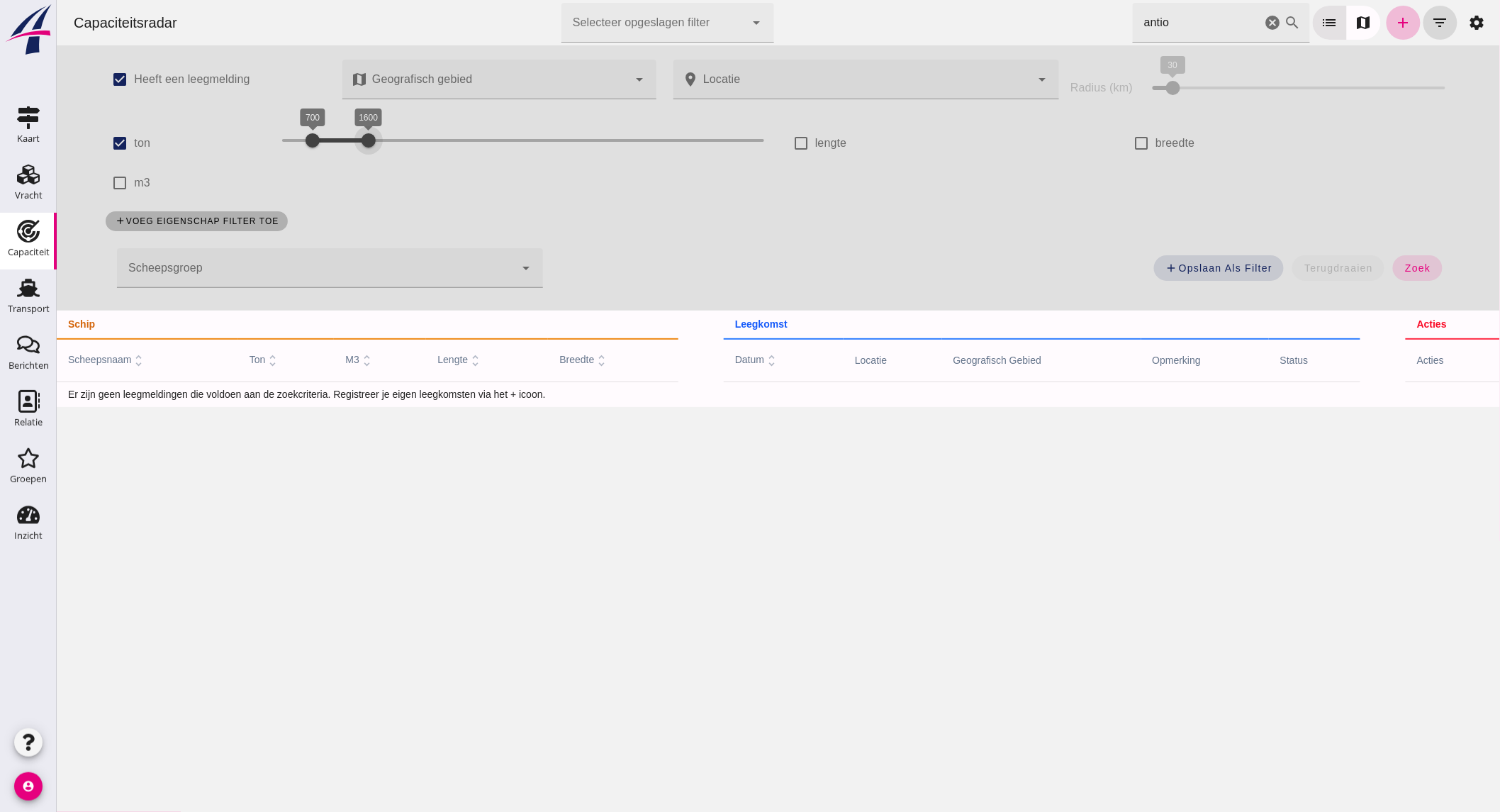
click at [361, 141] on div "1600" at bounding box center [367, 140] width 14 height 14
click button "zoek"
click icon "cancel"
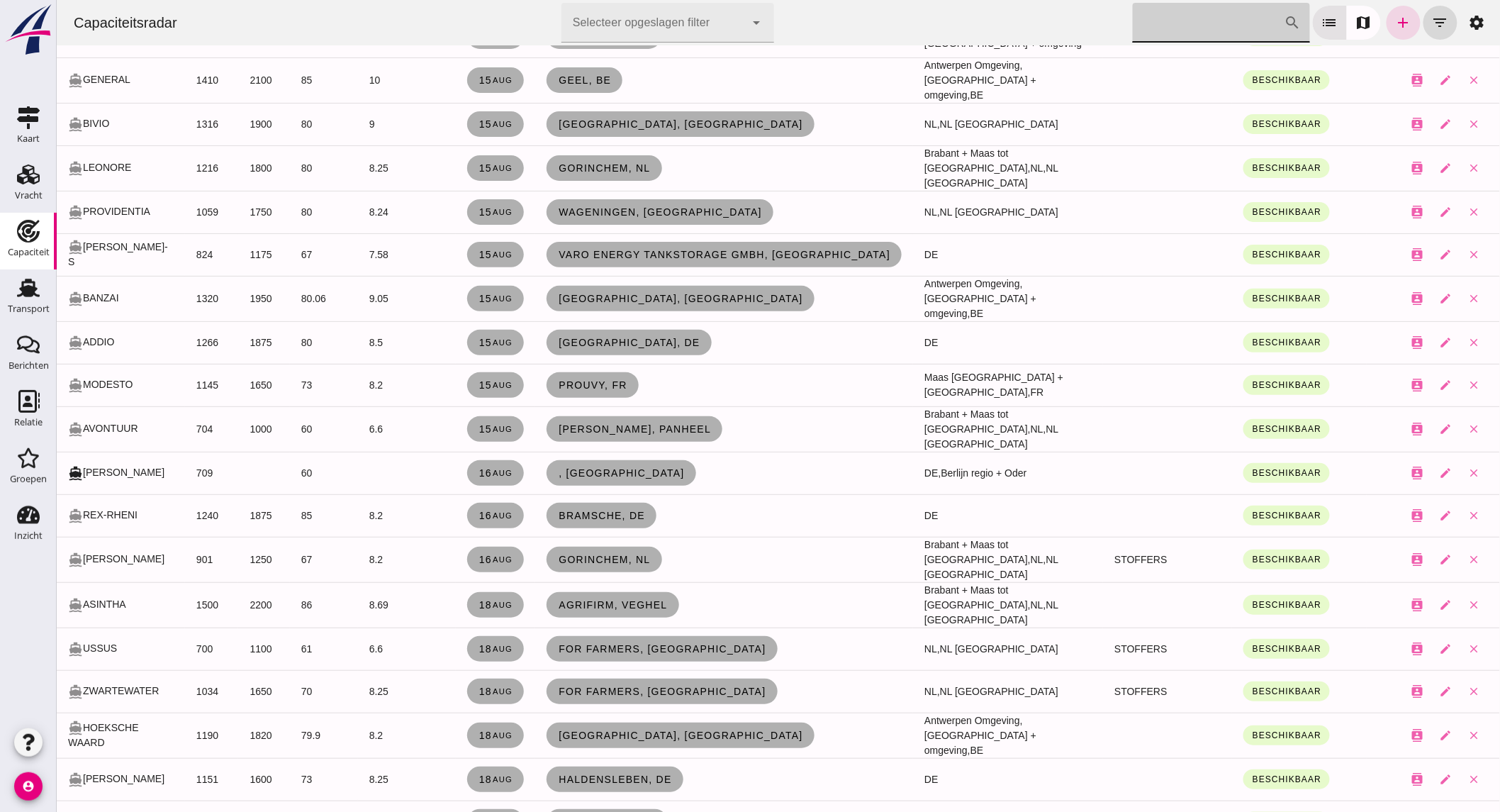
scroll to position [2199, 0]
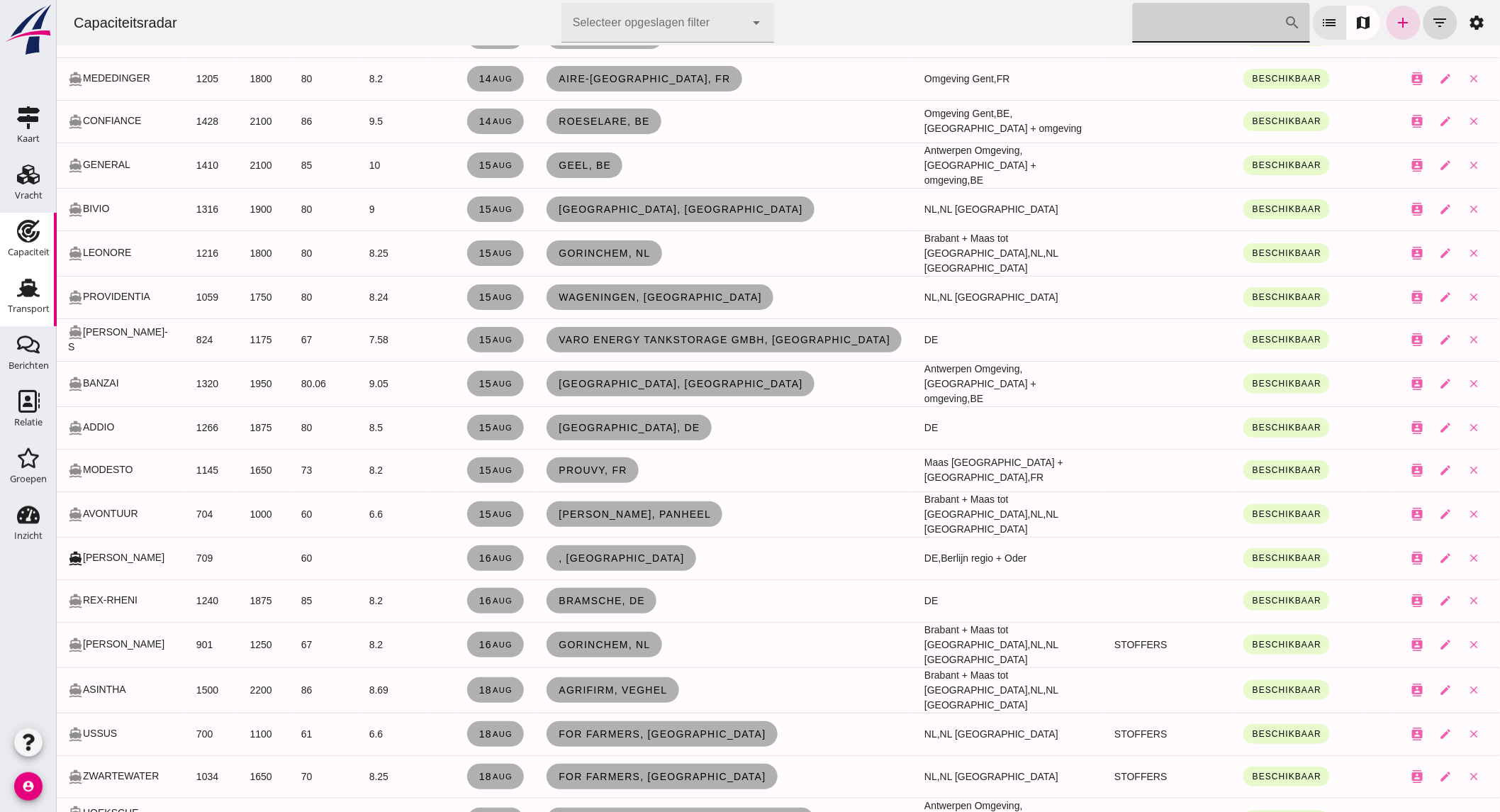
click at [26, 292] on use at bounding box center [28, 288] width 23 height 18
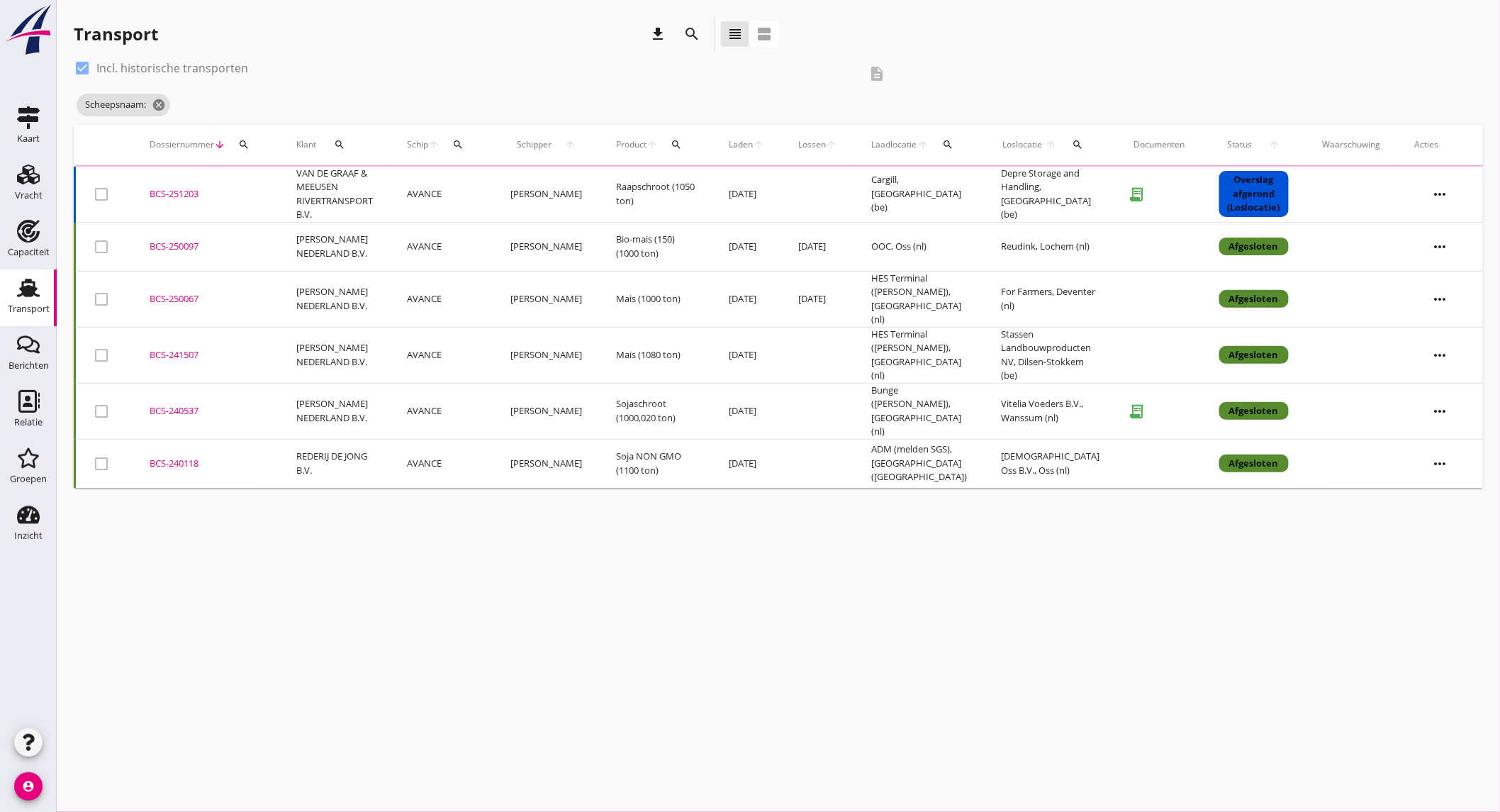
click at [688, 27] on icon "search" at bounding box center [692, 34] width 17 height 17
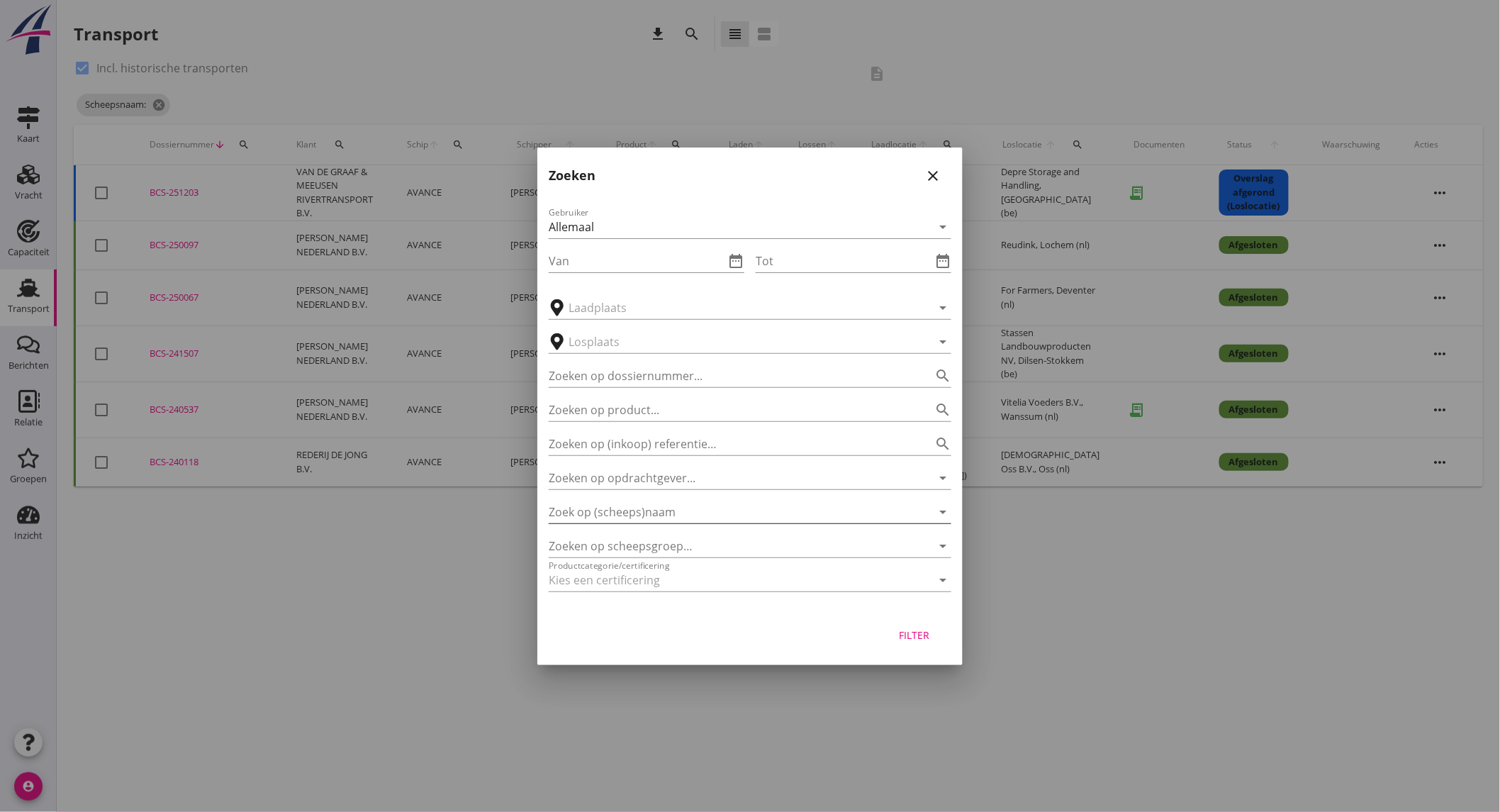
click at [657, 514] on input "Zoek op (scheeps)naam" at bounding box center [730, 511] width 363 height 23
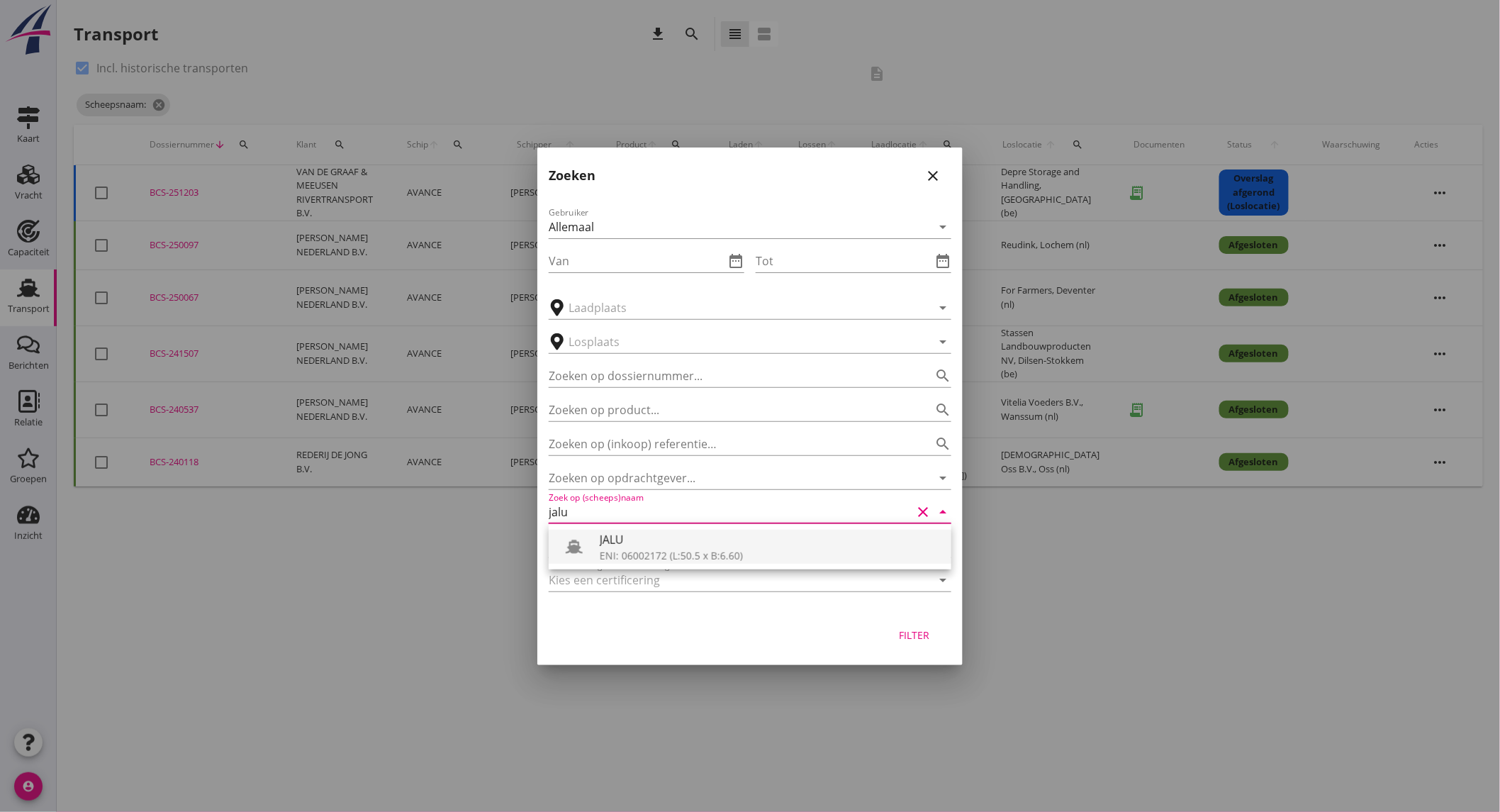
click at [739, 543] on div "JALU" at bounding box center [770, 539] width 340 height 17
click at [654, 519] on input "JALU" at bounding box center [730, 511] width 363 height 23
click at [920, 639] on div "Filter" at bounding box center [914, 635] width 40 height 15
type input "JALU"
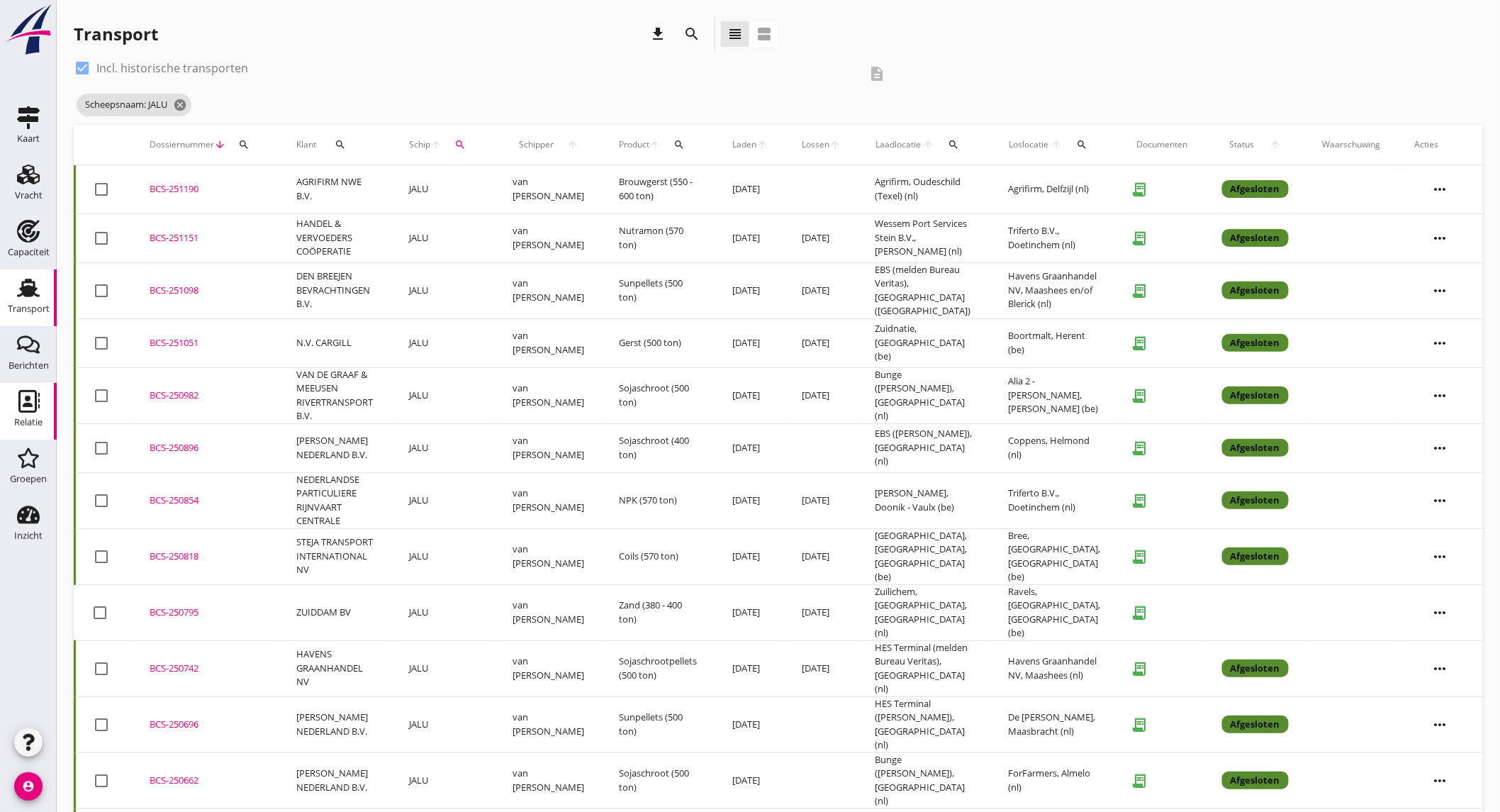
drag, startPoint x: 36, startPoint y: 405, endPoint x: 1008, endPoint y: 9, distance: 1049.6
click at [36, 405] on use at bounding box center [29, 401] width 21 height 23
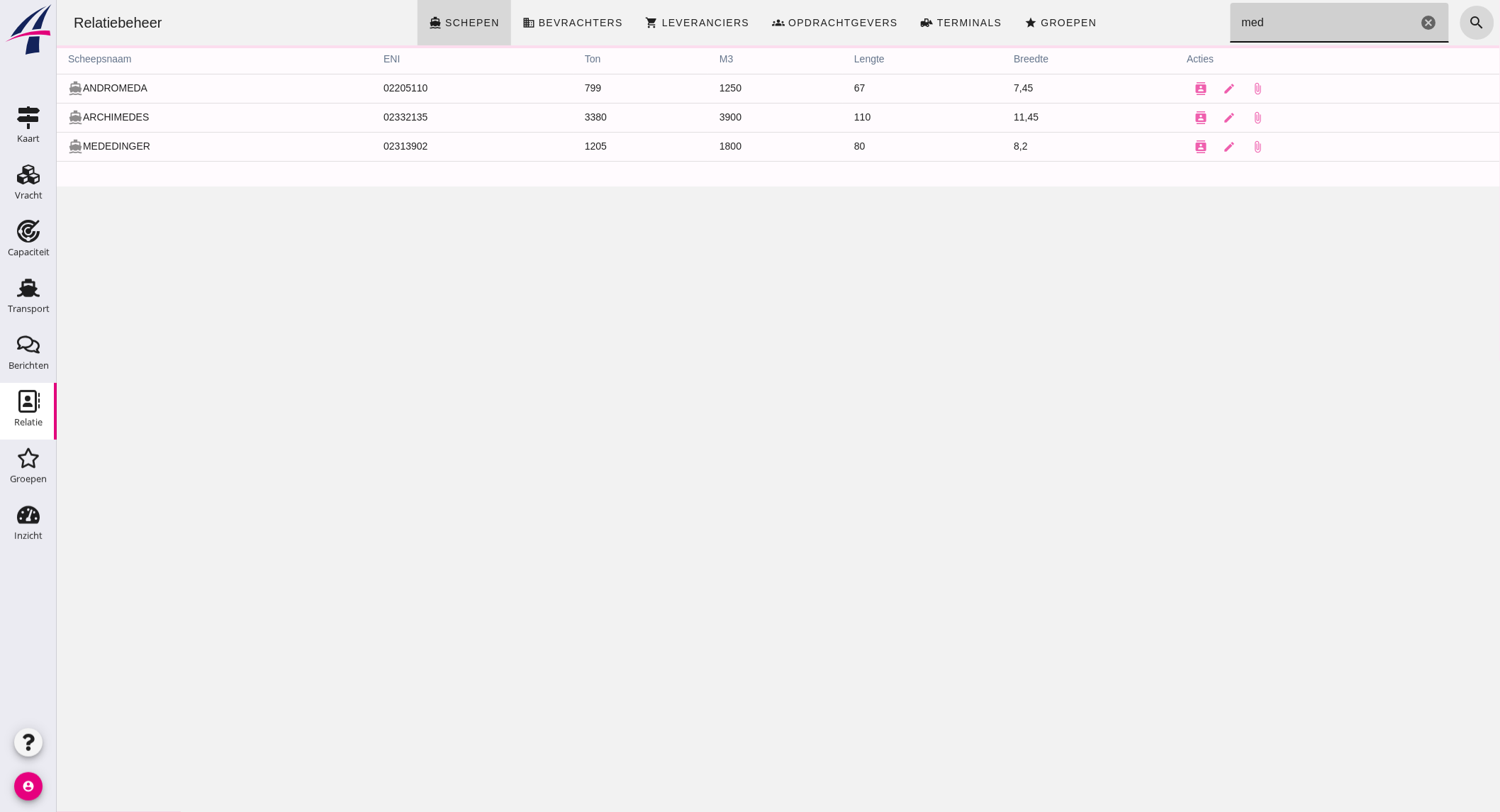
type input "med"
click button "contacts"
